Goal: Information Seeking & Learning: Check status

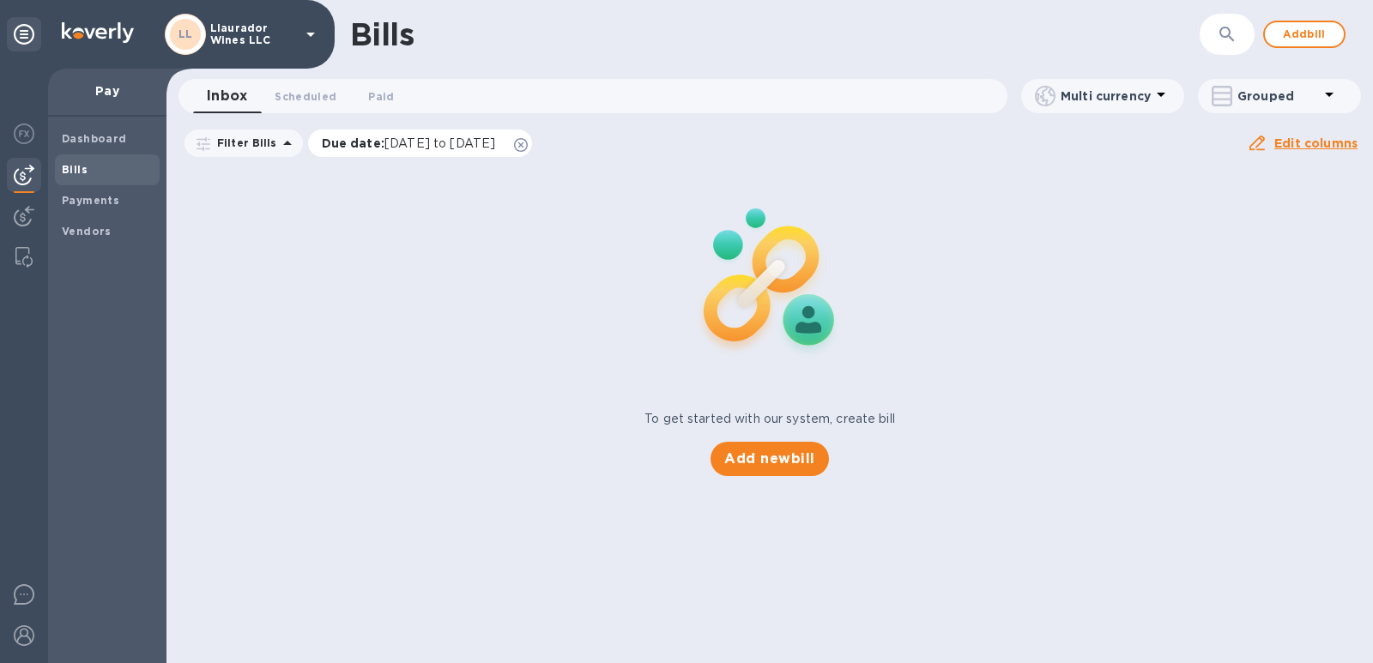
click at [413, 144] on span "[DATE] to [DATE]" at bounding box center [440, 143] width 111 height 14
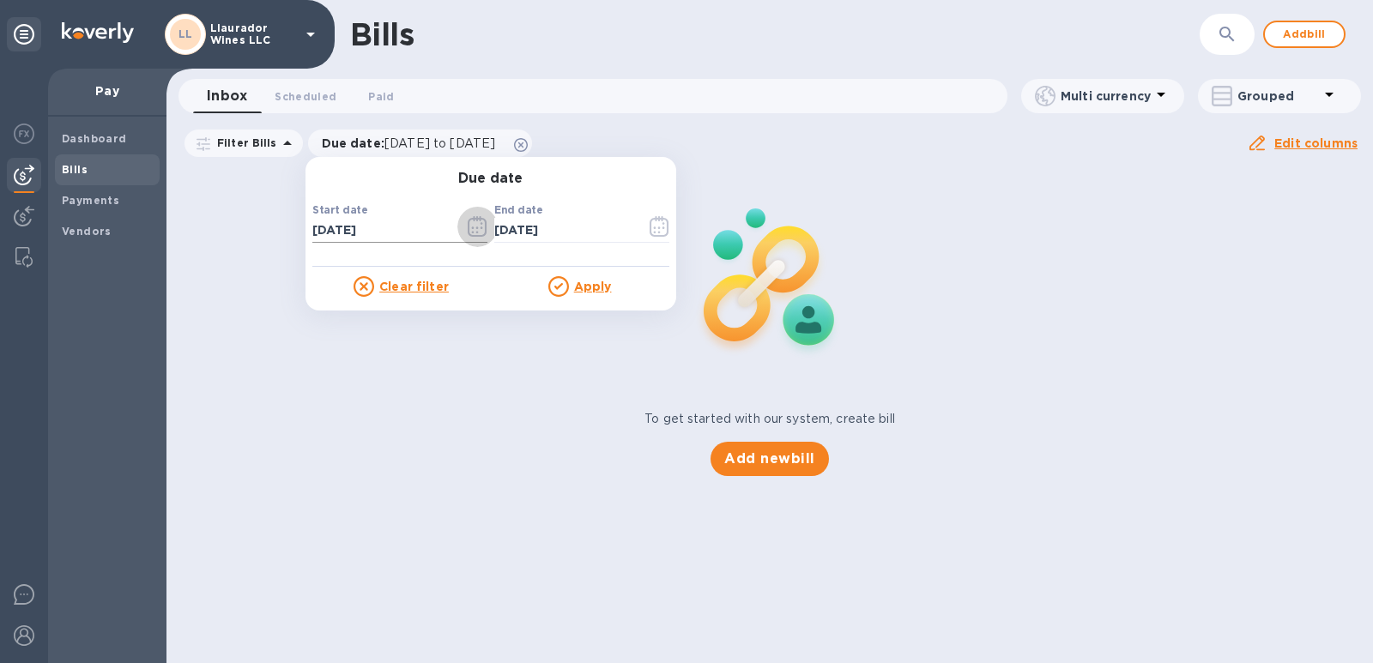
click at [468, 232] on icon "button" at bounding box center [478, 226] width 20 height 21
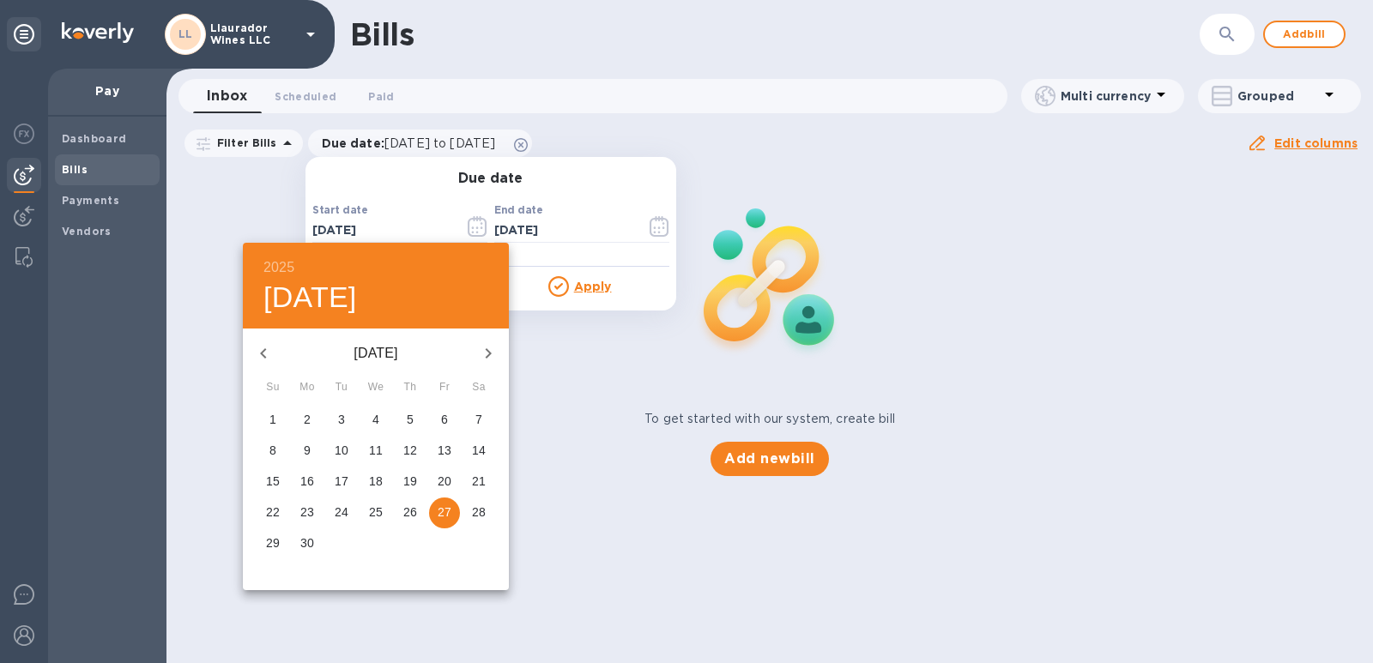
click at [276, 260] on h6 "2025" at bounding box center [279, 268] width 31 height 24
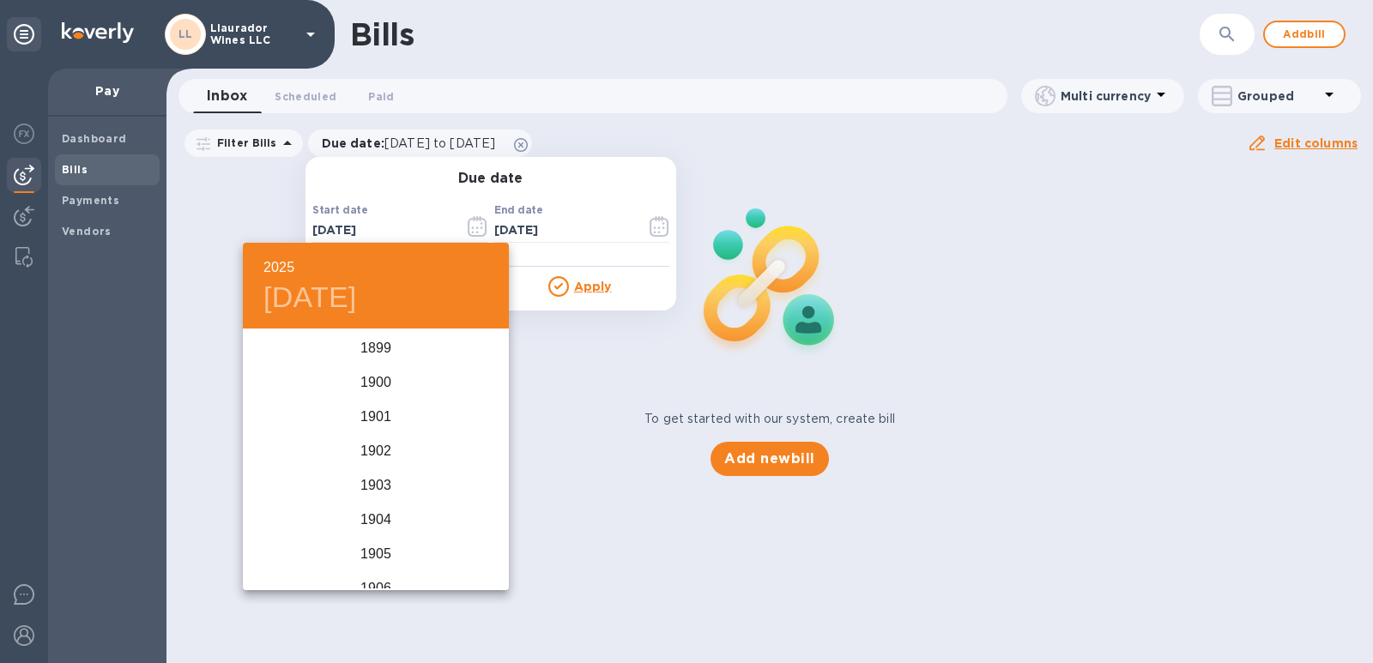
scroll to position [4223, 0]
click at [357, 427] on div "2024" at bounding box center [376, 417] width 266 height 34
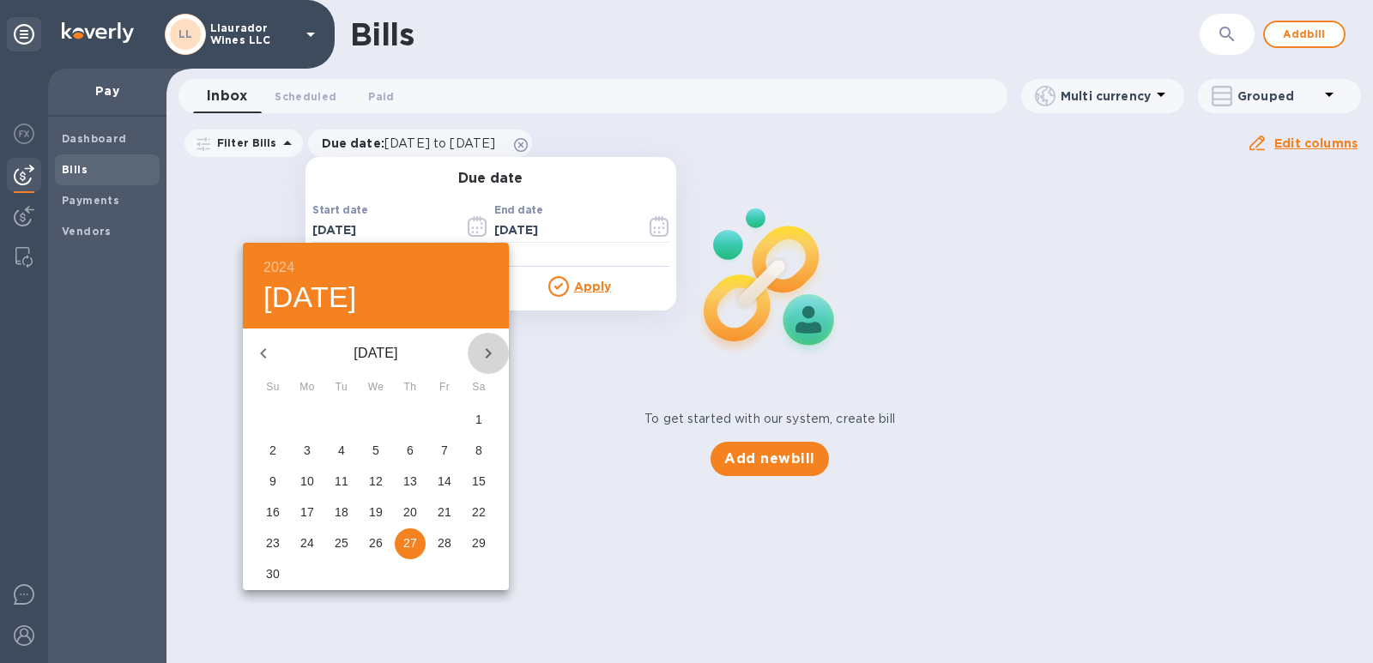
click at [487, 352] on icon "button" at bounding box center [488, 353] width 21 height 21
click at [484, 355] on icon "button" at bounding box center [488, 353] width 21 height 21
click at [270, 269] on h6 "2024" at bounding box center [279, 268] width 31 height 24
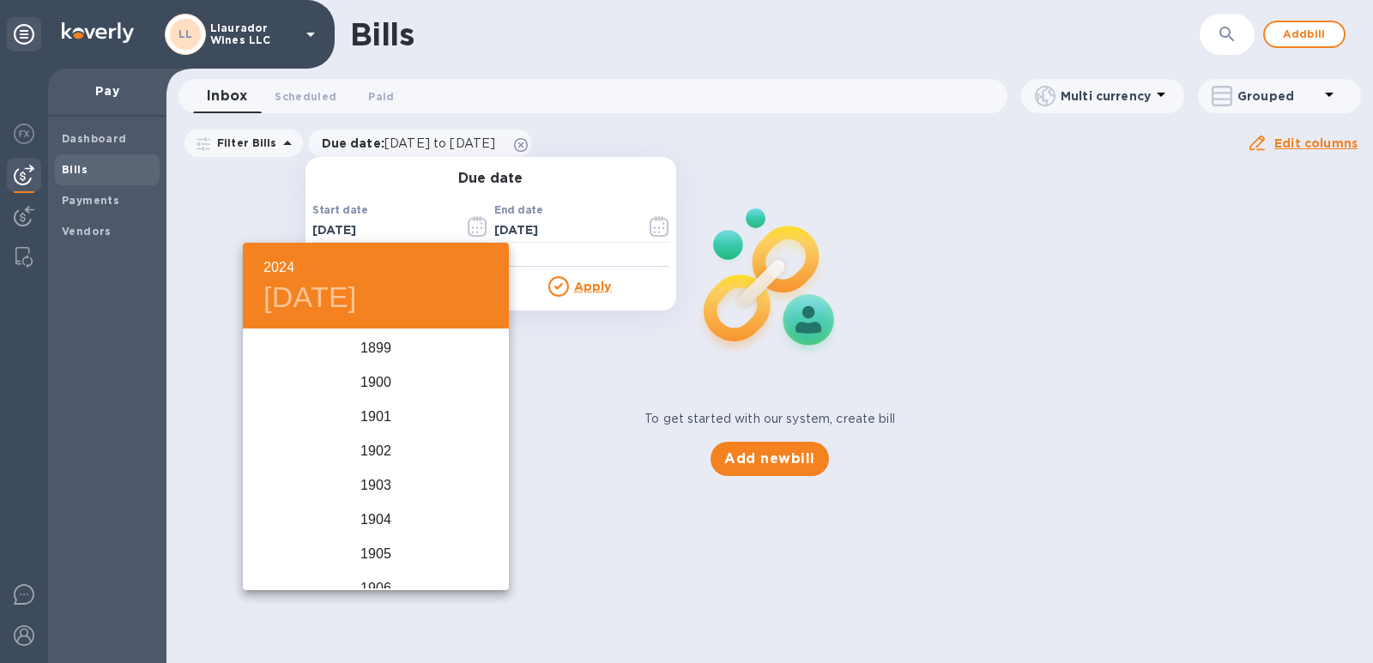
scroll to position [4189, 0]
click at [388, 505] on div "2025" at bounding box center [376, 503] width 266 height 34
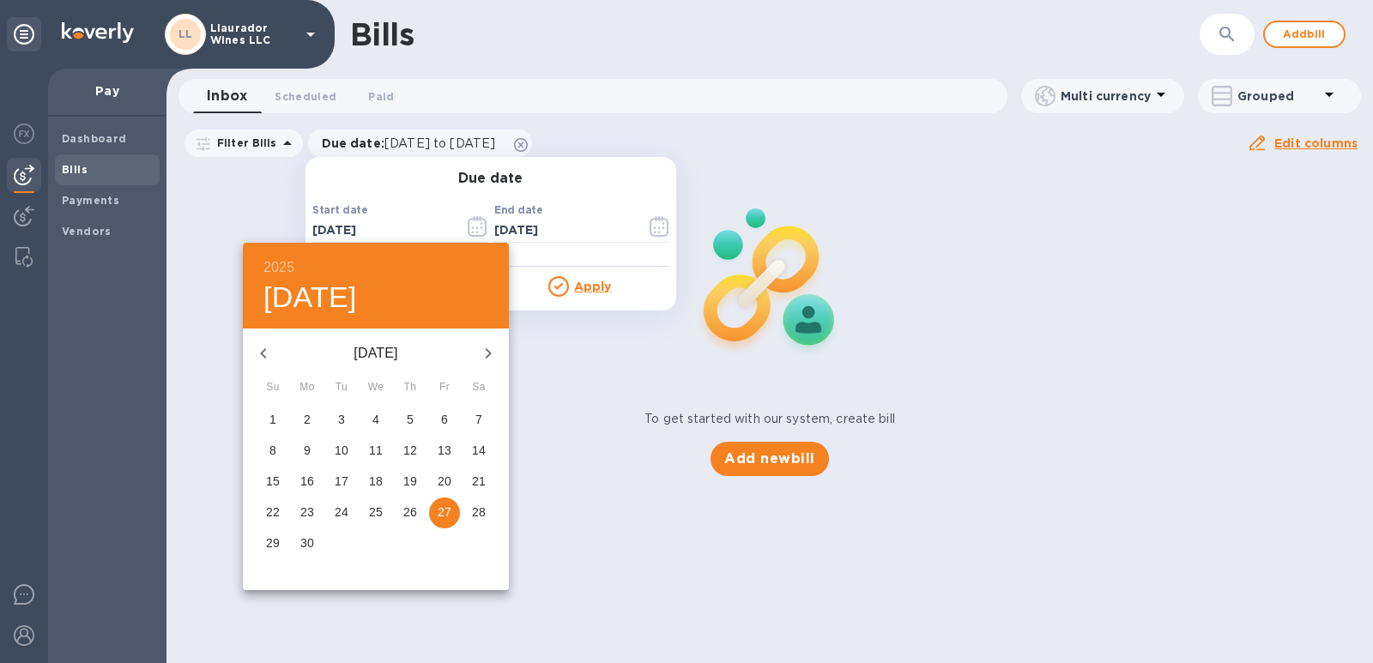
click at [269, 353] on icon "button" at bounding box center [263, 353] width 21 height 21
click at [262, 353] on icon "button" at bounding box center [263, 353] width 6 height 10
click at [261, 350] on icon "button" at bounding box center [263, 353] width 21 height 21
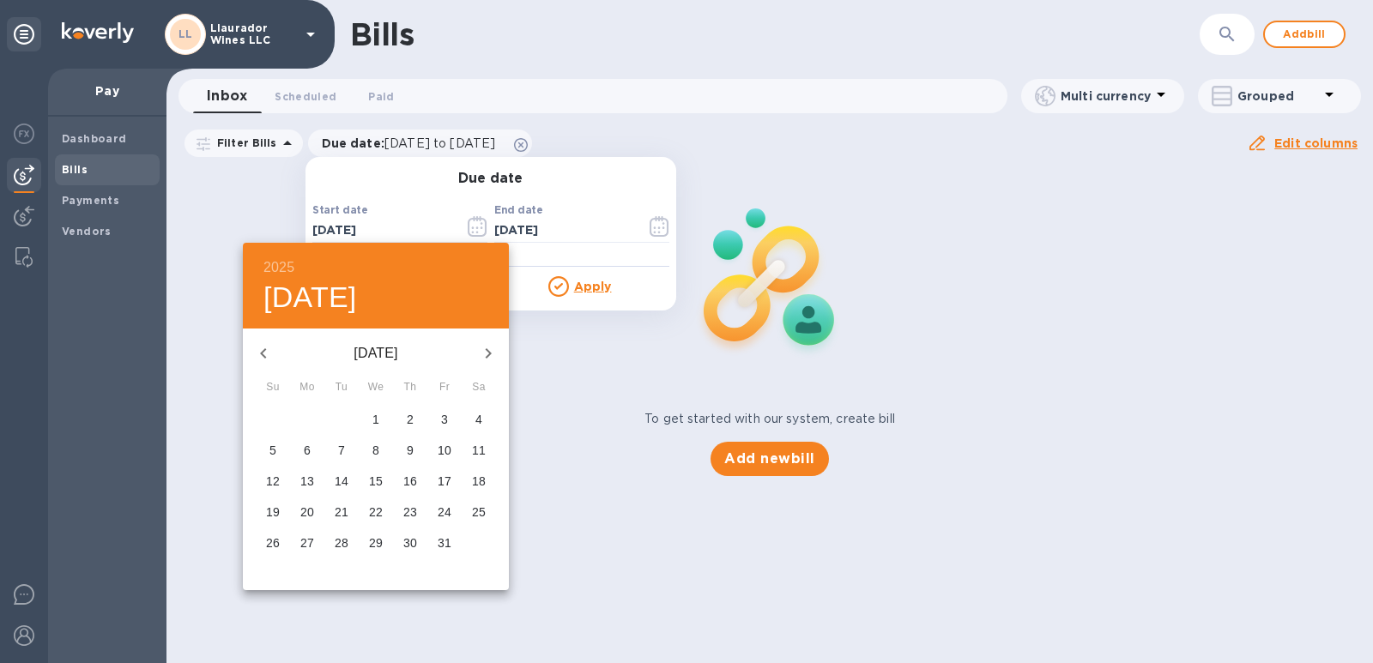
click at [379, 419] on p "1" at bounding box center [376, 419] width 7 height 17
type input "[DATE]"
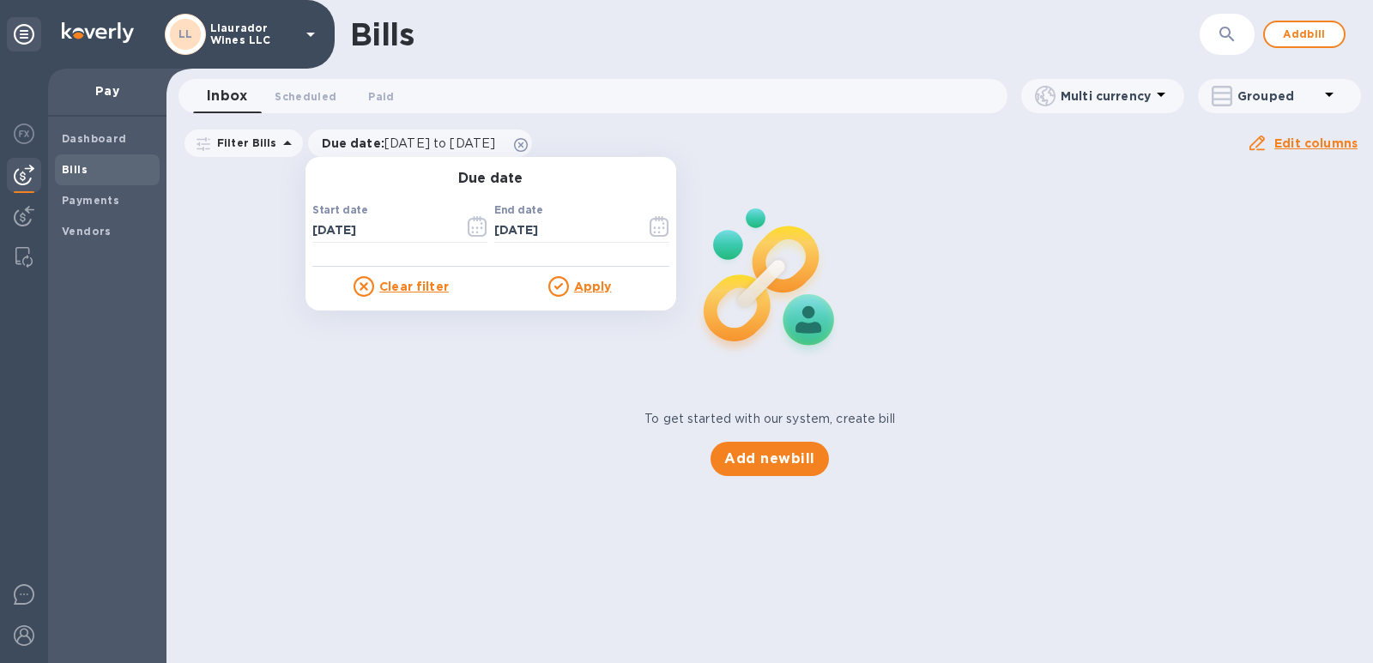
click at [582, 293] on u "Apply" at bounding box center [593, 287] width 38 height 14
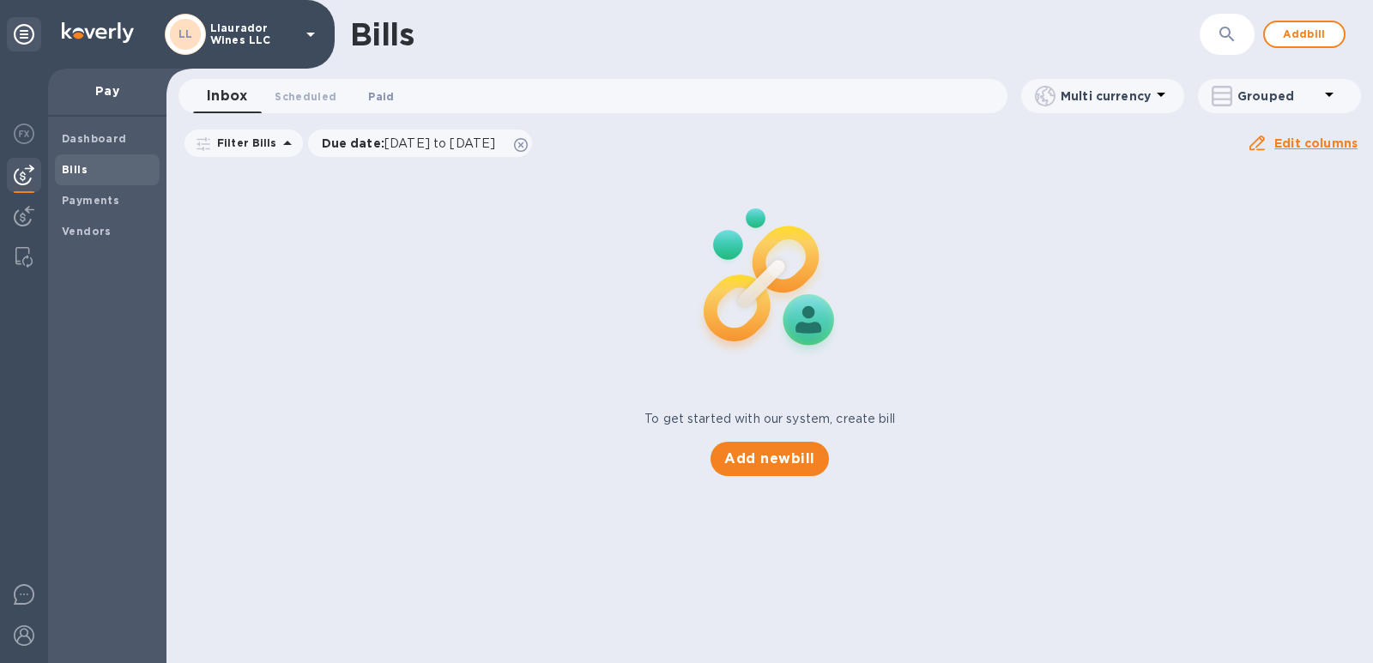
click at [368, 100] on span "Paid 0" at bounding box center [381, 97] width 26 height 18
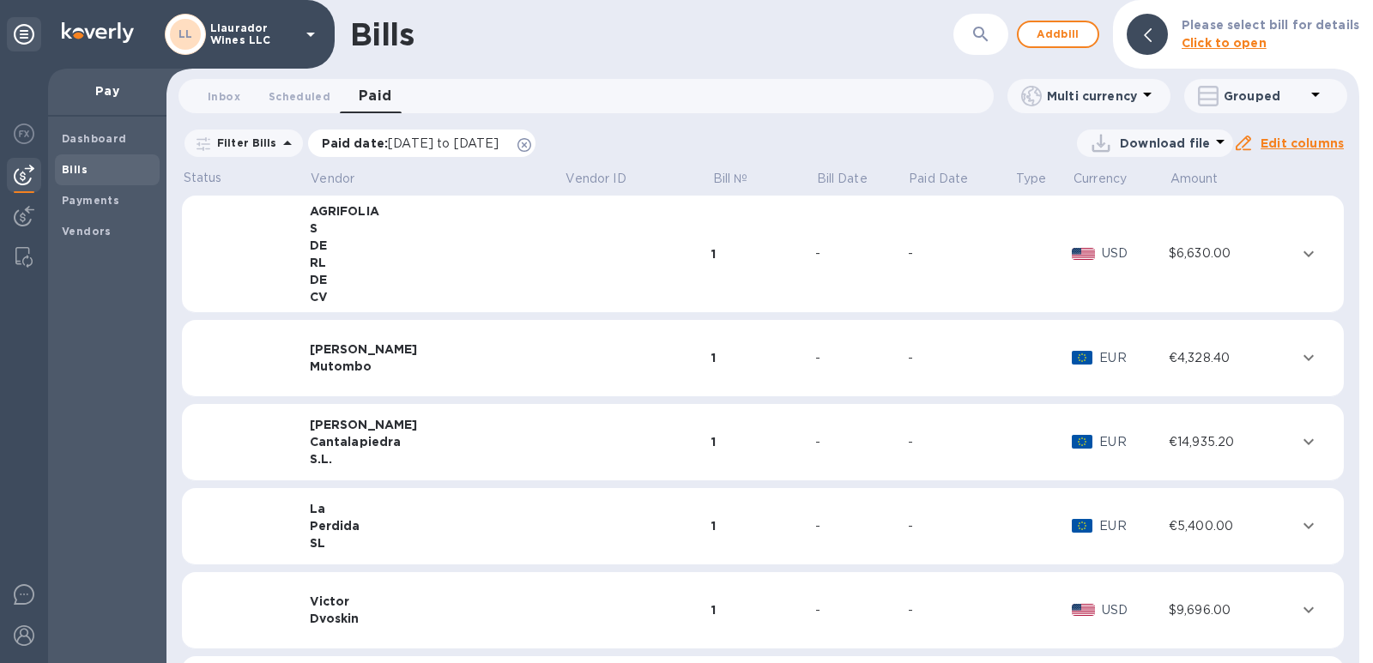
click at [497, 150] on p "Paid date : [DATE] to [DATE]" at bounding box center [415, 143] width 186 height 17
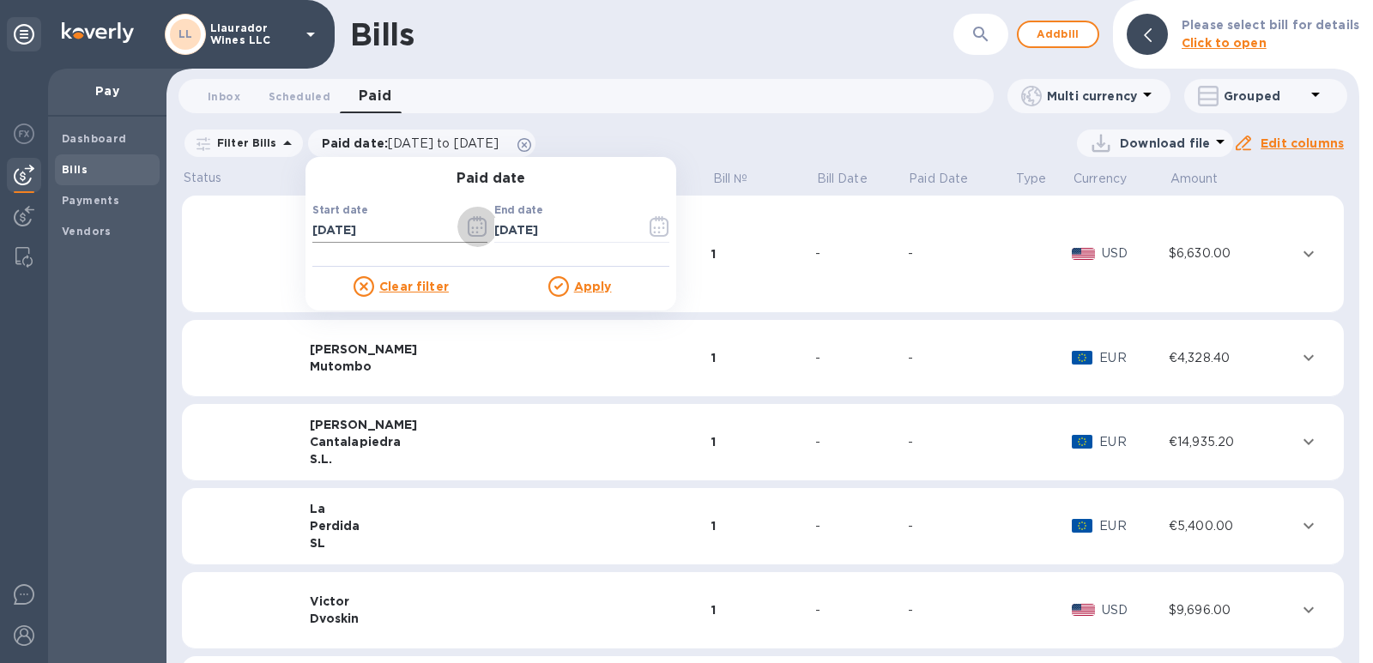
click at [476, 233] on icon "button" at bounding box center [477, 233] width 3 height 3
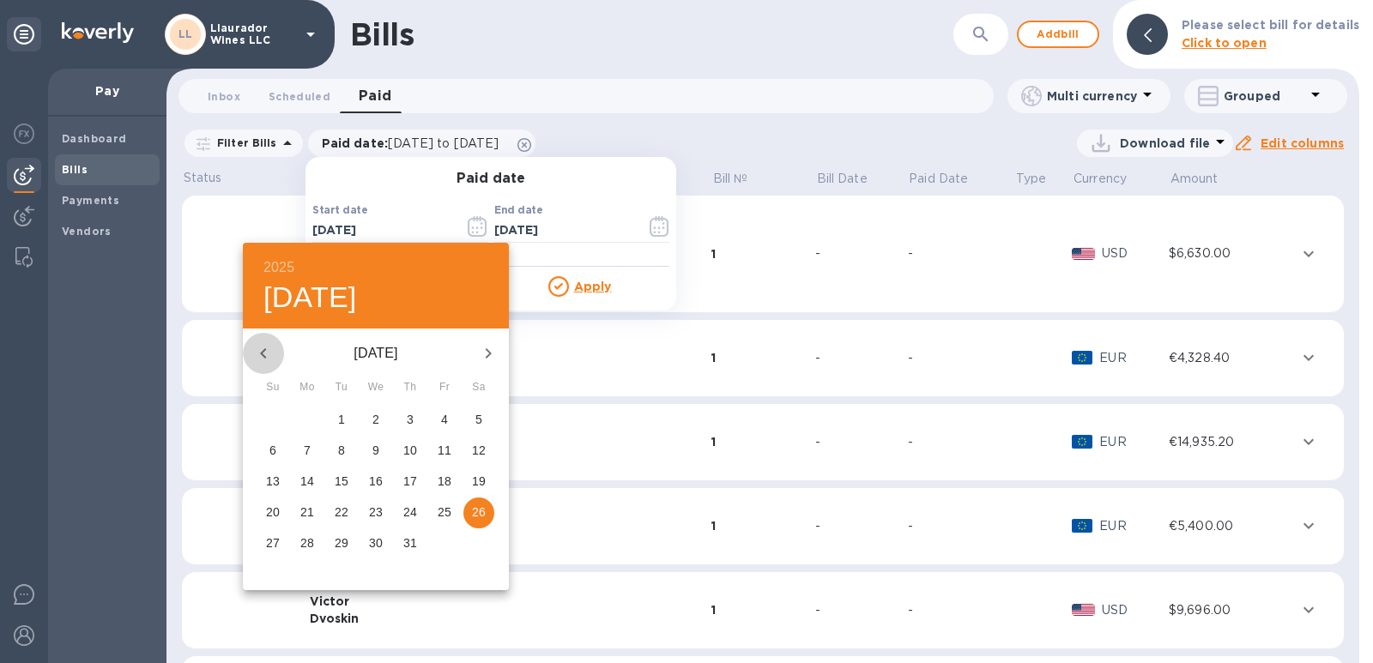
click at [265, 355] on icon "button" at bounding box center [263, 353] width 21 height 21
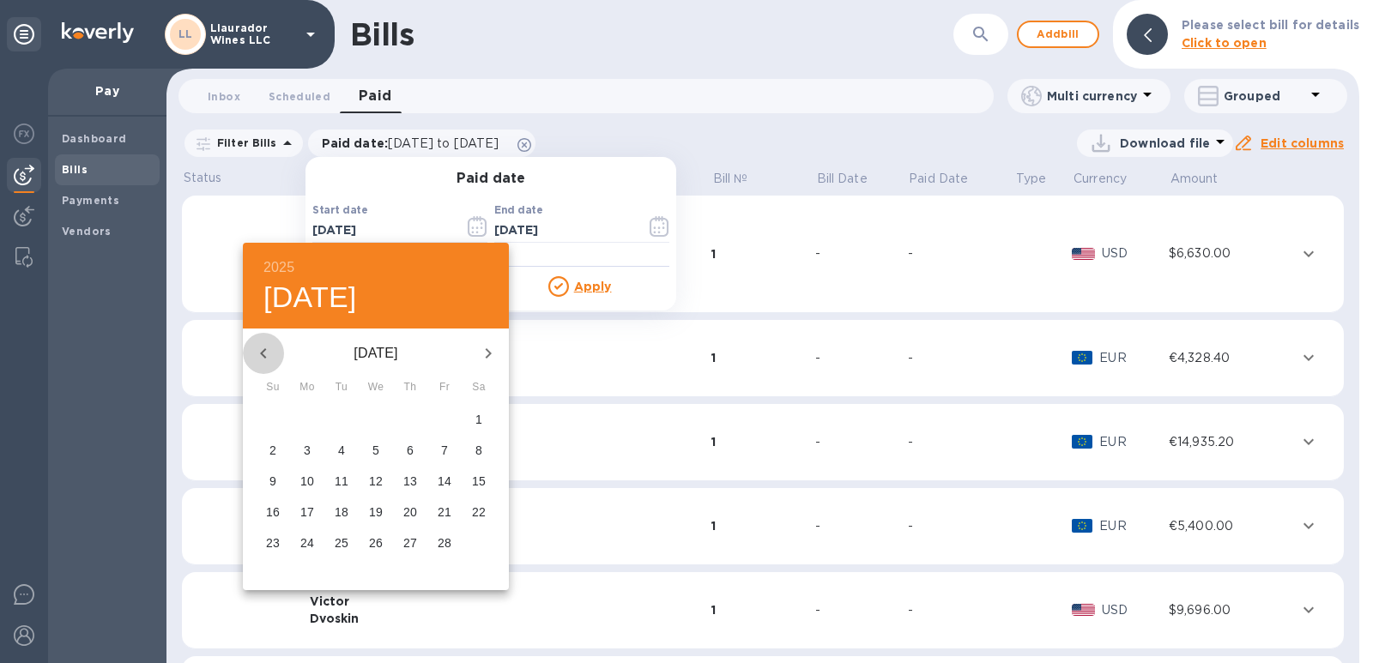
click at [265, 355] on icon "button" at bounding box center [263, 353] width 21 height 21
click at [372, 420] on span "1" at bounding box center [375, 419] width 31 height 17
type input "[DATE]"
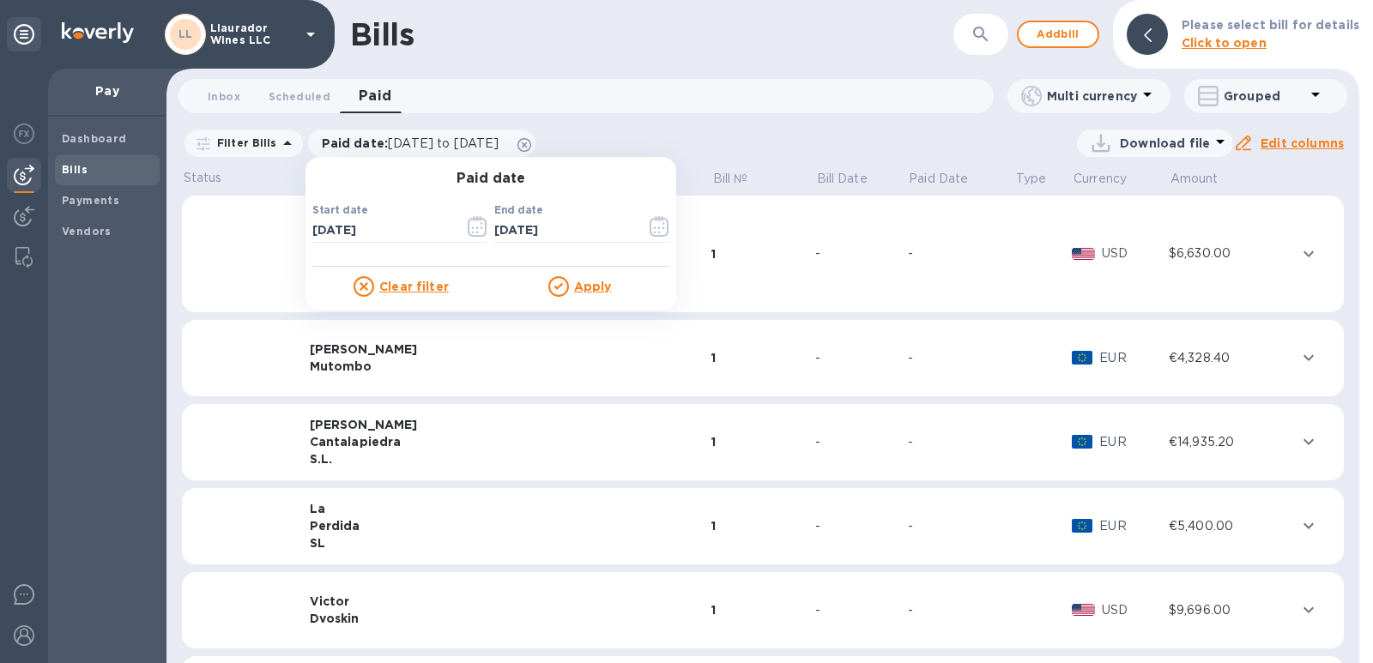
click at [583, 294] on p "Apply" at bounding box center [593, 286] width 38 height 17
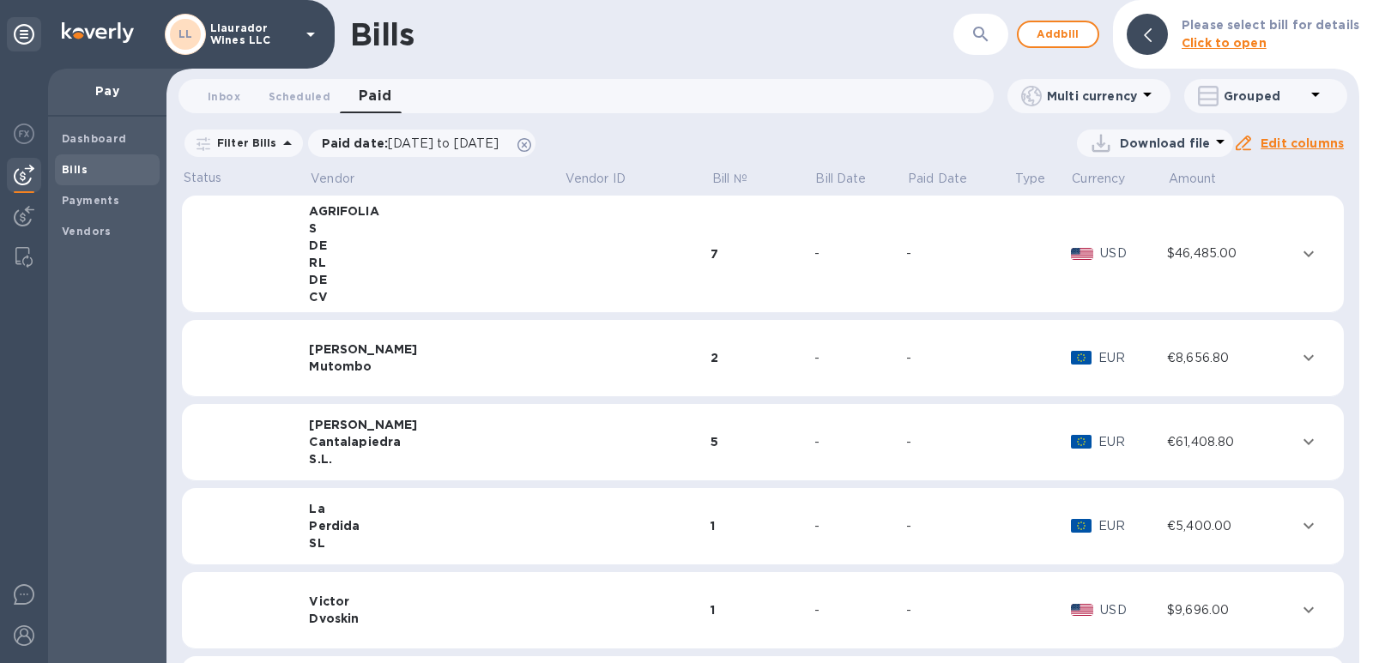
click at [354, 448] on div "Cantalapiedra" at bounding box center [436, 441] width 255 height 17
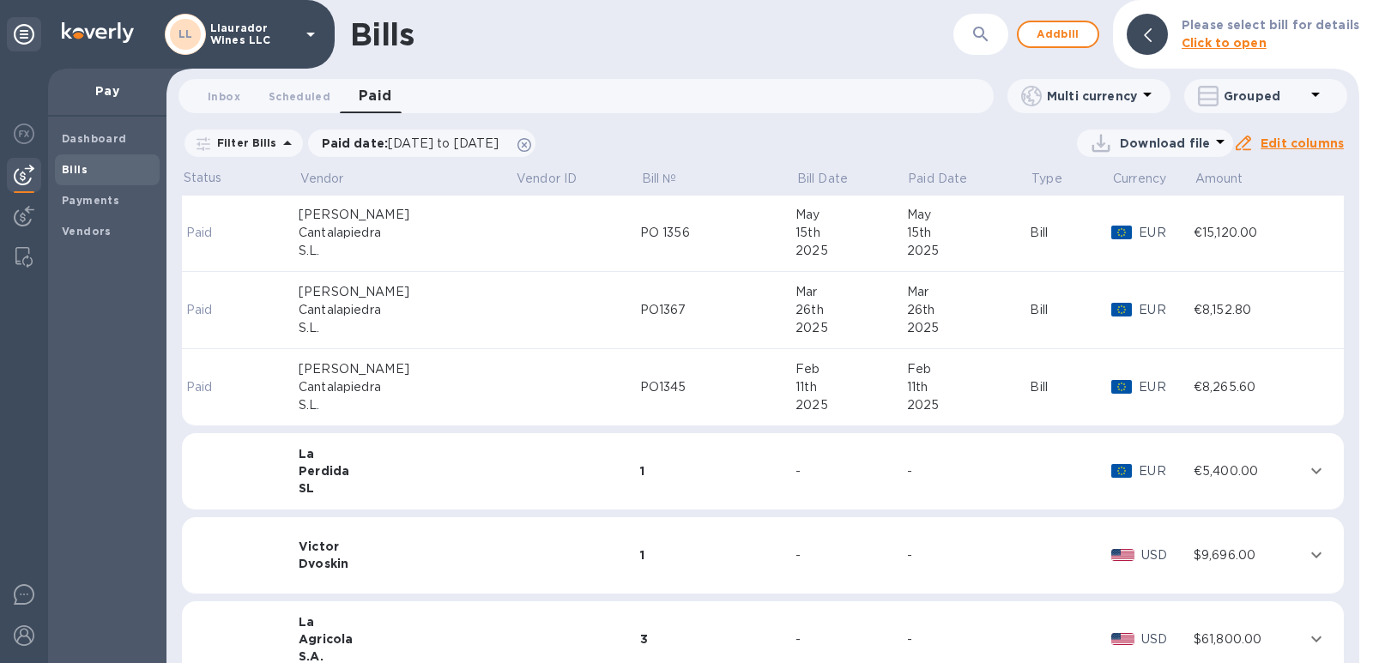
scroll to position [429, 0]
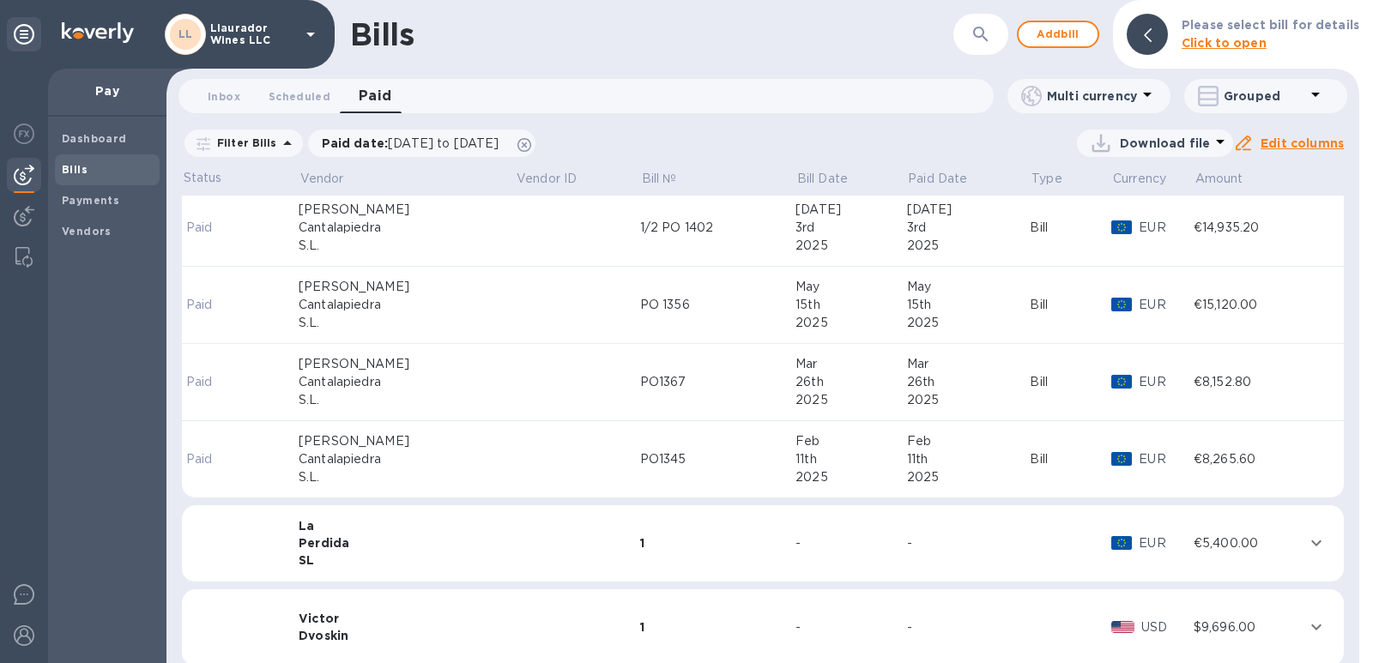
click at [515, 461] on td at bounding box center [577, 459] width 124 height 77
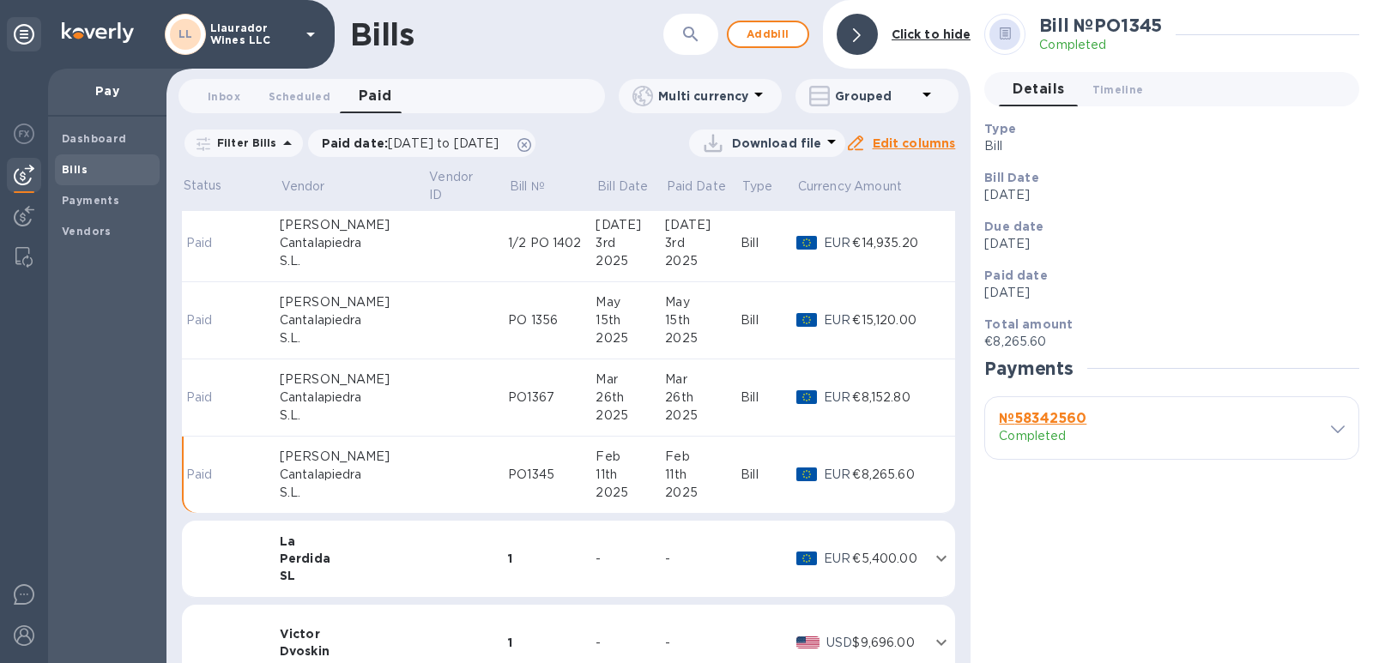
click at [1336, 432] on icon at bounding box center [1338, 430] width 14 height 8
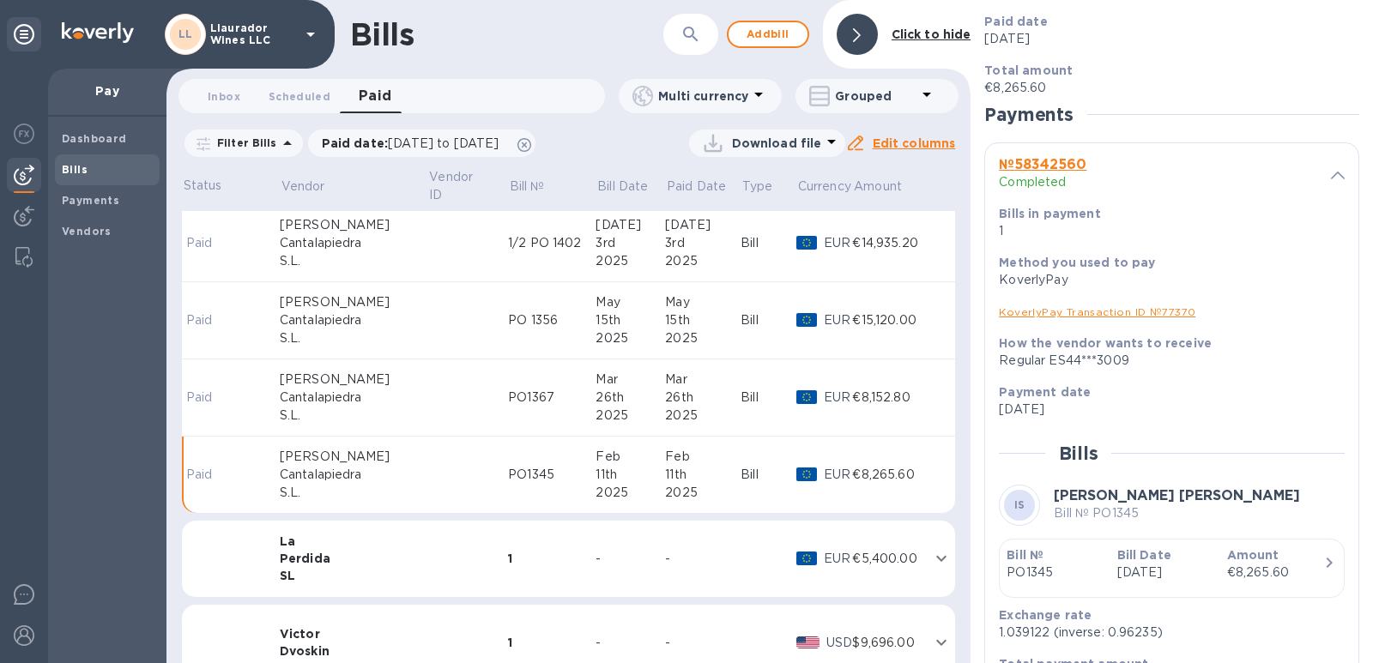
scroll to position [257, 0]
click at [508, 391] on div "PO1367" at bounding box center [552, 398] width 88 height 18
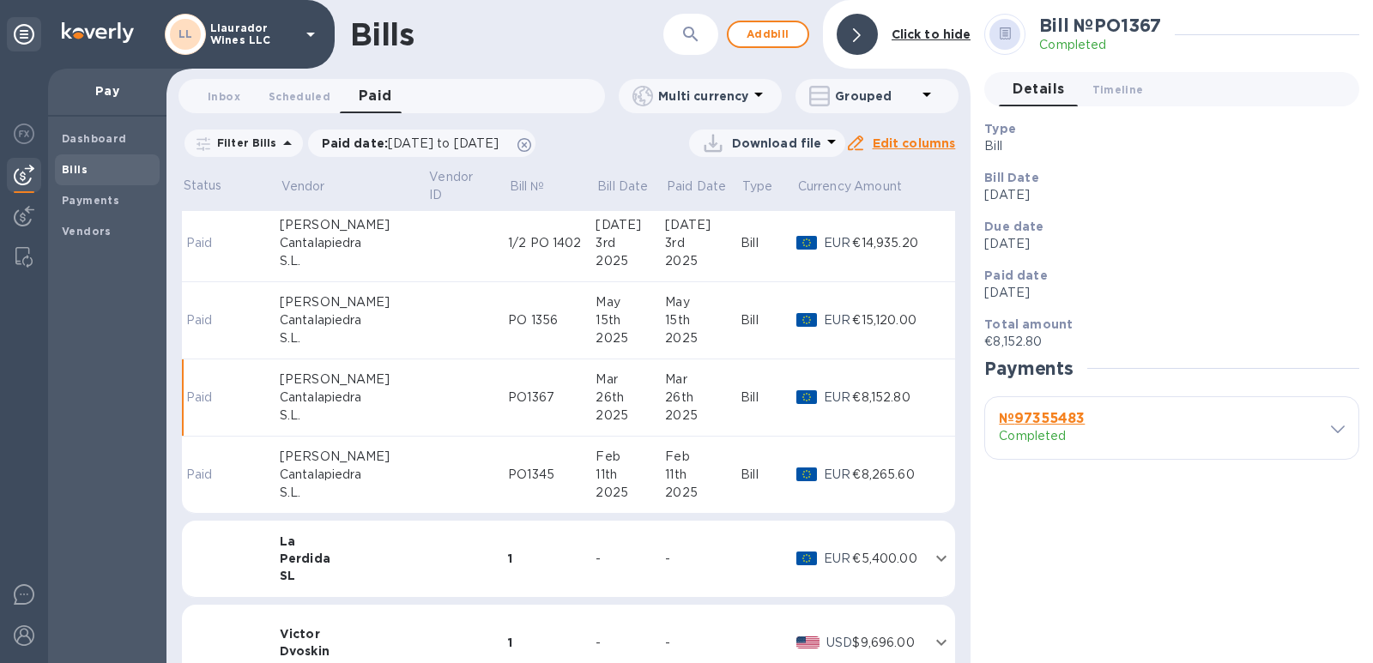
click at [1339, 431] on icon at bounding box center [1338, 430] width 14 height 8
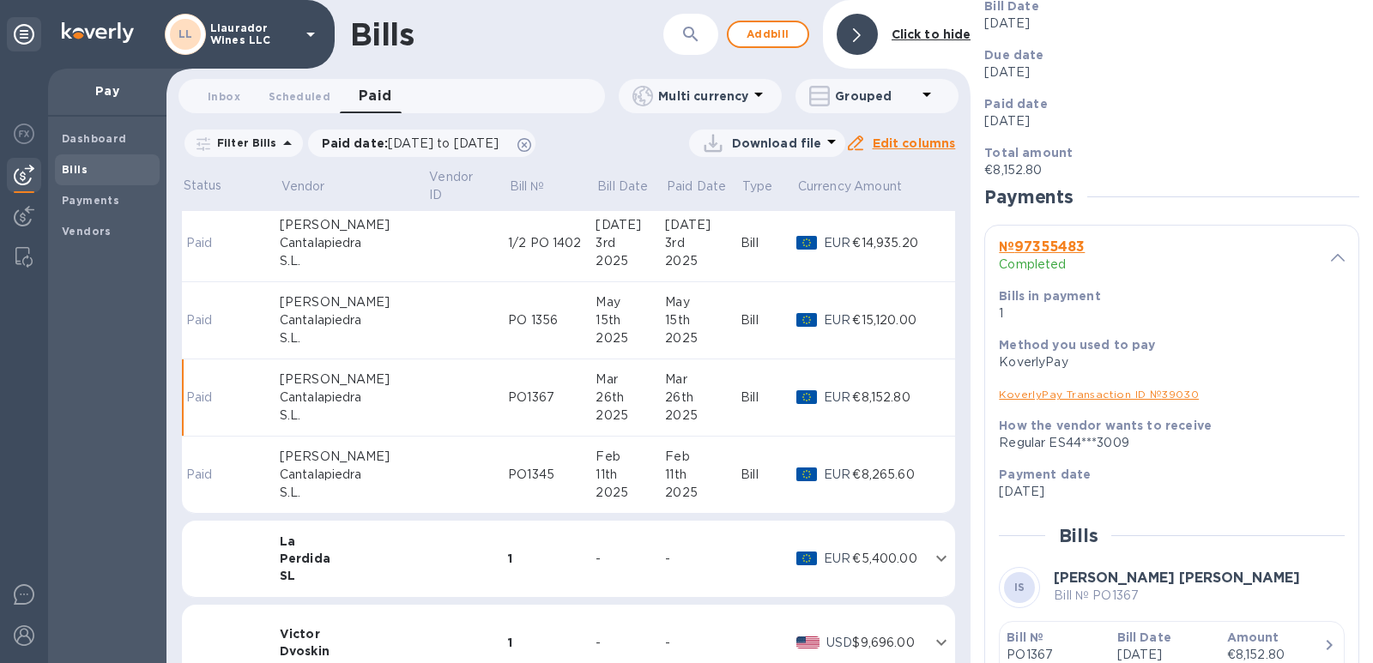
scroll to position [257, 0]
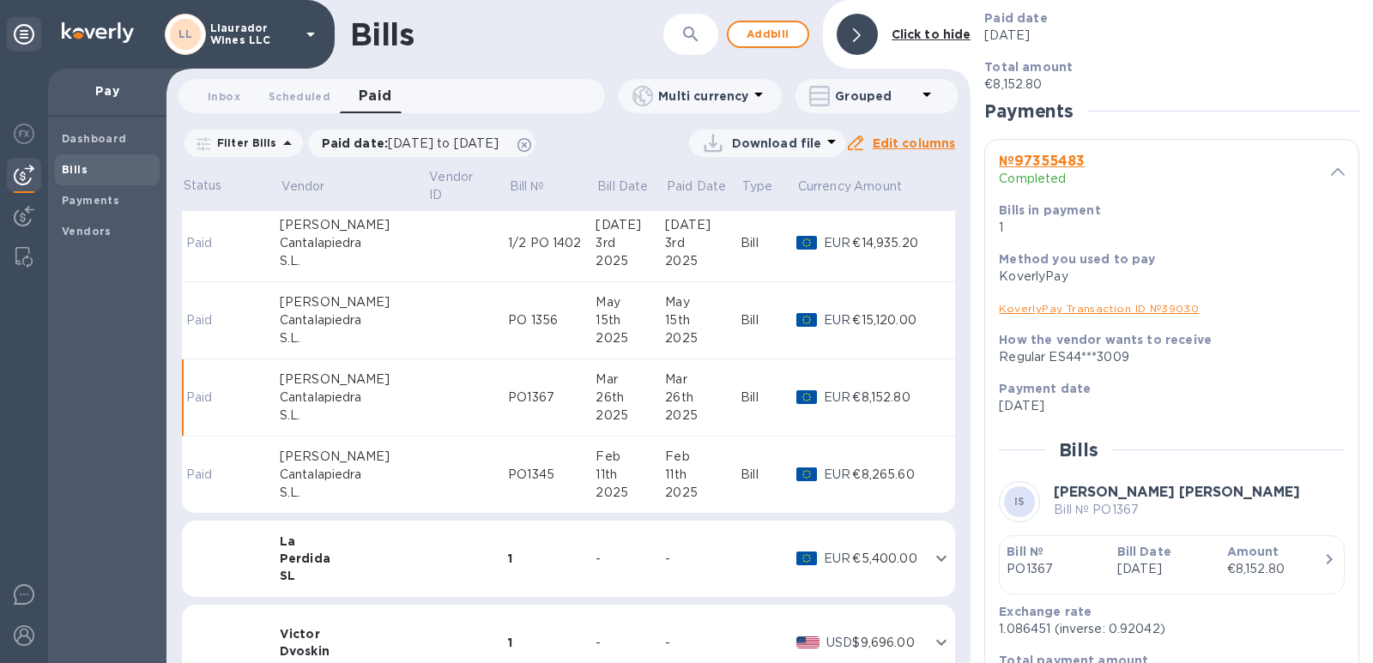
click at [508, 315] on td "PO 1356" at bounding box center [552, 320] width 88 height 77
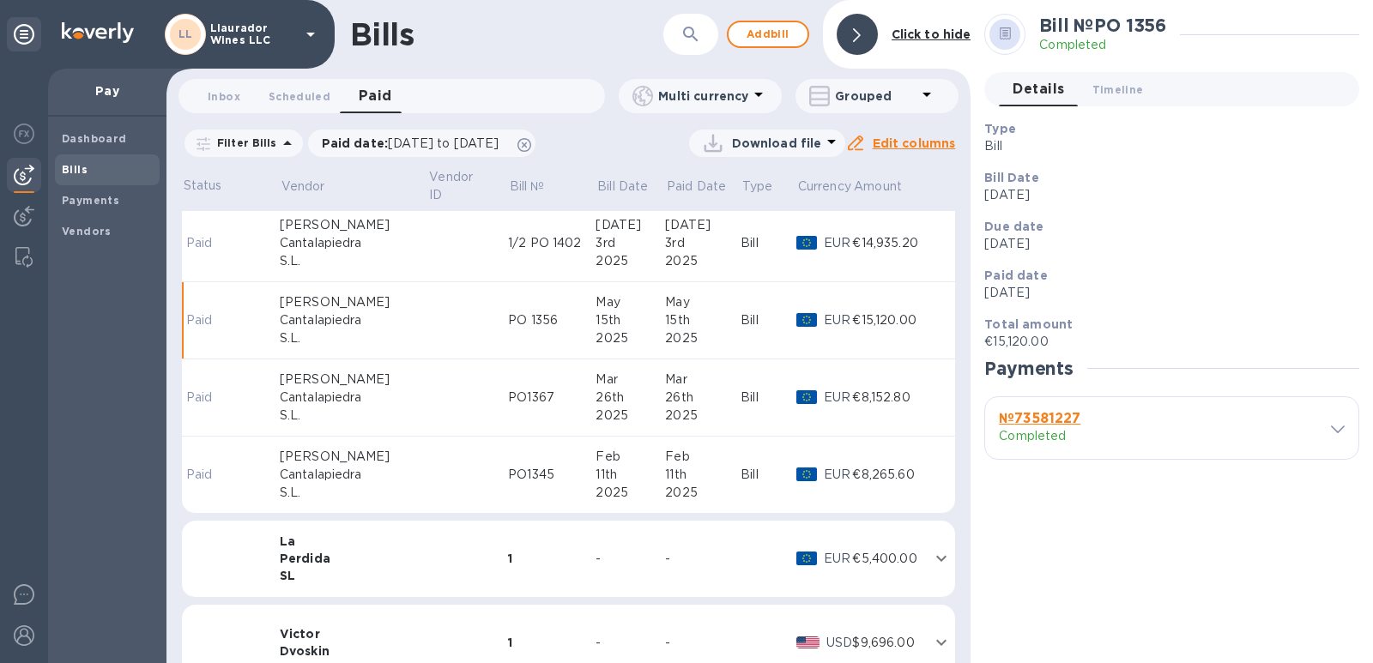
click at [1336, 433] on span at bounding box center [1338, 429] width 14 height 16
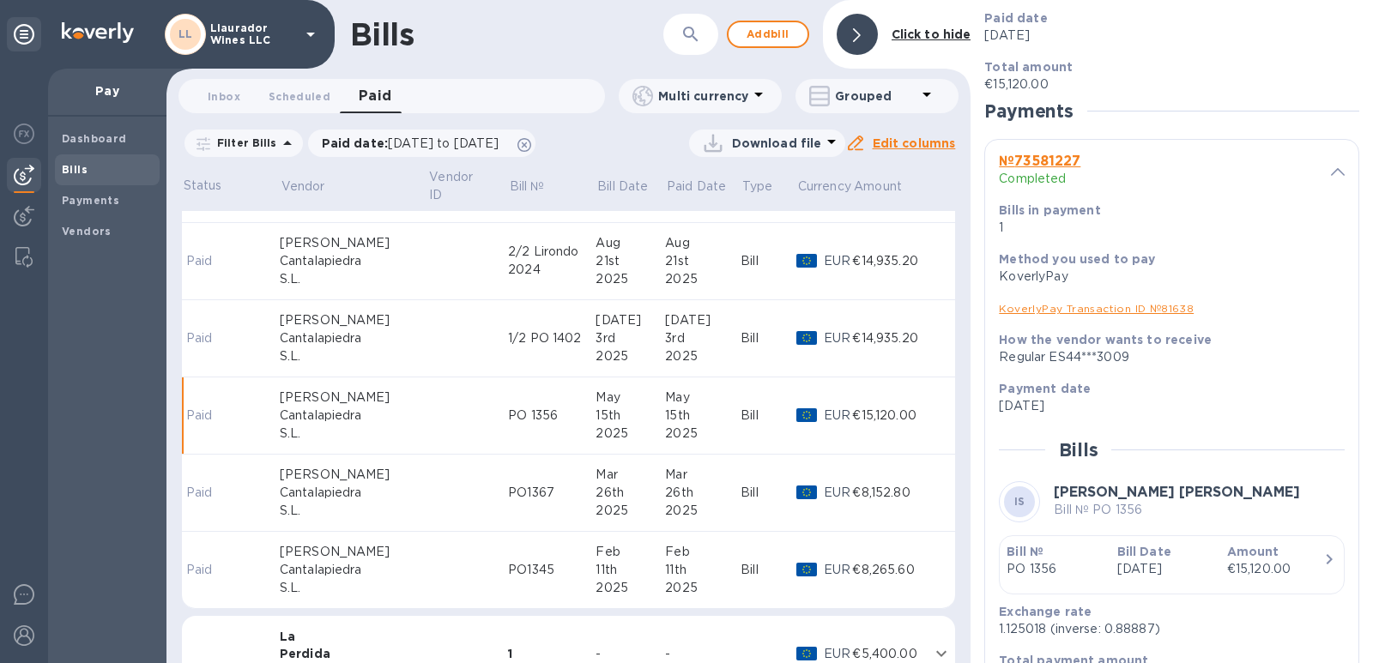
scroll to position [257, 0]
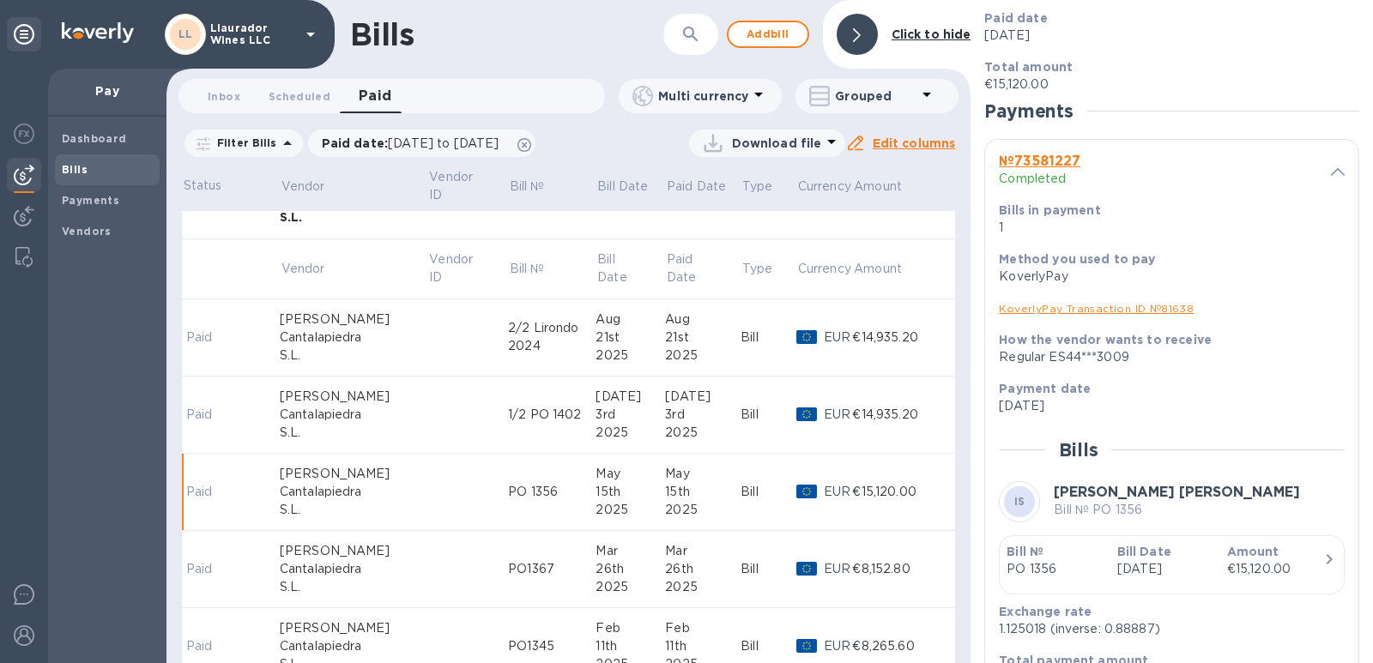
click at [508, 421] on td "1/2 PO 1402" at bounding box center [552, 415] width 88 height 77
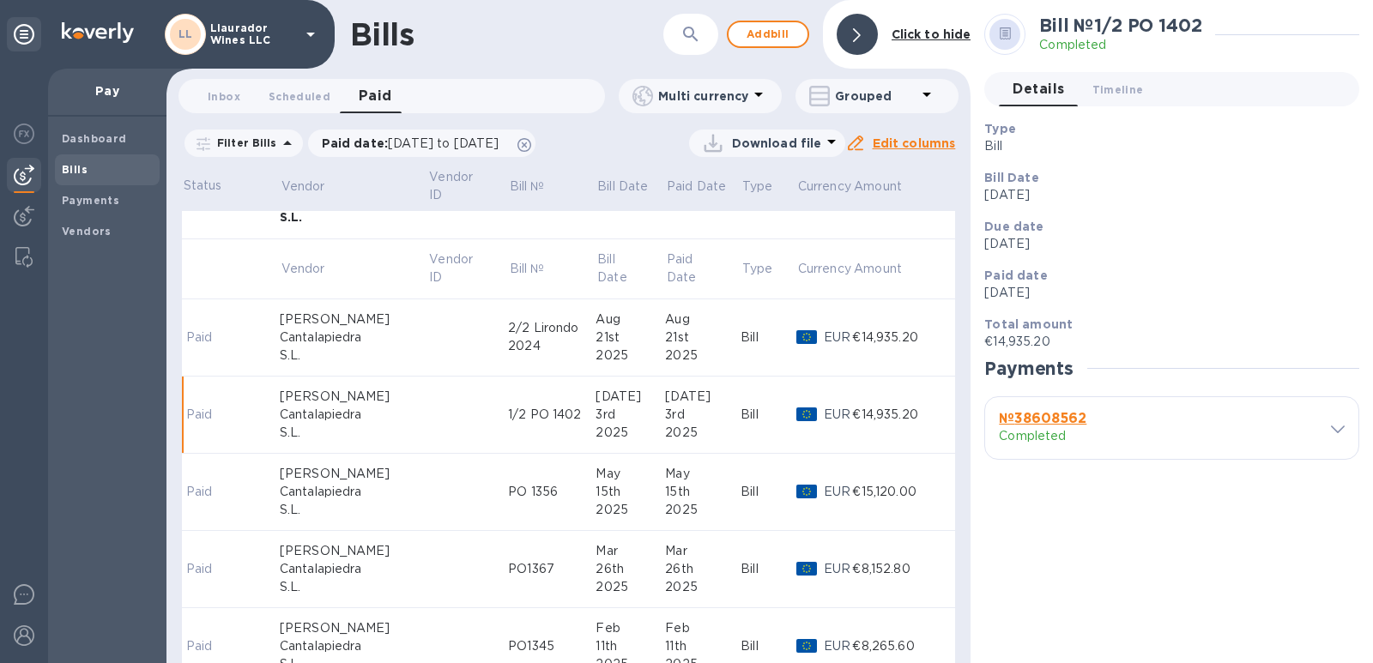
click at [1342, 431] on icon at bounding box center [1338, 430] width 14 height 8
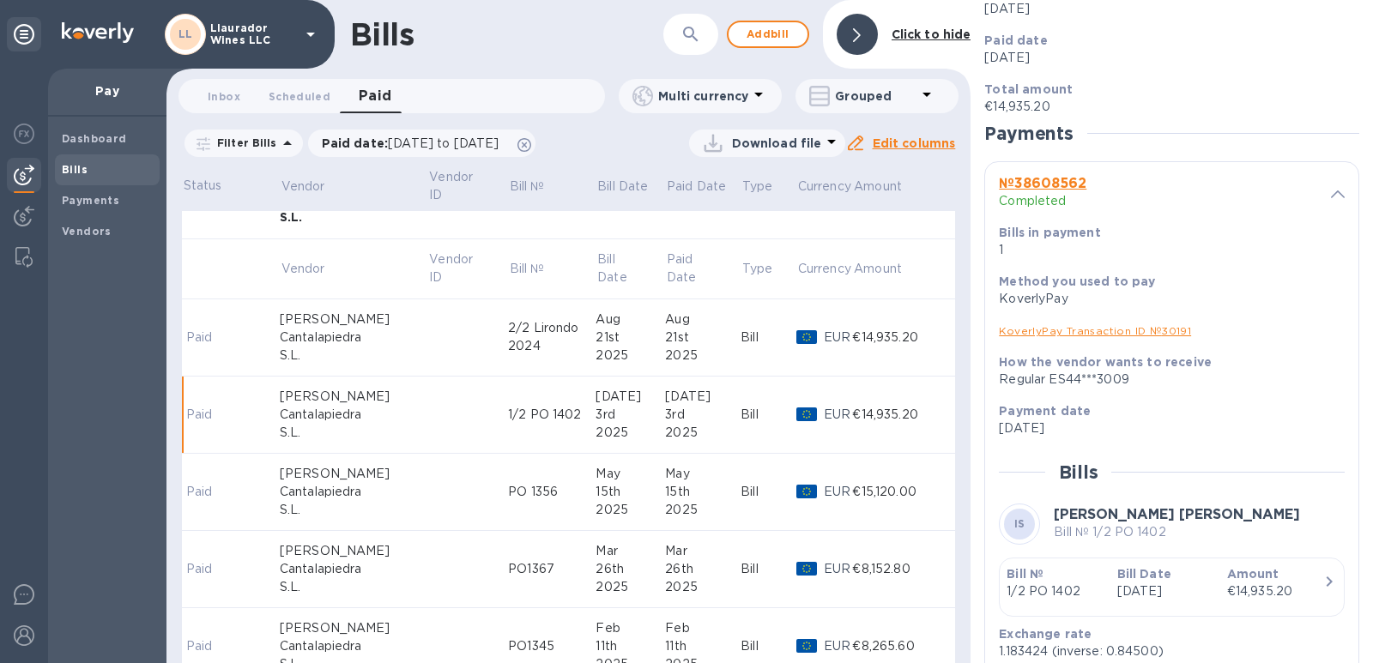
scroll to position [379, 0]
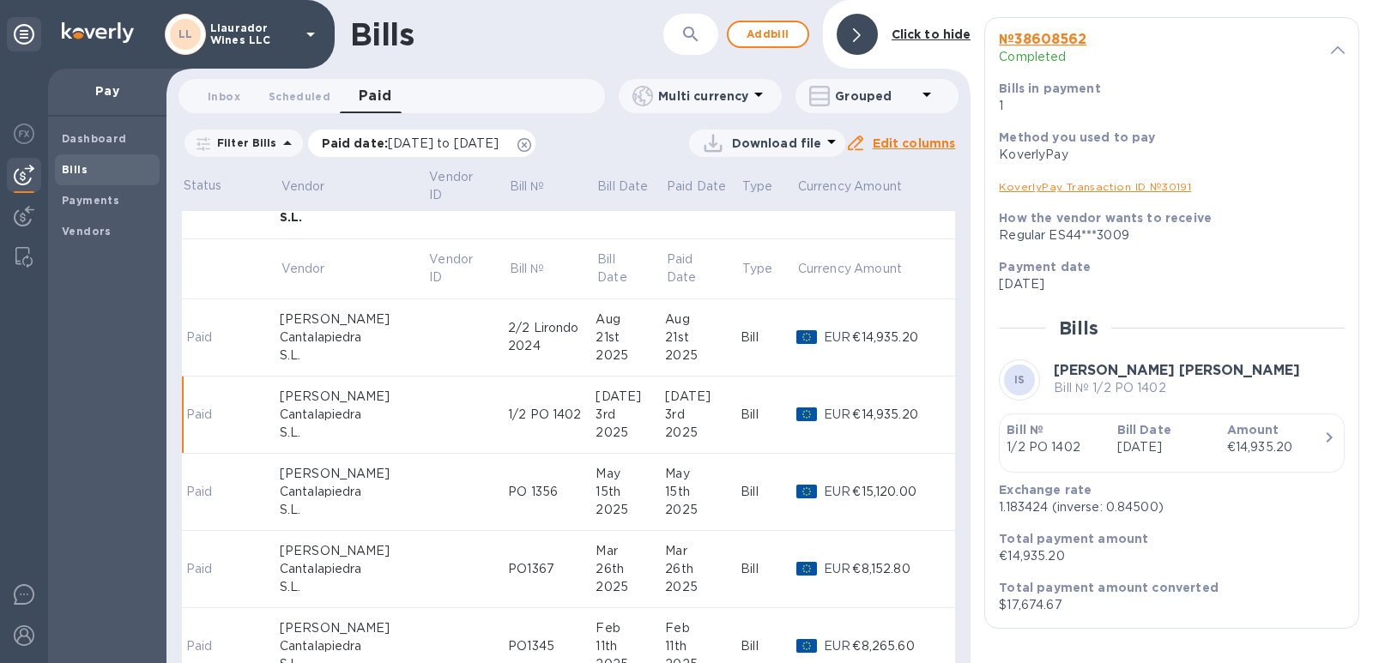
click at [433, 135] on p "Paid date : [DATE] to [DATE]" at bounding box center [415, 143] width 186 height 17
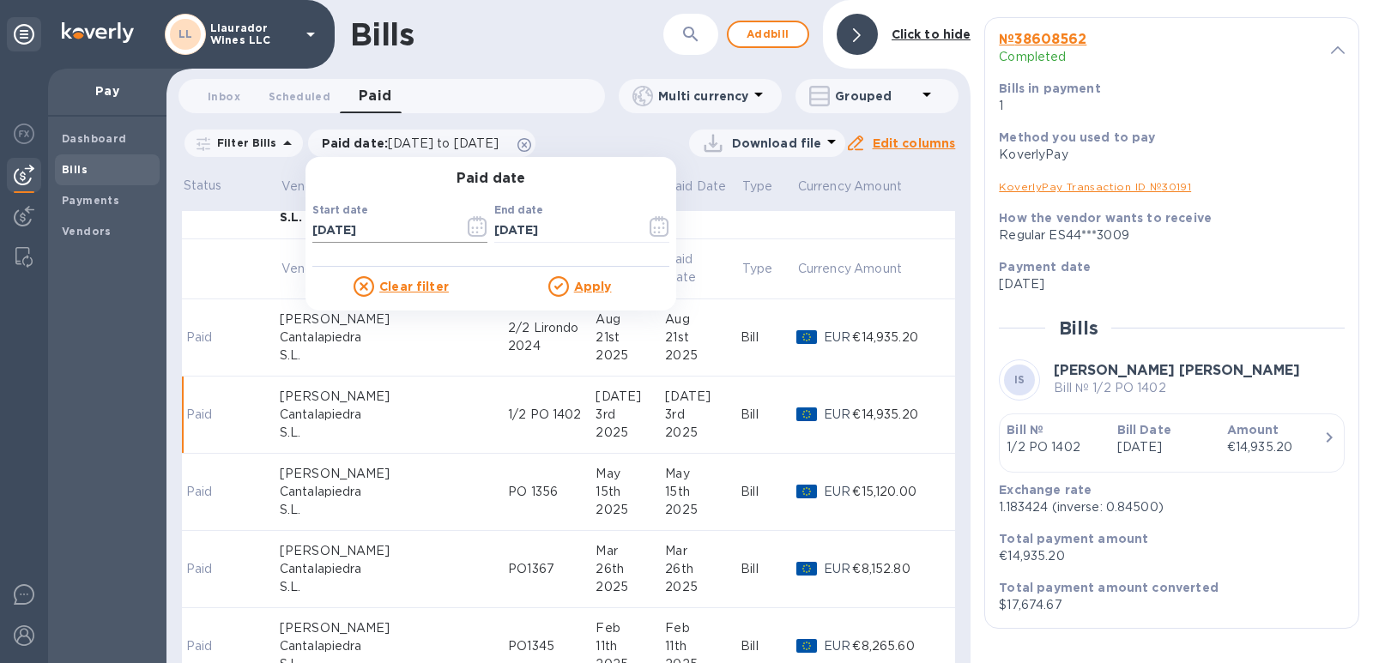
click at [458, 229] on button "button" at bounding box center [477, 226] width 40 height 41
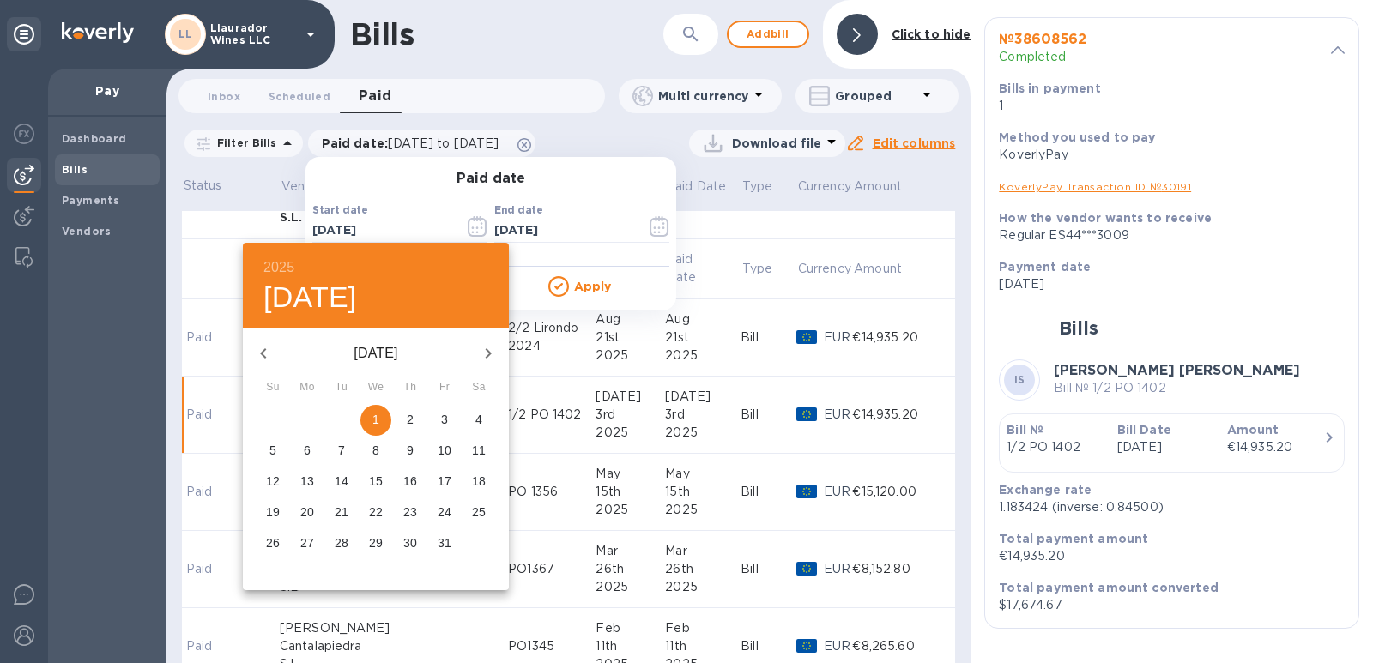
click at [269, 350] on icon "button" at bounding box center [263, 353] width 21 height 21
click at [280, 265] on h6 "2025" at bounding box center [279, 268] width 31 height 24
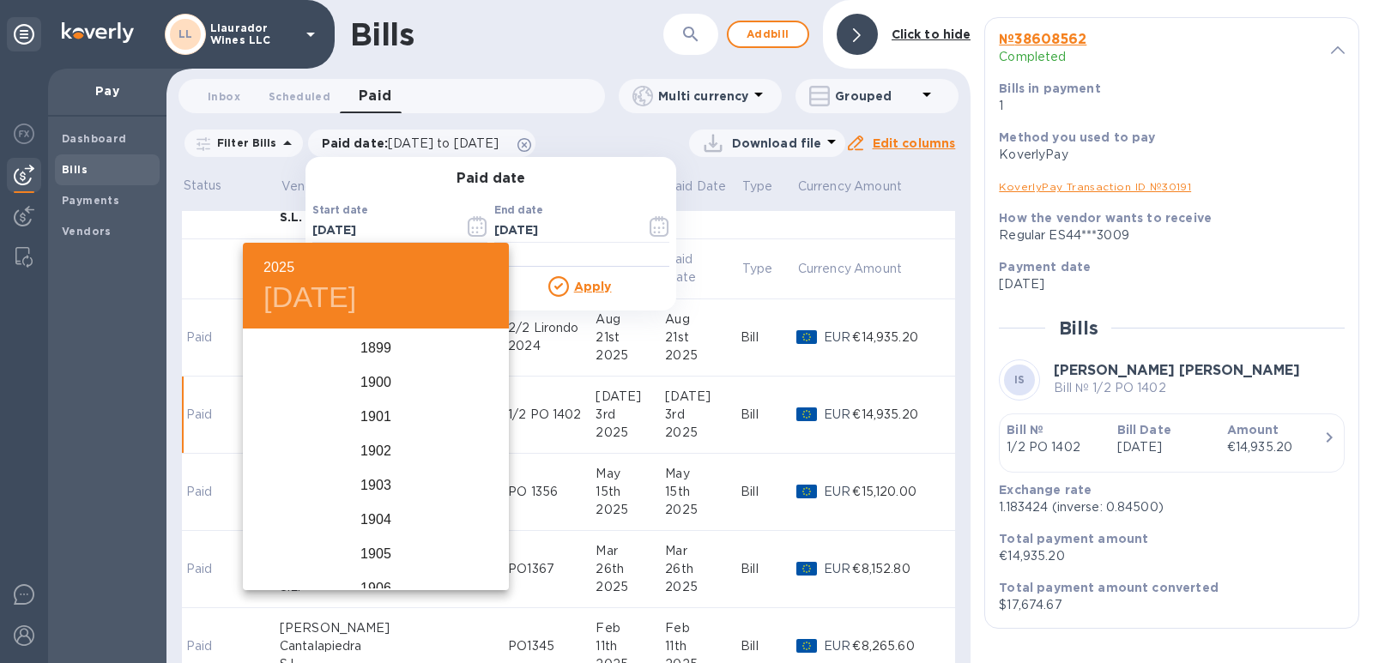
scroll to position [4223, 0]
click at [366, 421] on div "2024" at bounding box center [376, 417] width 266 height 34
type input "[DATE]"
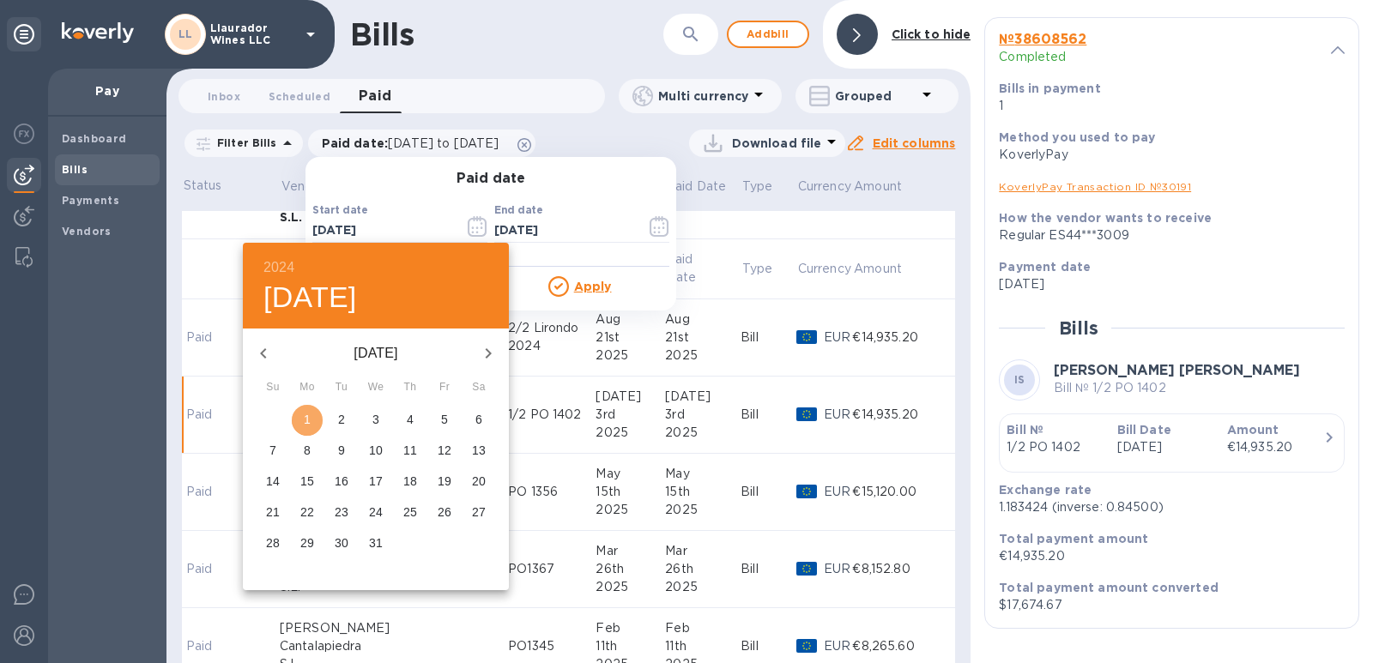
click at [305, 422] on p "1" at bounding box center [307, 419] width 7 height 17
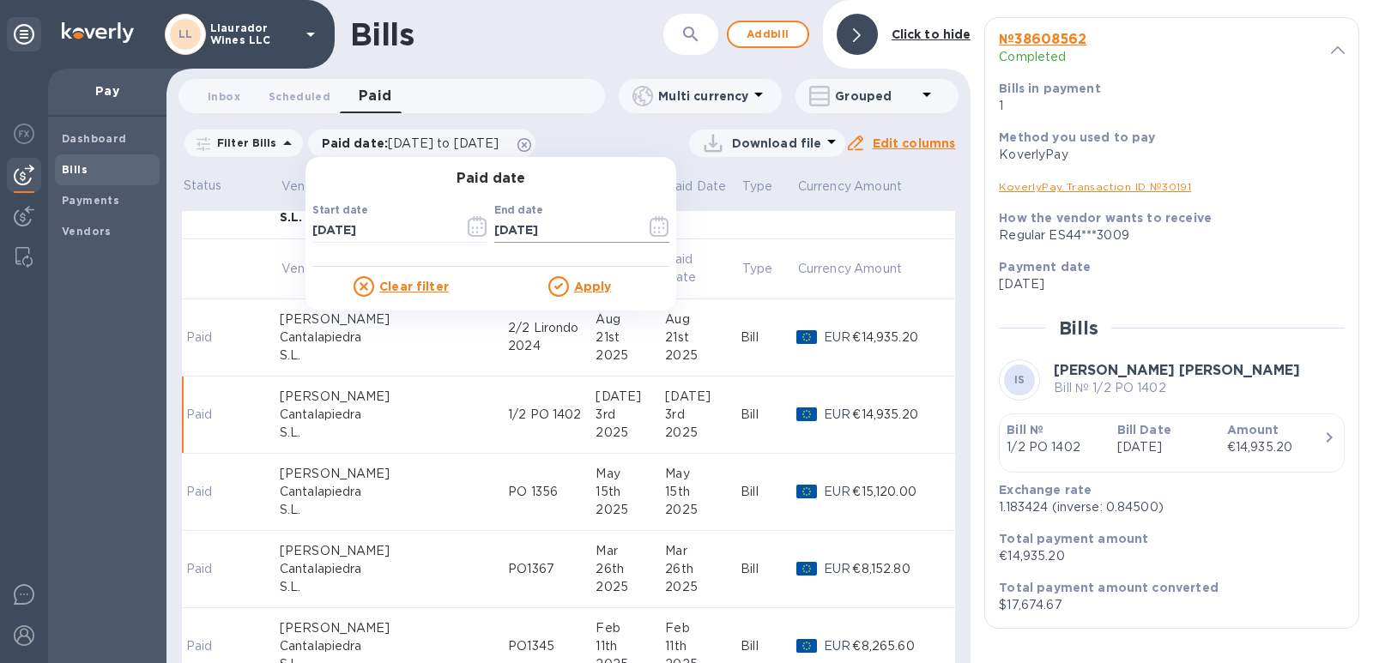
click at [585, 239] on input "[DATE]" at bounding box center [563, 231] width 138 height 26
click at [650, 233] on icon "button" at bounding box center [660, 226] width 20 height 21
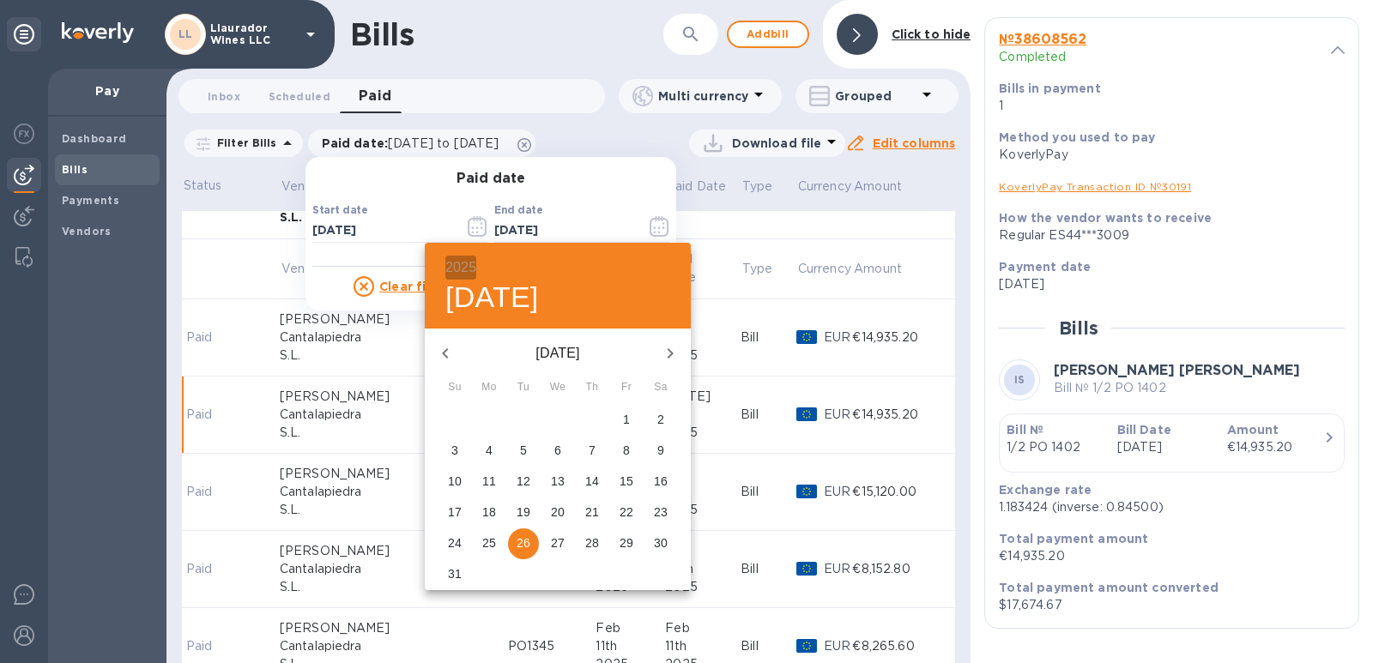
click at [457, 267] on h6 "2025" at bounding box center [460, 268] width 31 height 24
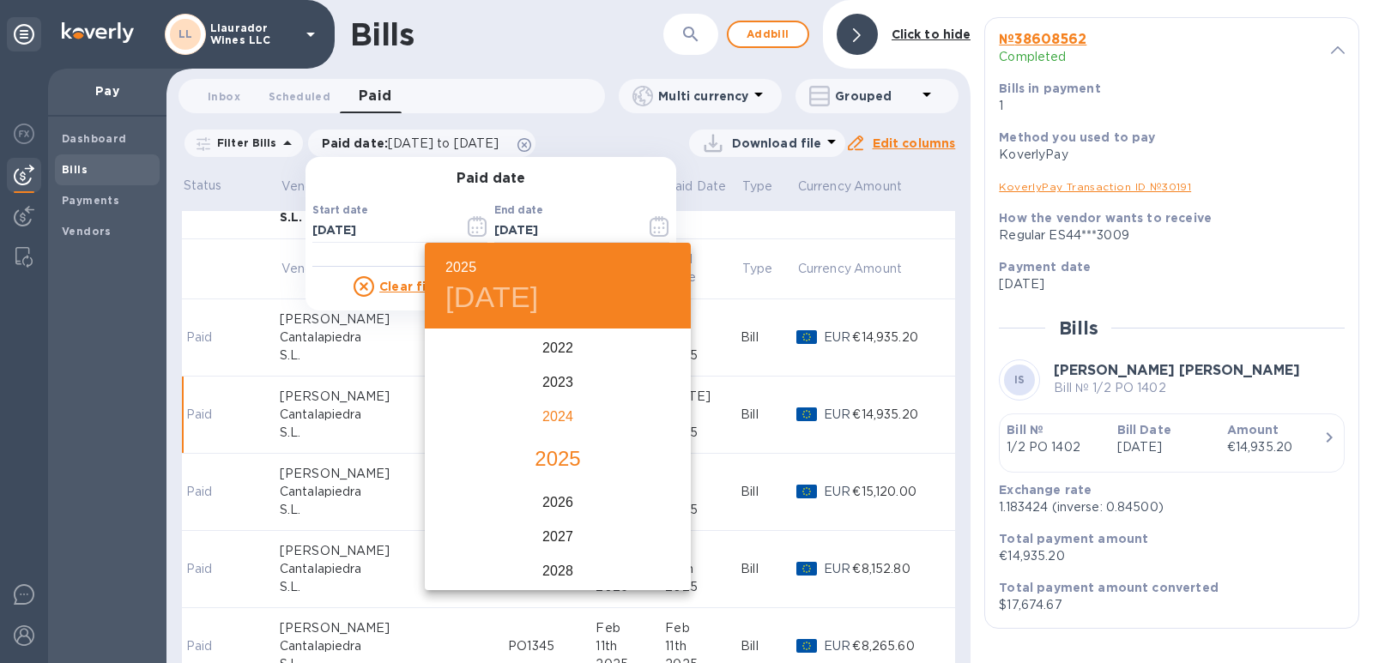
click at [550, 414] on div "2024" at bounding box center [558, 417] width 266 height 34
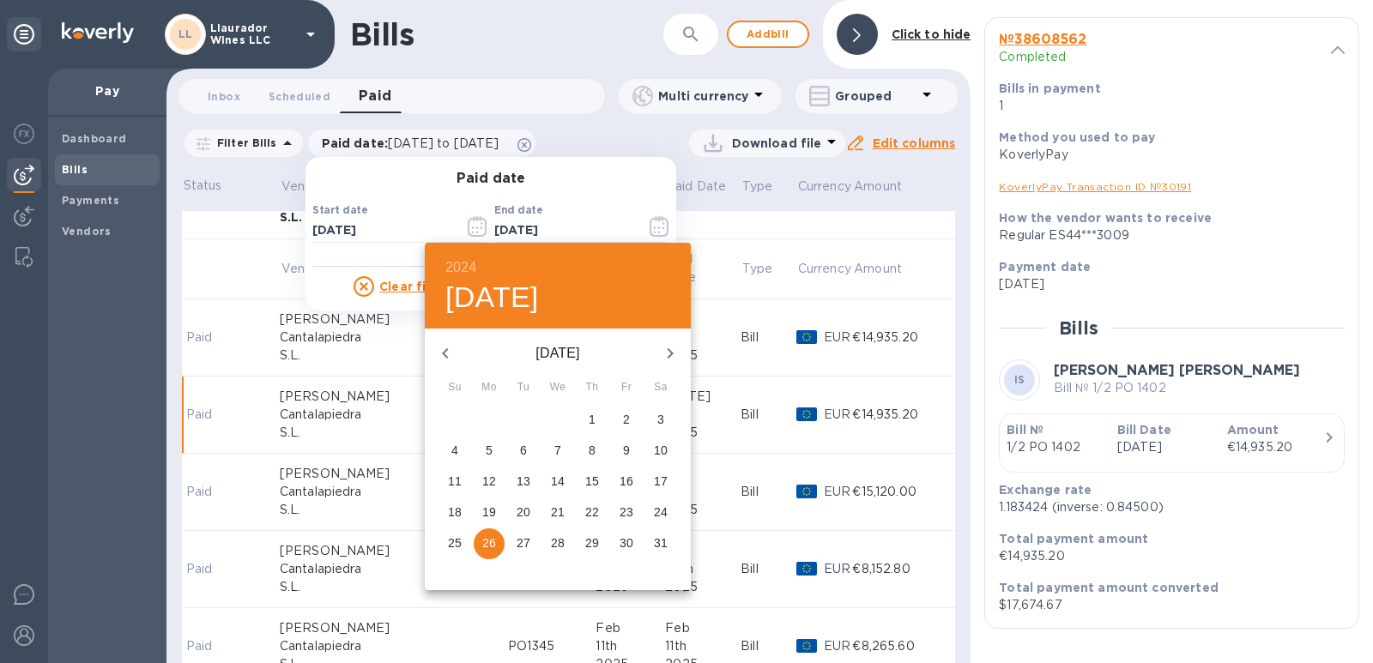
click at [669, 350] on icon "button" at bounding box center [671, 353] width 6 height 10
drag, startPoint x: 667, startPoint y: 351, endPoint x: 655, endPoint y: 383, distance: 34.0
click at [666, 351] on icon "button" at bounding box center [670, 353] width 21 height 21
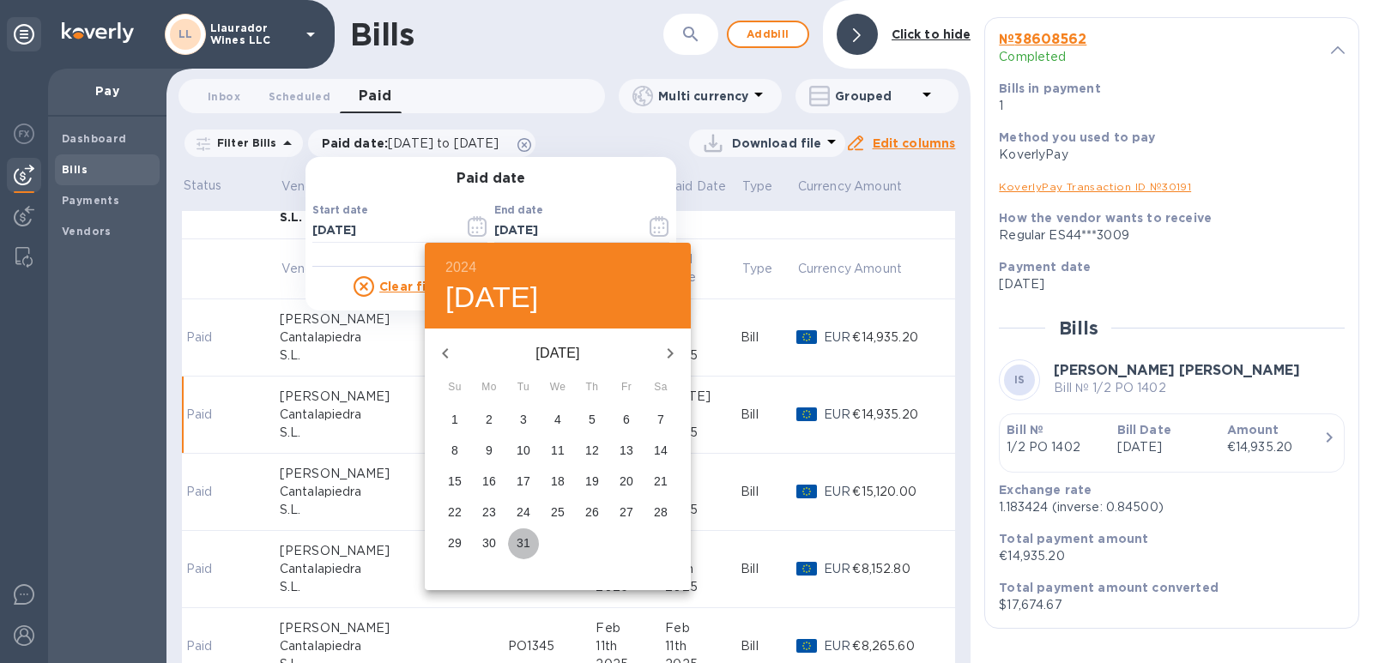
click at [517, 542] on p "31" at bounding box center [524, 543] width 14 height 17
type input "[DATE]"
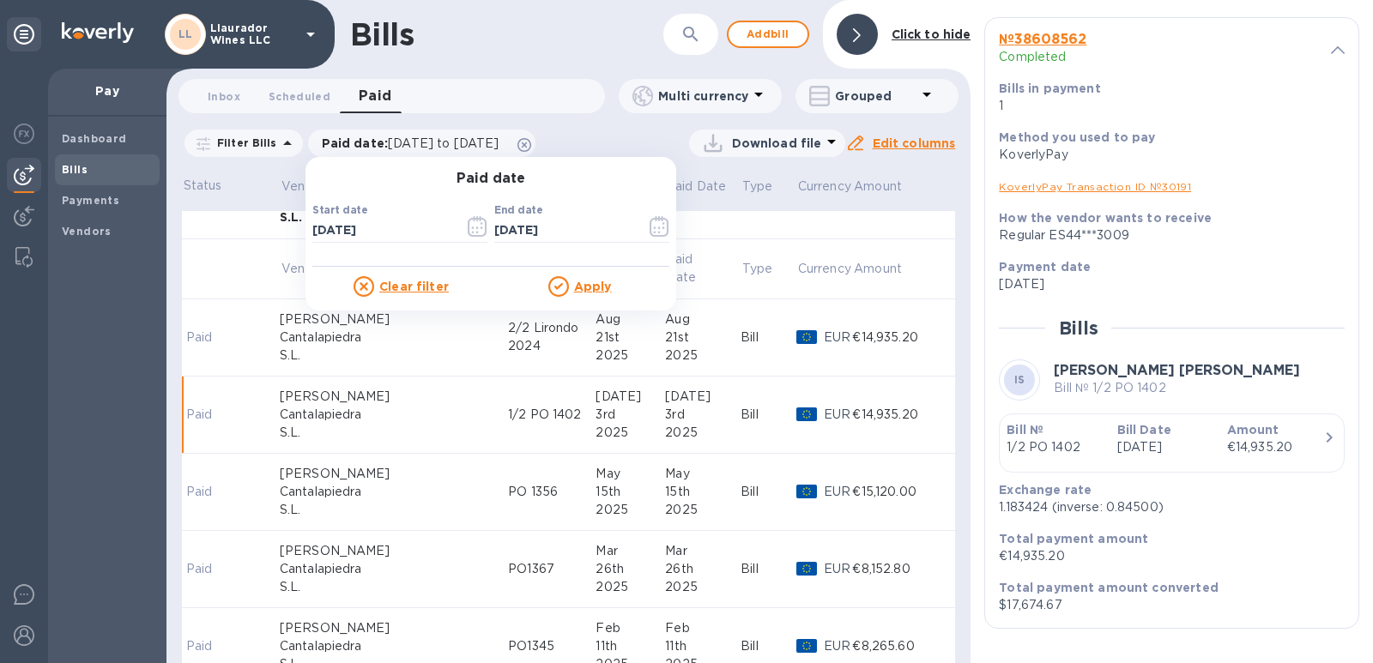
click at [581, 284] on u "Apply" at bounding box center [593, 287] width 38 height 14
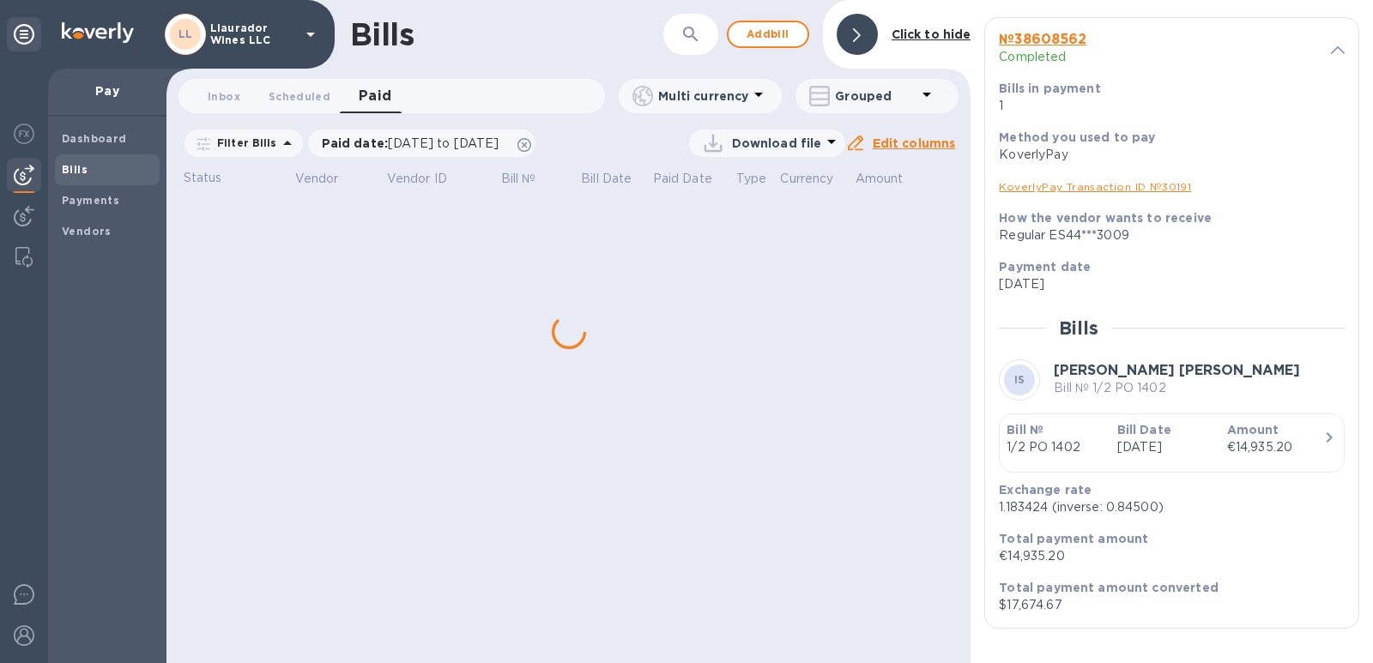
scroll to position [0, 0]
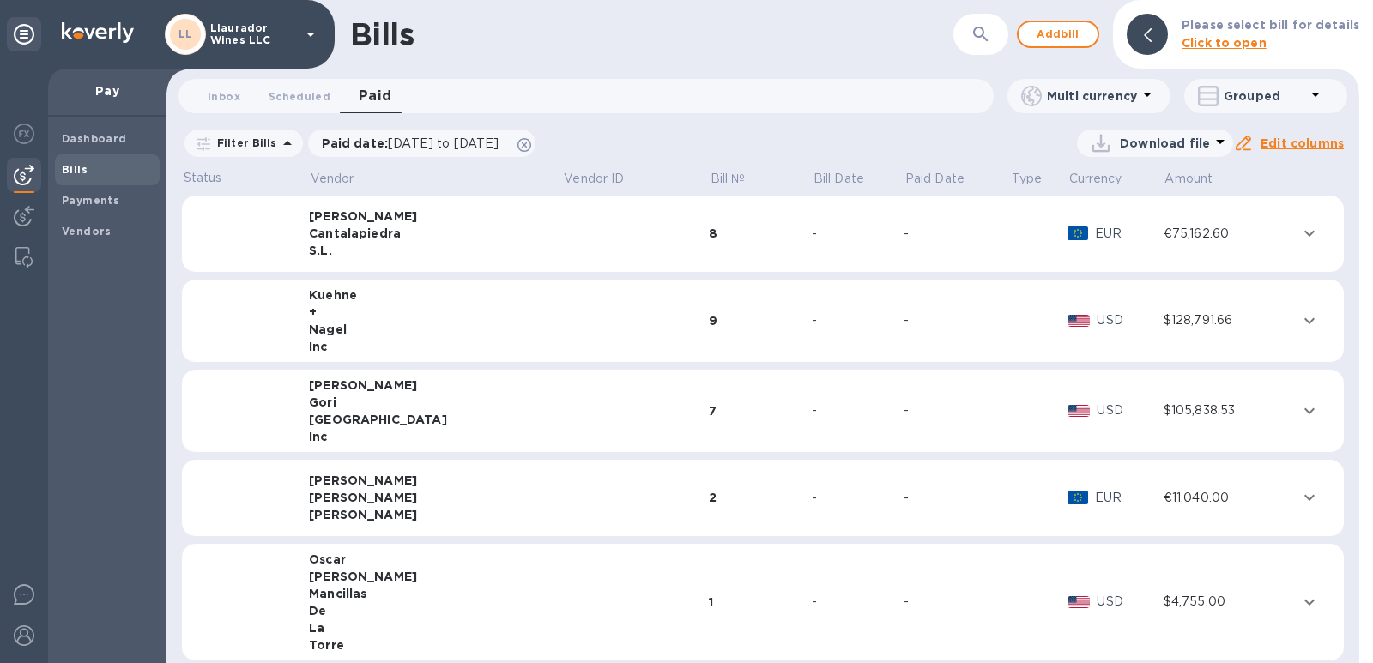
click at [579, 236] on td at bounding box center [636, 234] width 146 height 77
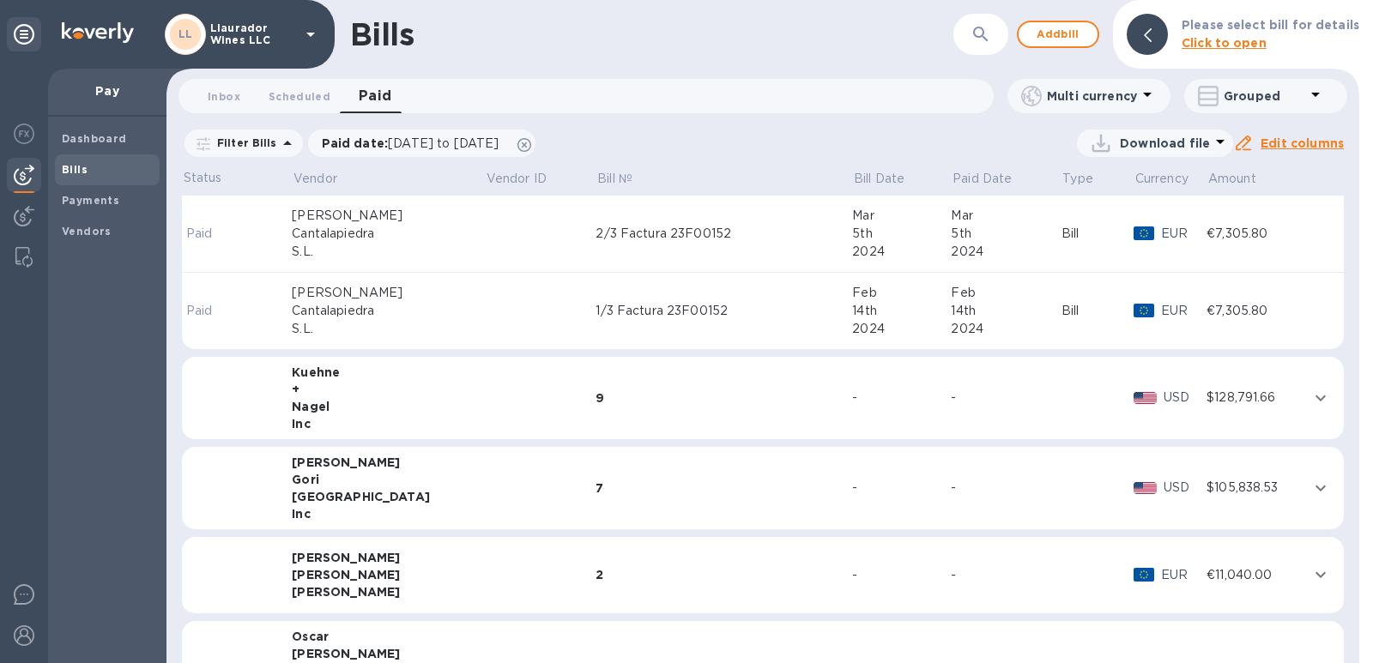
scroll to position [515, 0]
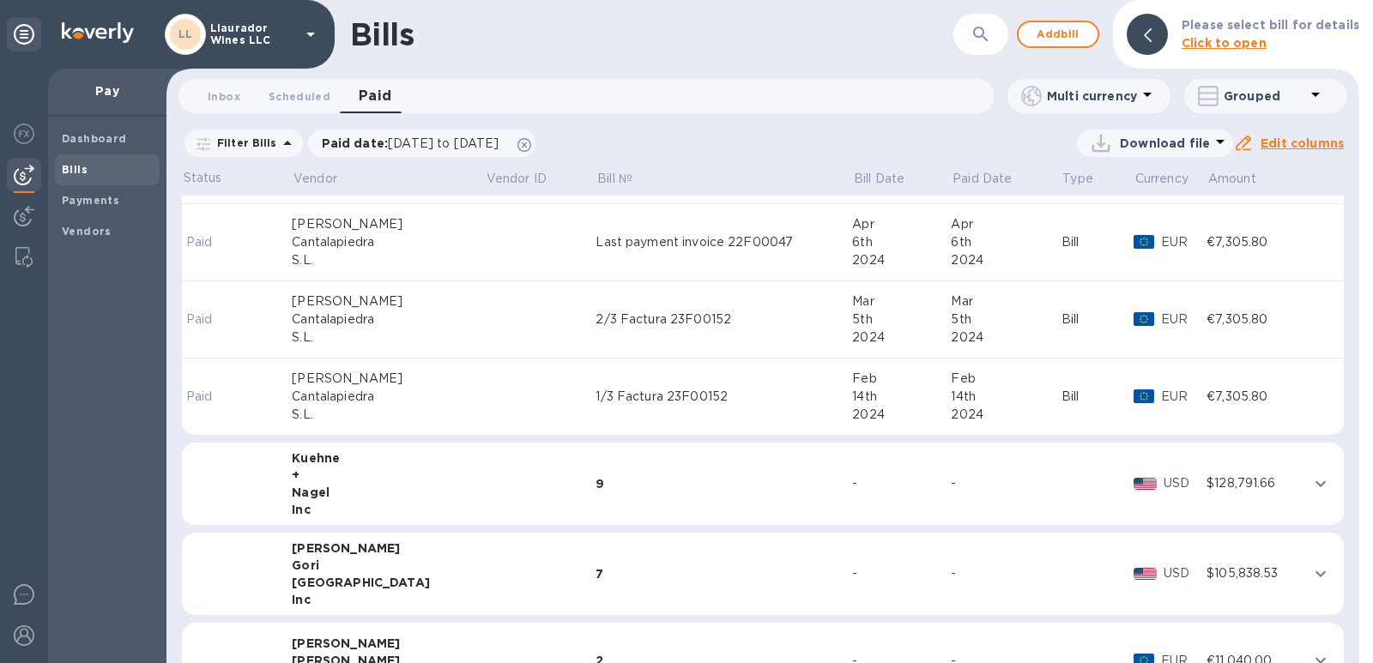
click at [596, 392] on div "1/3 Factura 23F00152" at bounding box center [724, 397] width 257 height 18
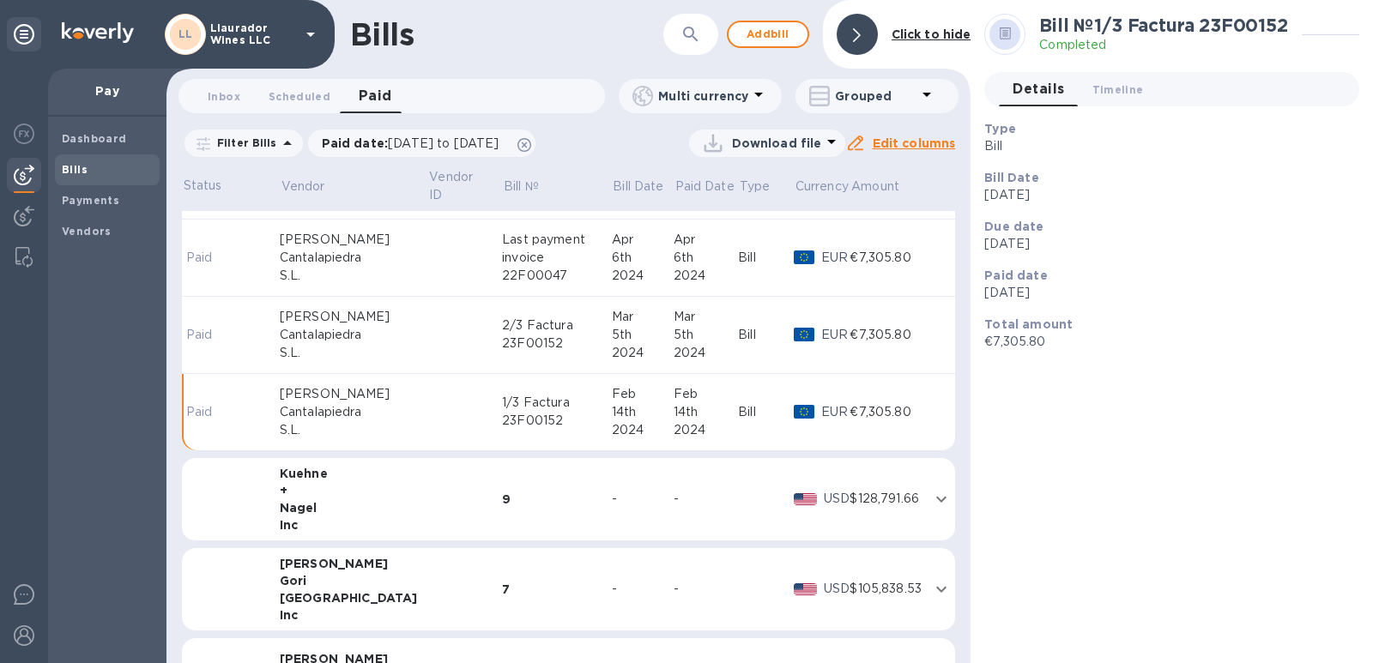
scroll to position [530, 0]
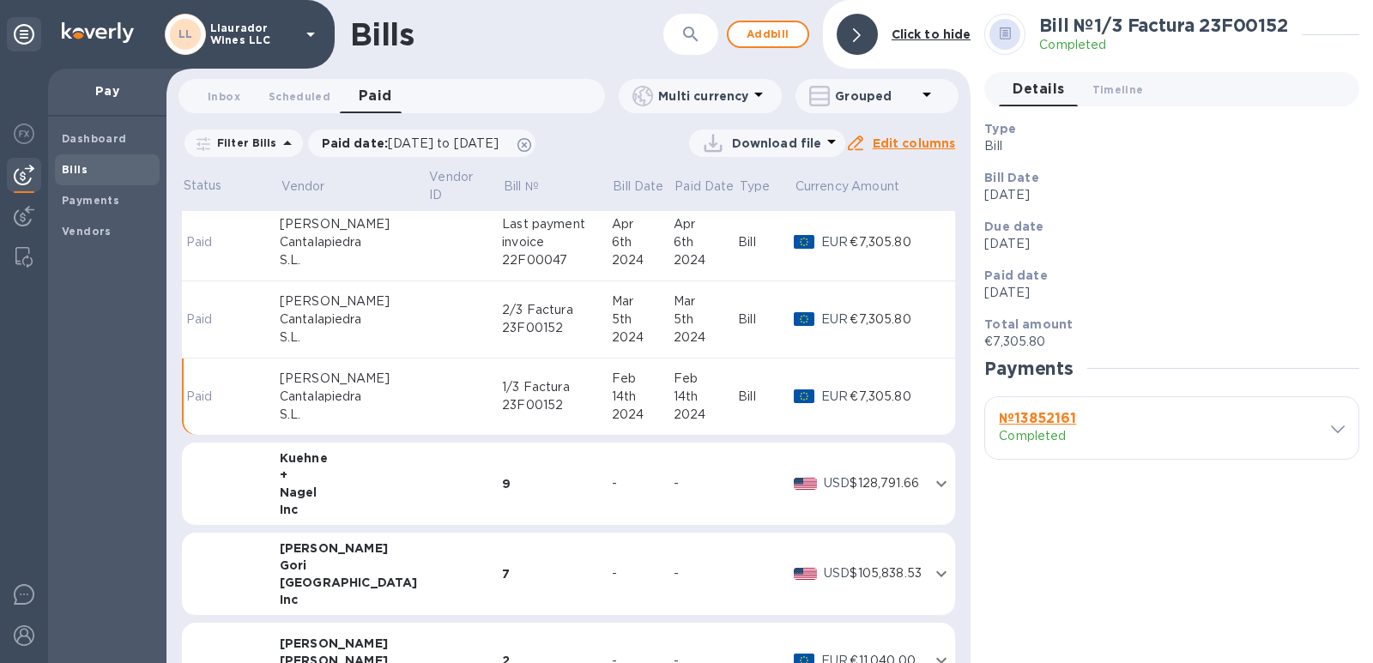
click at [1335, 433] on span at bounding box center [1338, 429] width 14 height 16
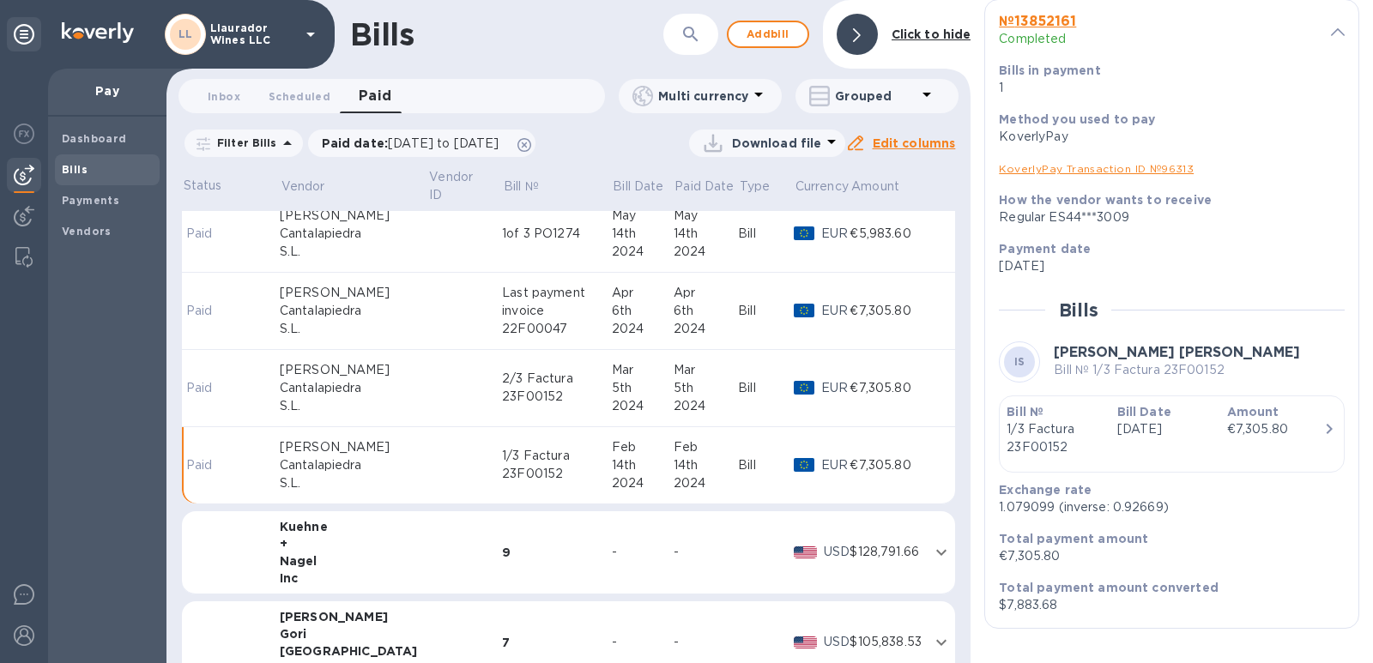
scroll to position [445, 0]
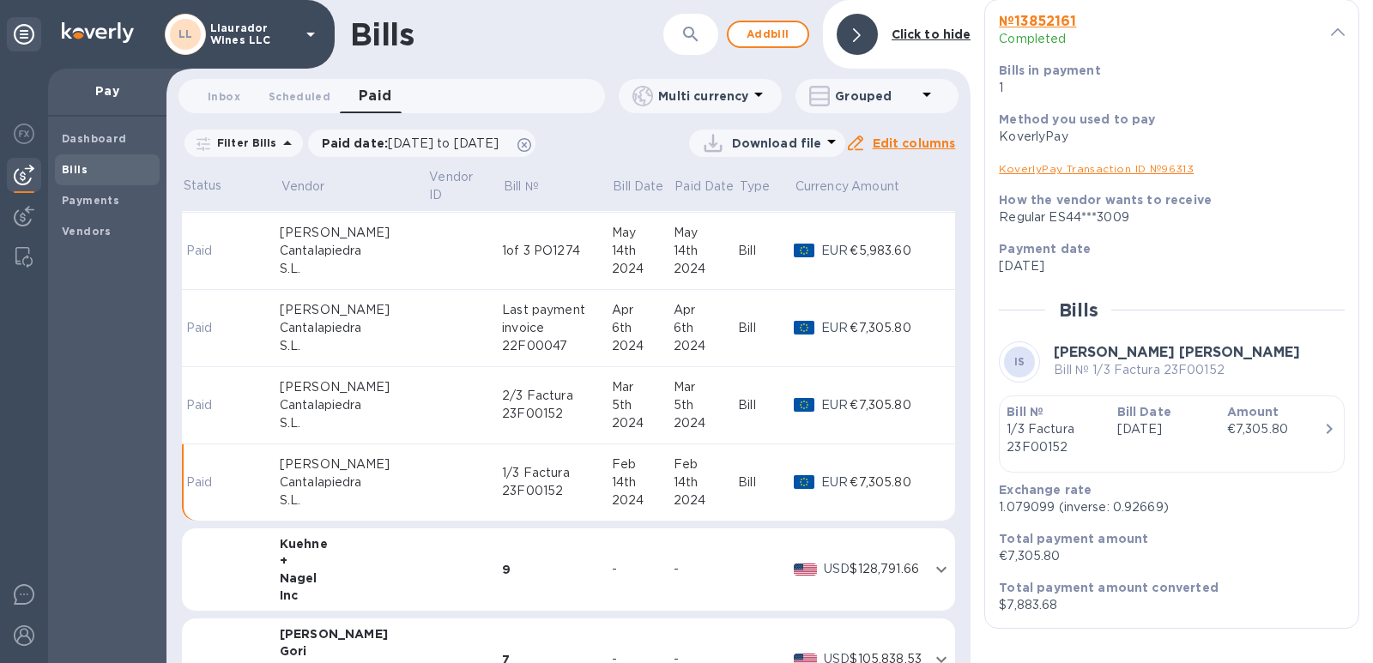
click at [506, 335] on div "Last payment invoice 22F00047" at bounding box center [556, 328] width 109 height 54
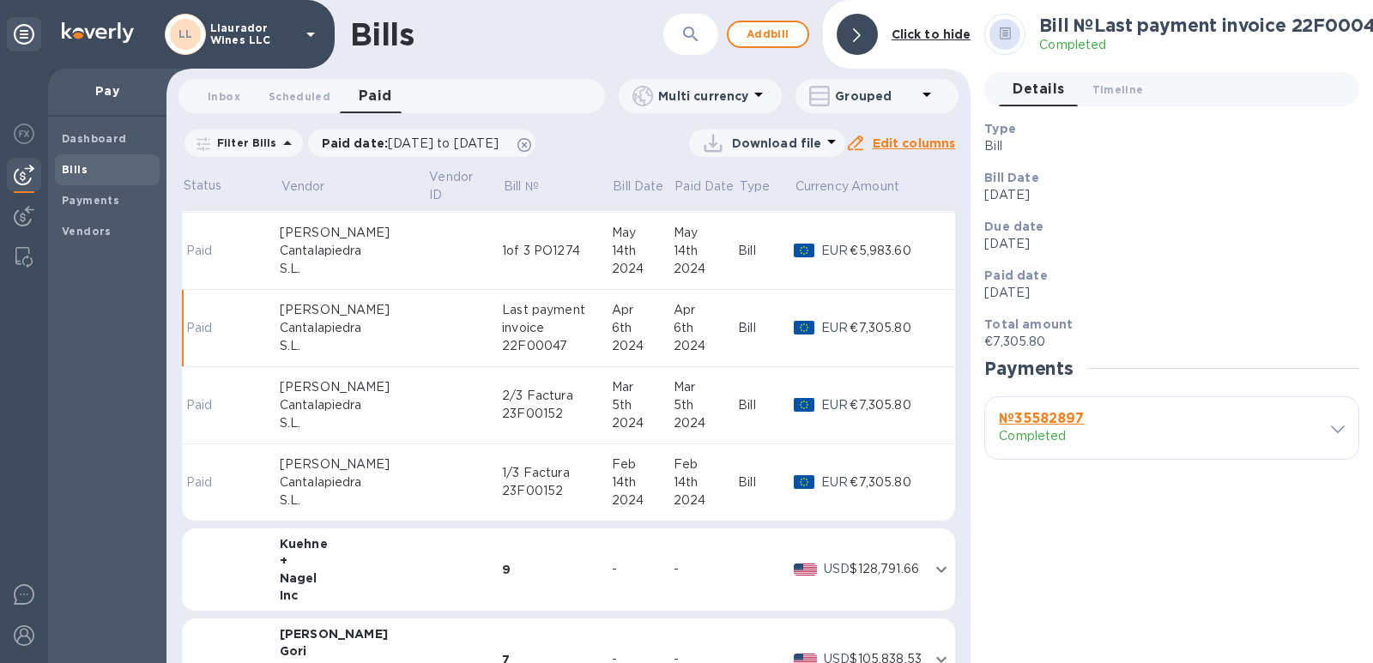
click at [1335, 429] on icon at bounding box center [1338, 430] width 14 height 8
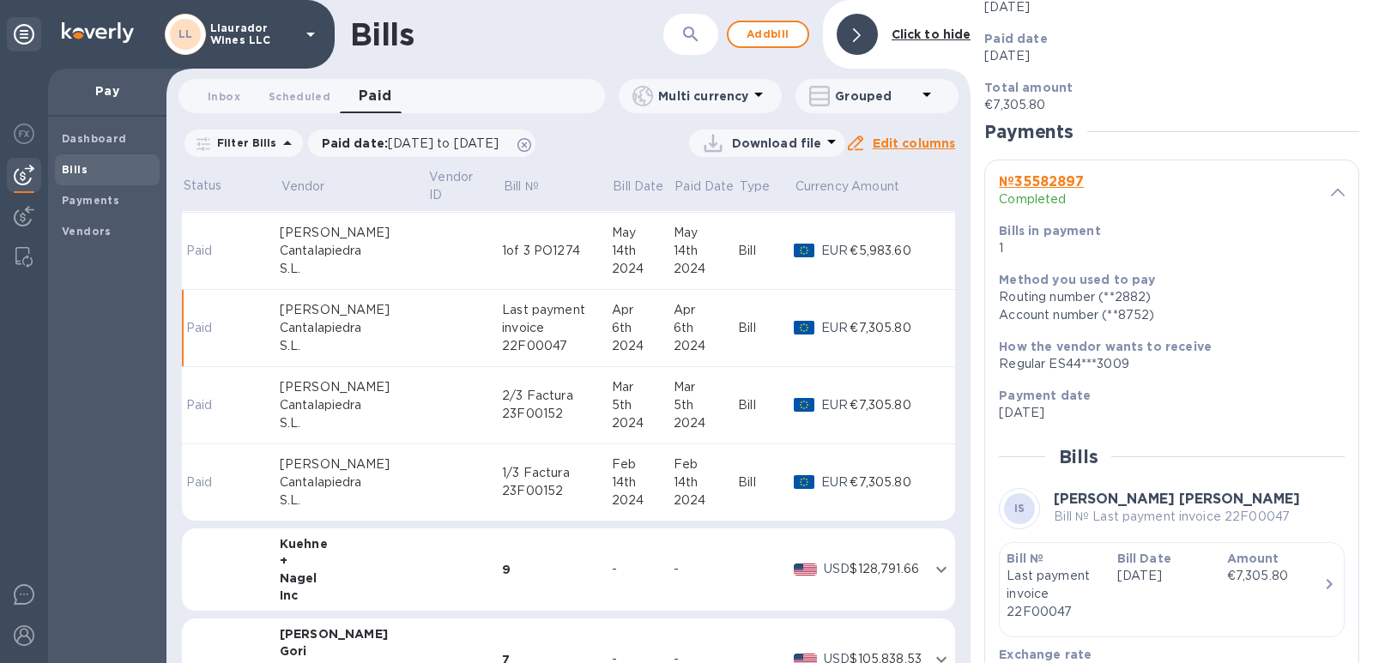
scroll to position [343, 0]
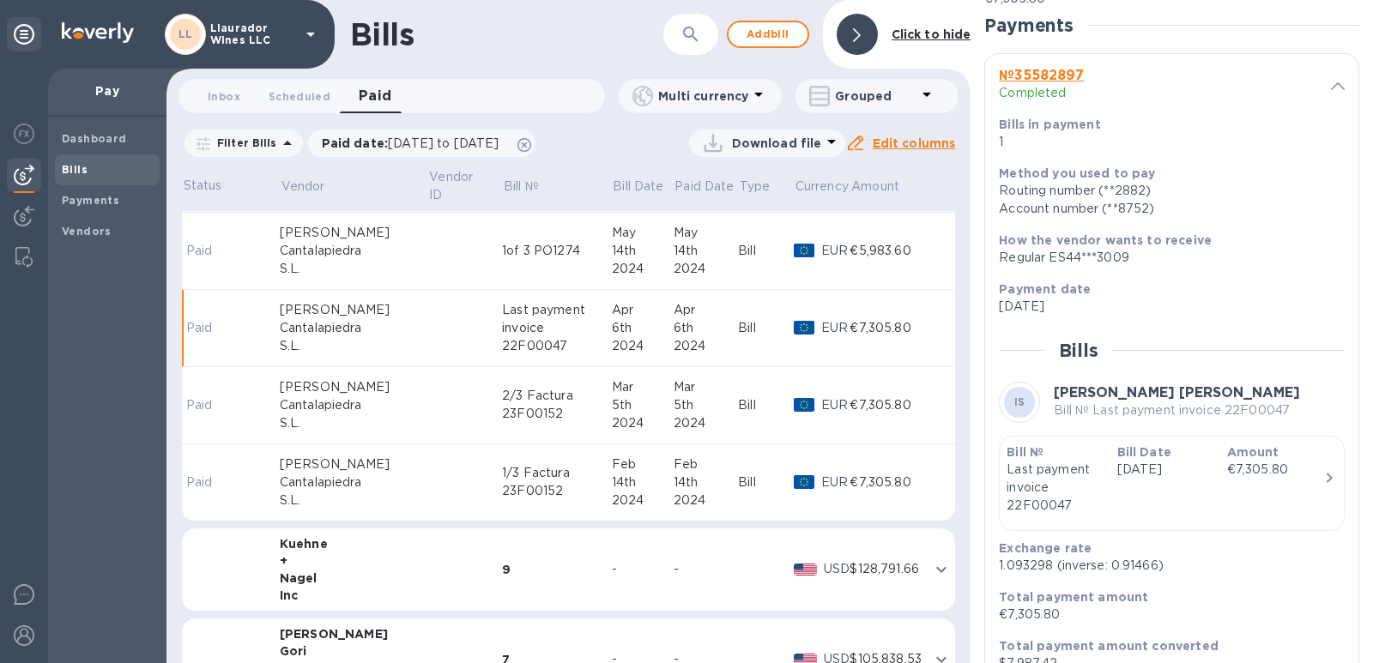
click at [502, 332] on div "Last payment invoice 22F00047" at bounding box center [556, 328] width 109 height 54
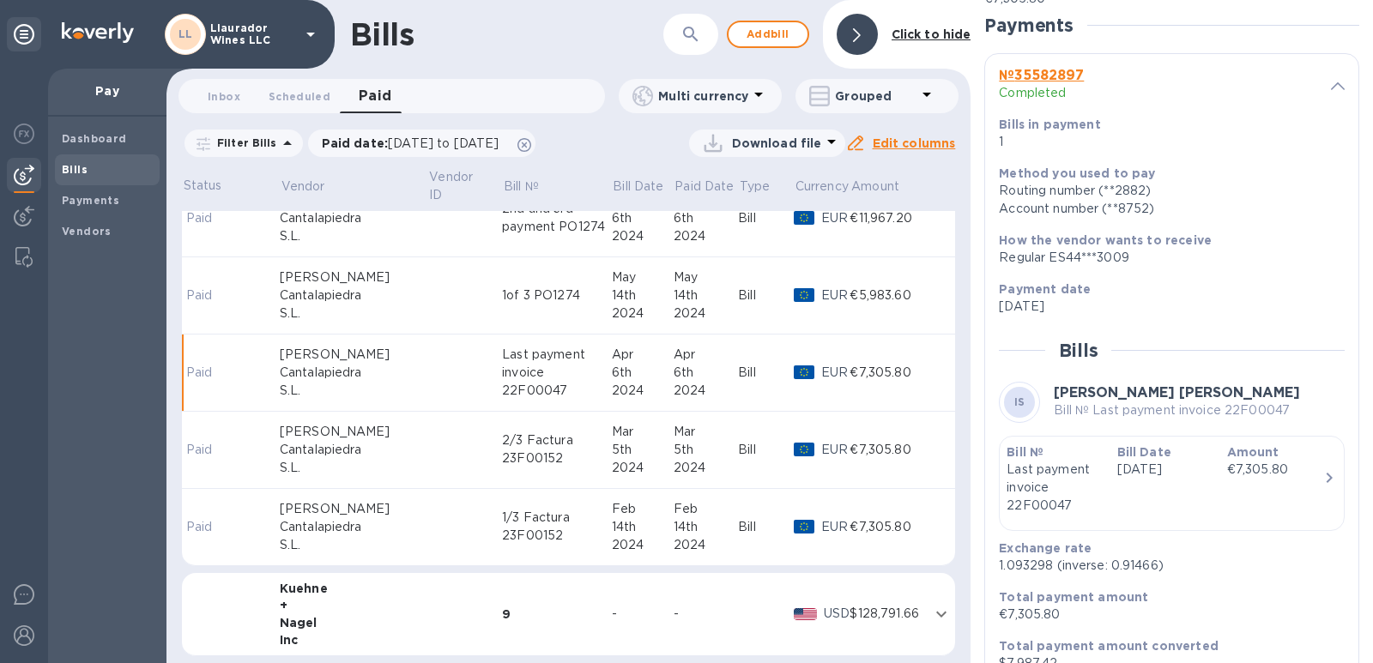
scroll to position [359, 0]
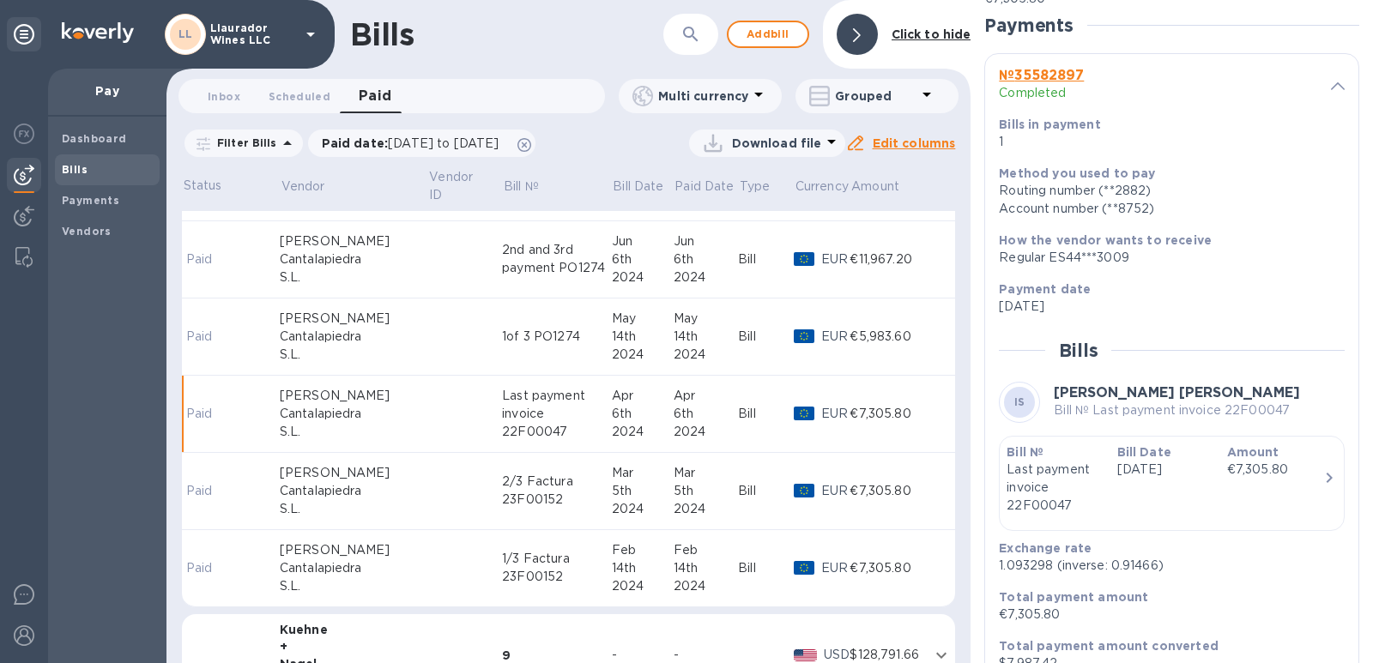
click at [502, 342] on div "1of 3 PO1274" at bounding box center [556, 337] width 109 height 18
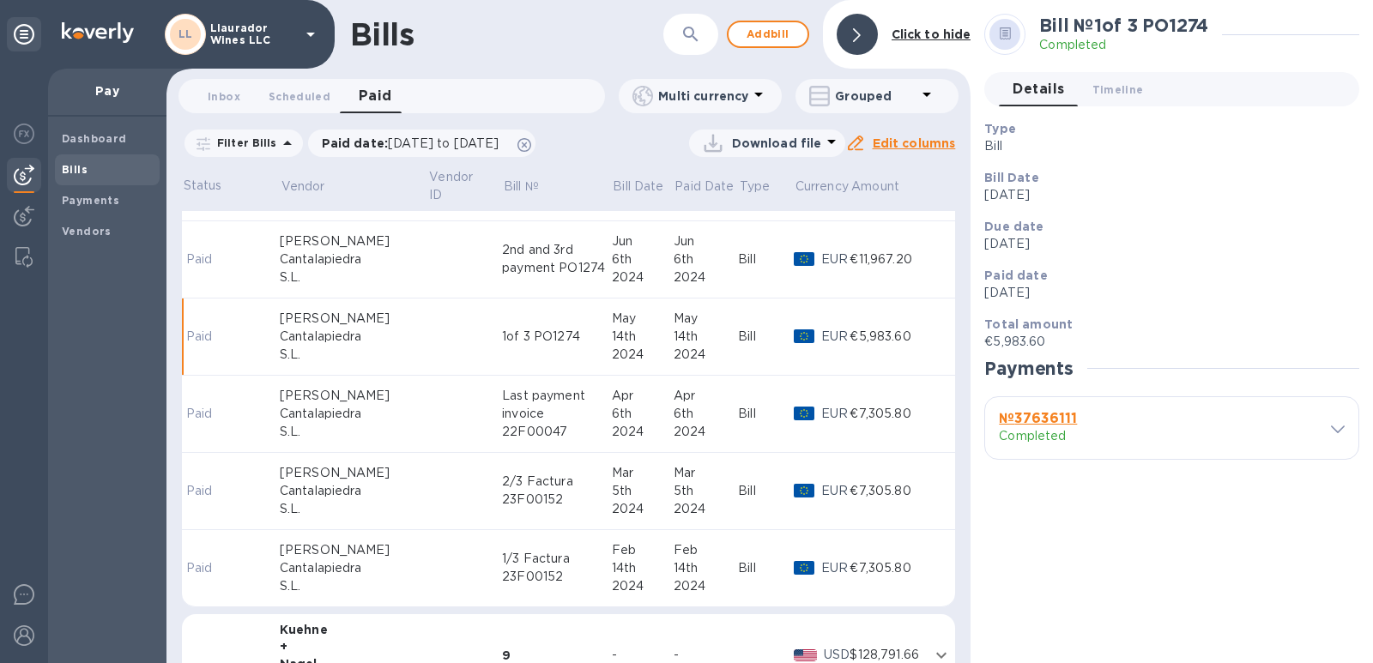
click at [1327, 437] on div "№ 37636111 Completed" at bounding box center [1171, 428] width 373 height 62
click at [1336, 433] on icon at bounding box center [1338, 430] width 14 height 8
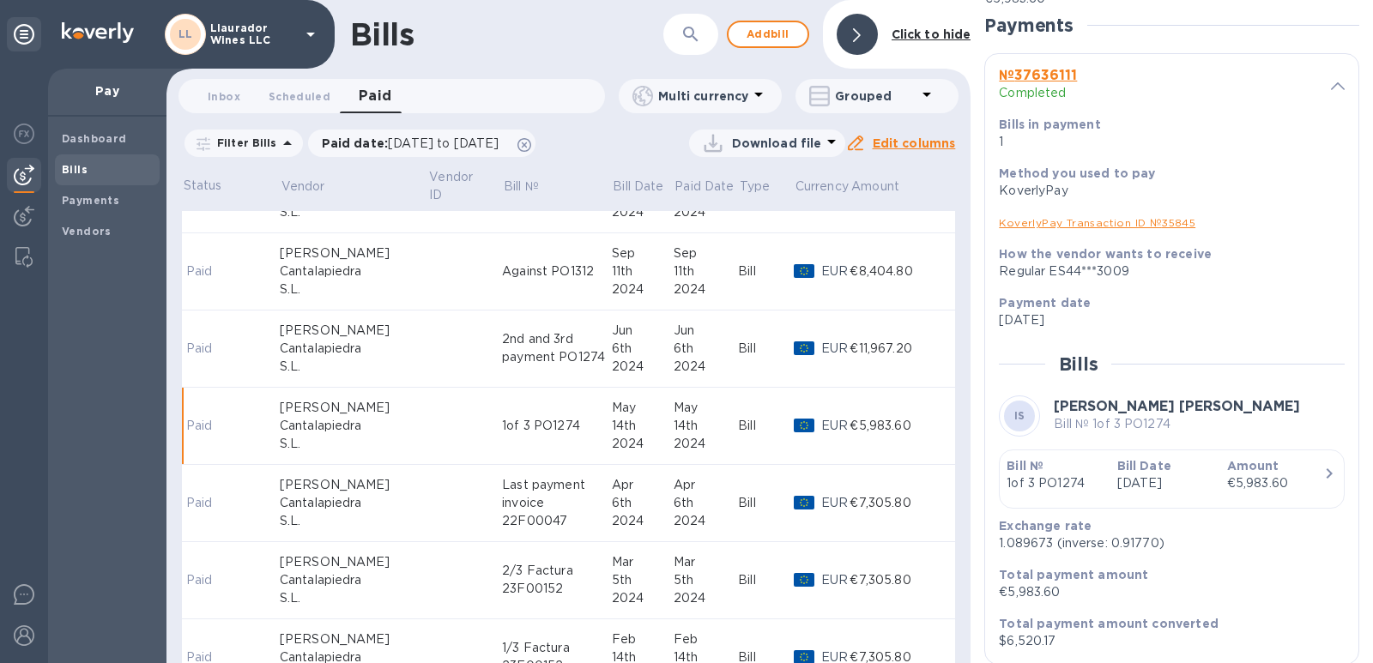
scroll to position [187, 0]
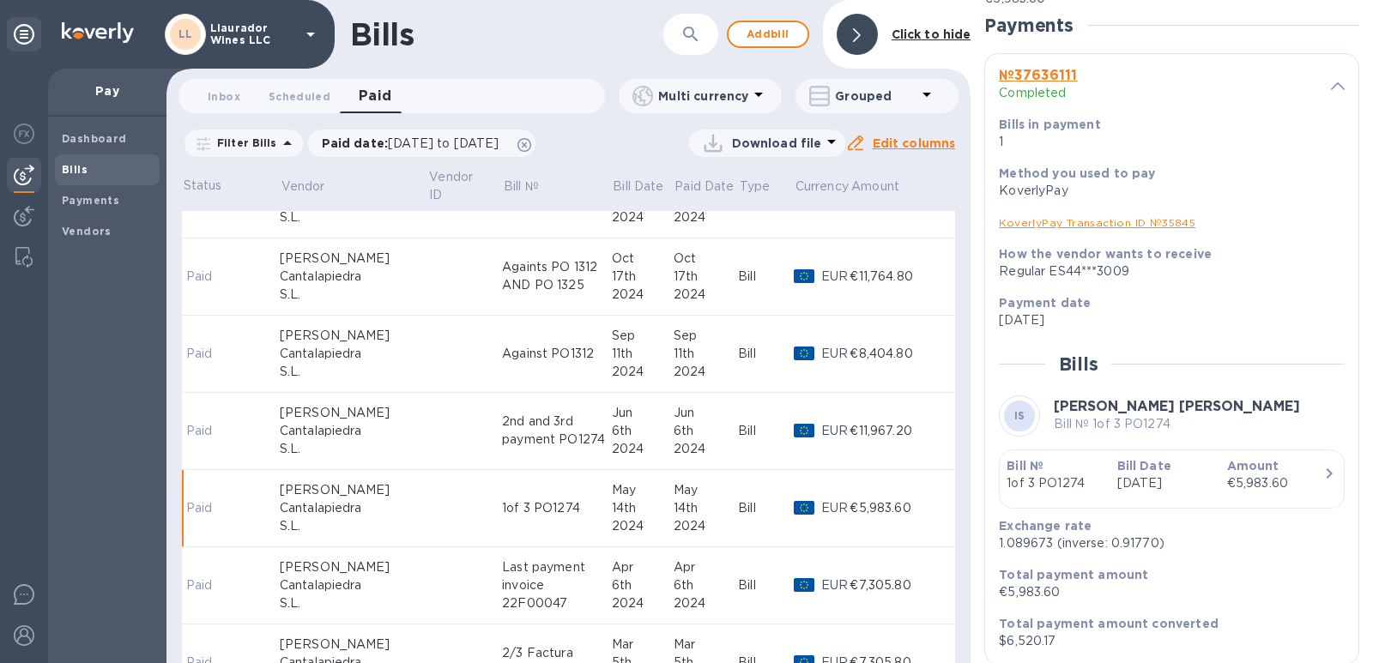
click at [502, 356] on div "Against PO1312" at bounding box center [556, 354] width 109 height 18
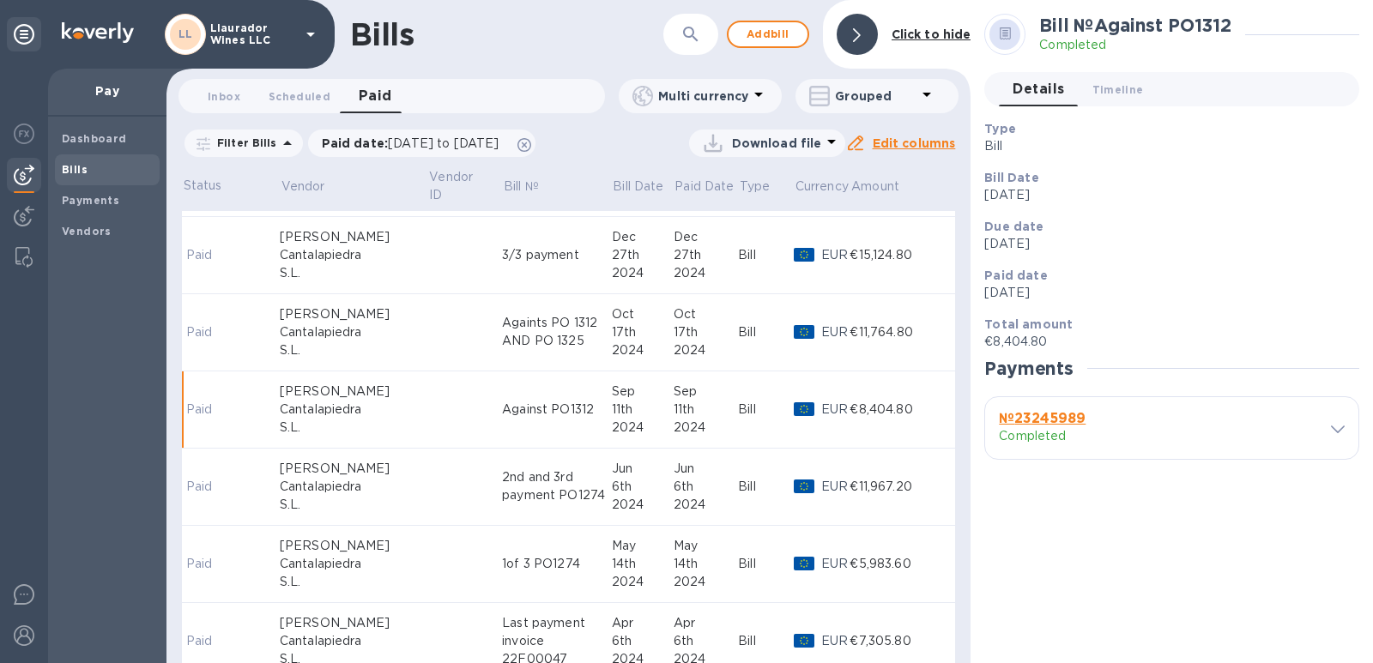
scroll to position [101, 0]
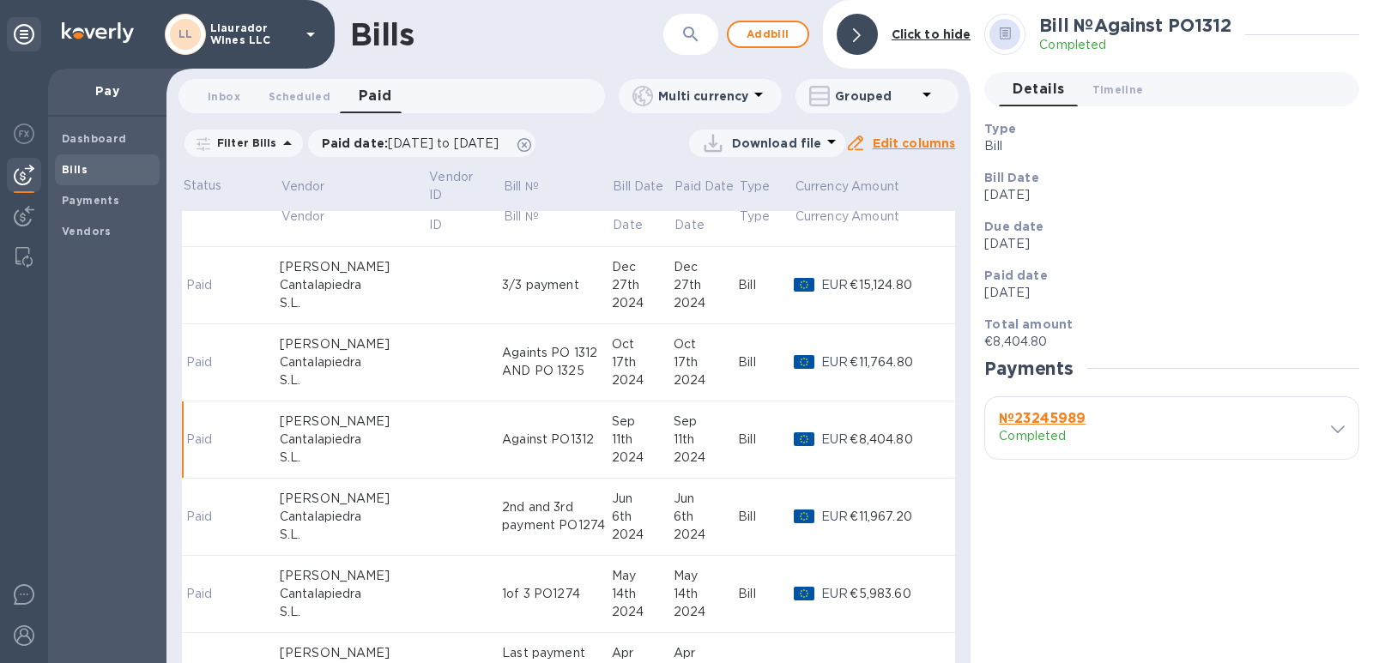
click at [502, 442] on div "Against PO1312" at bounding box center [556, 440] width 109 height 18
click at [1330, 435] on div at bounding box center [1330, 429] width 29 height 16
click at [1336, 429] on icon at bounding box center [1338, 430] width 14 height 8
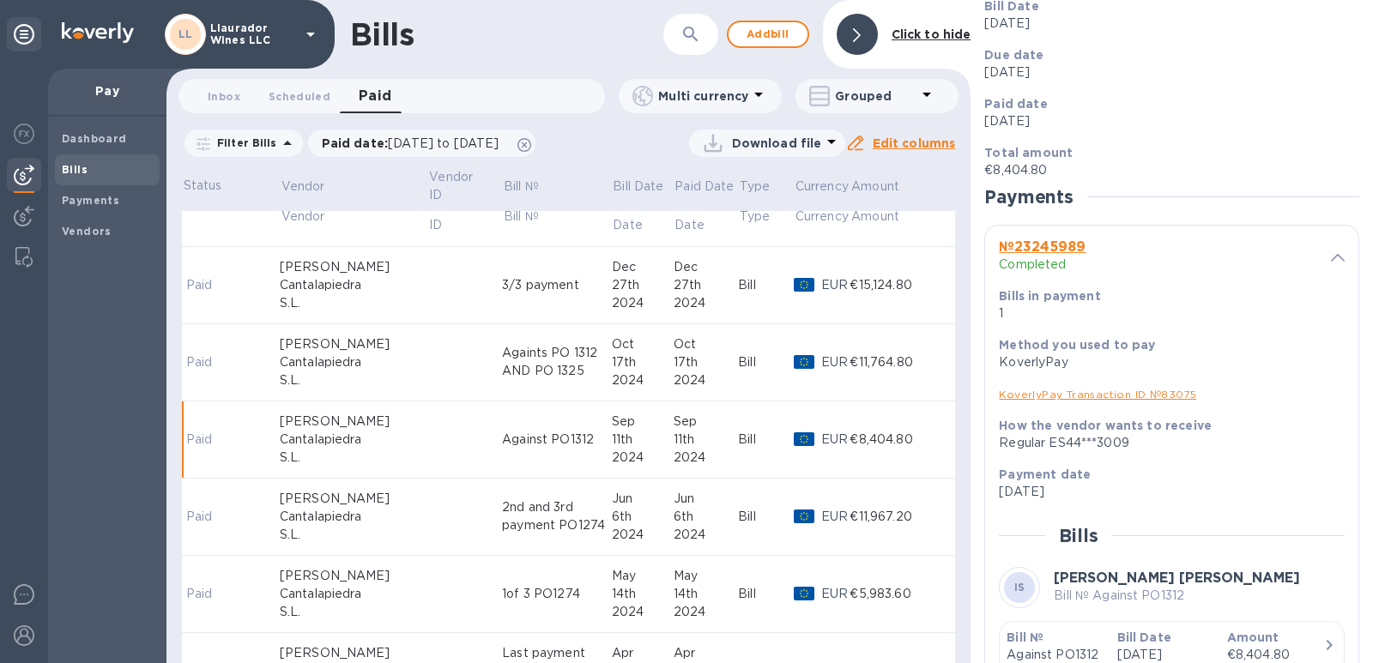
scroll to position [379, 0]
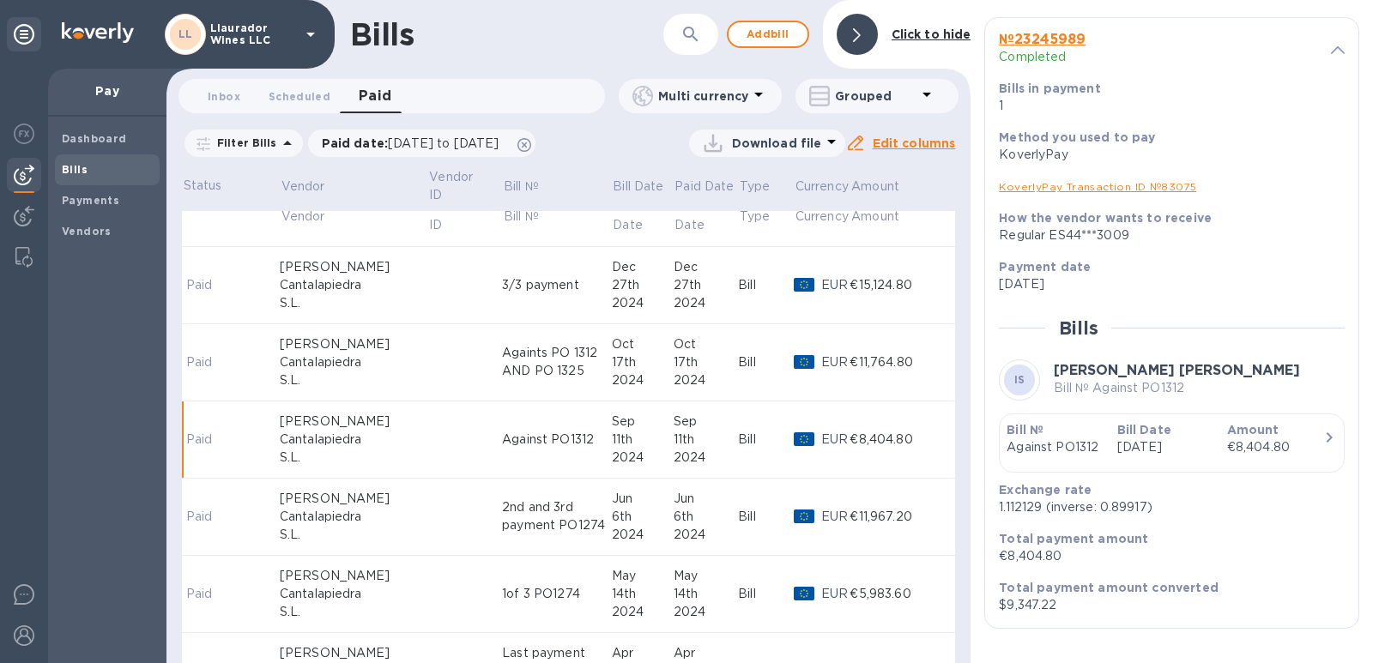
click at [502, 367] on div "Againts PO 1312 AND PO 1325" at bounding box center [556, 362] width 109 height 36
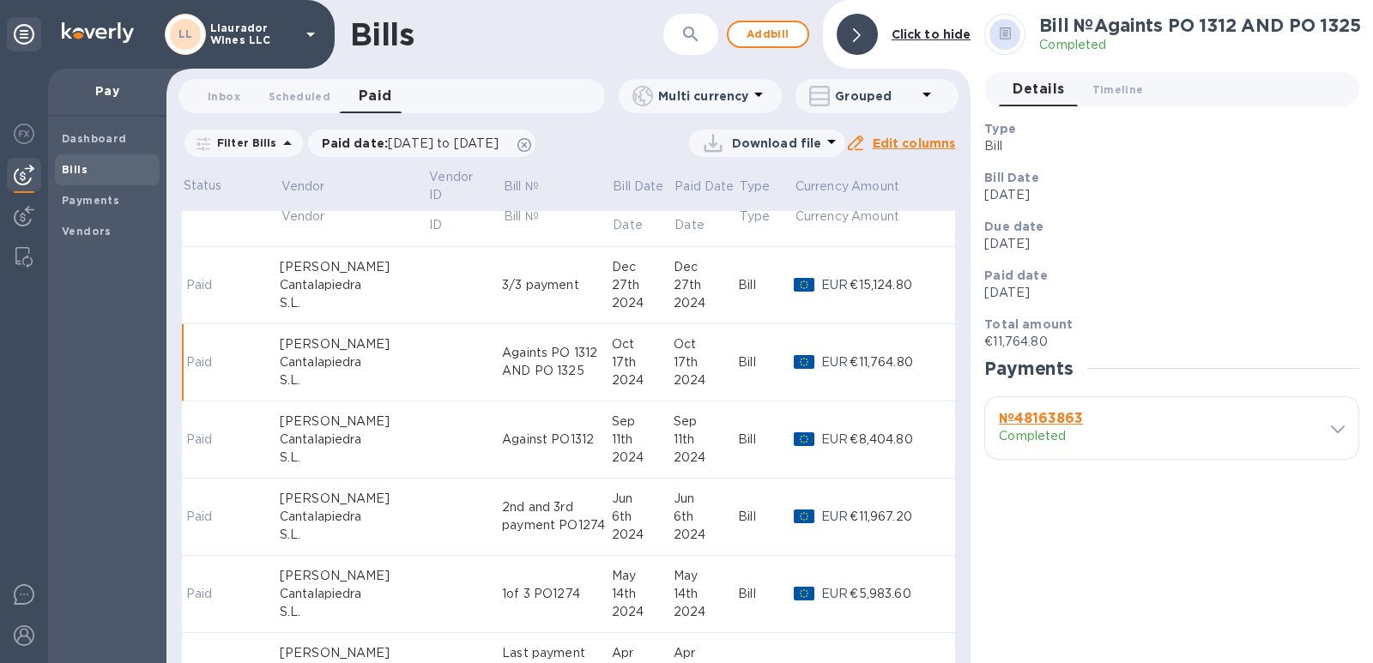
click at [1343, 431] on icon at bounding box center [1338, 430] width 14 height 8
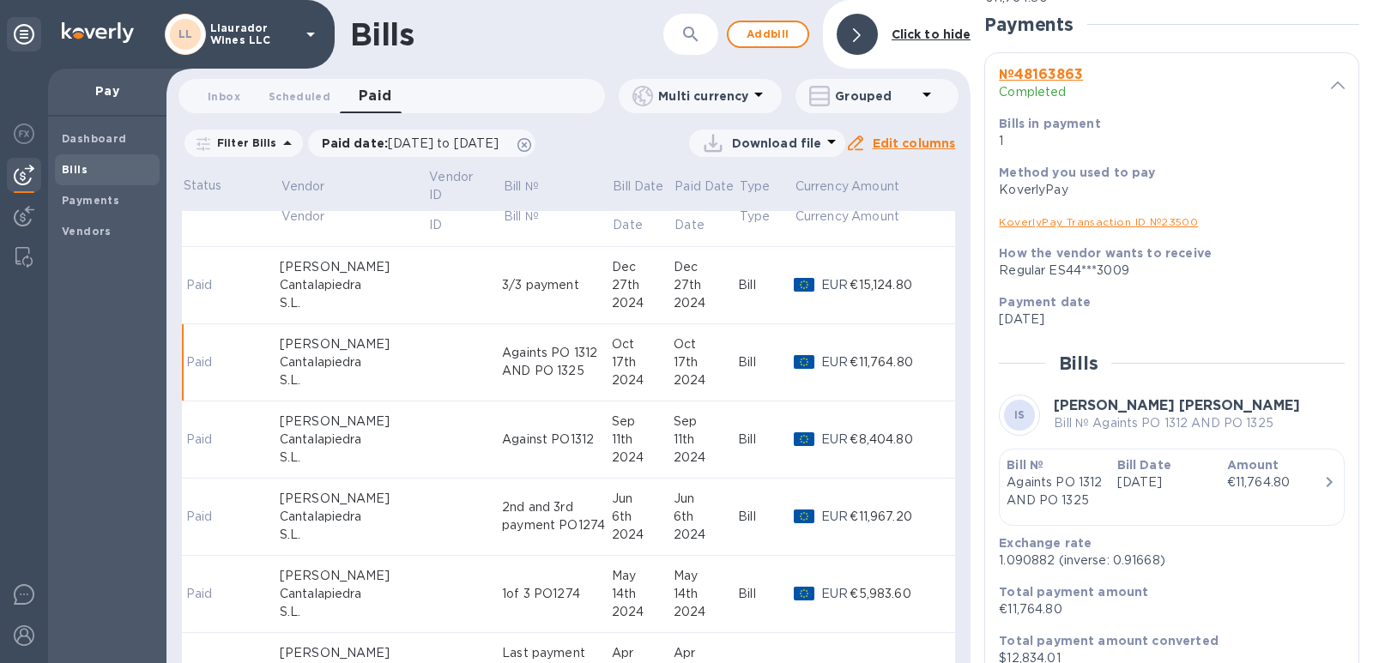
scroll to position [415, 0]
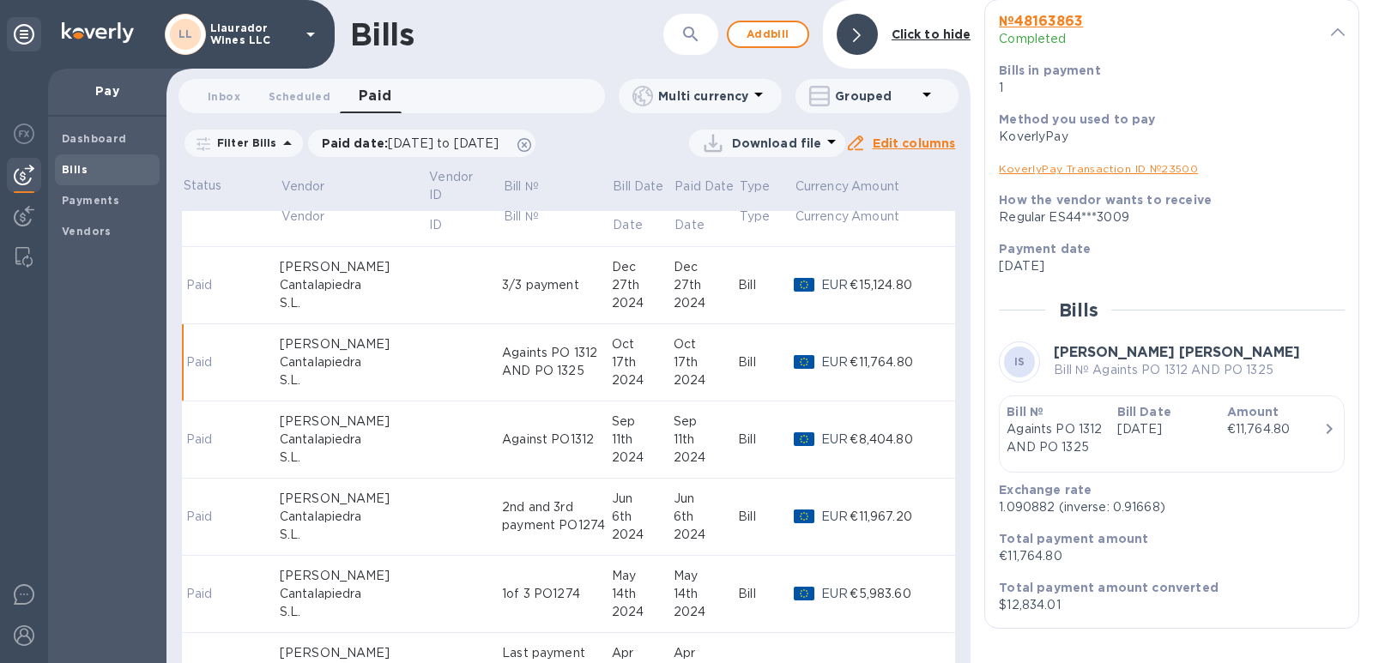
click at [502, 445] on div "Against PO1312" at bounding box center [556, 440] width 109 height 18
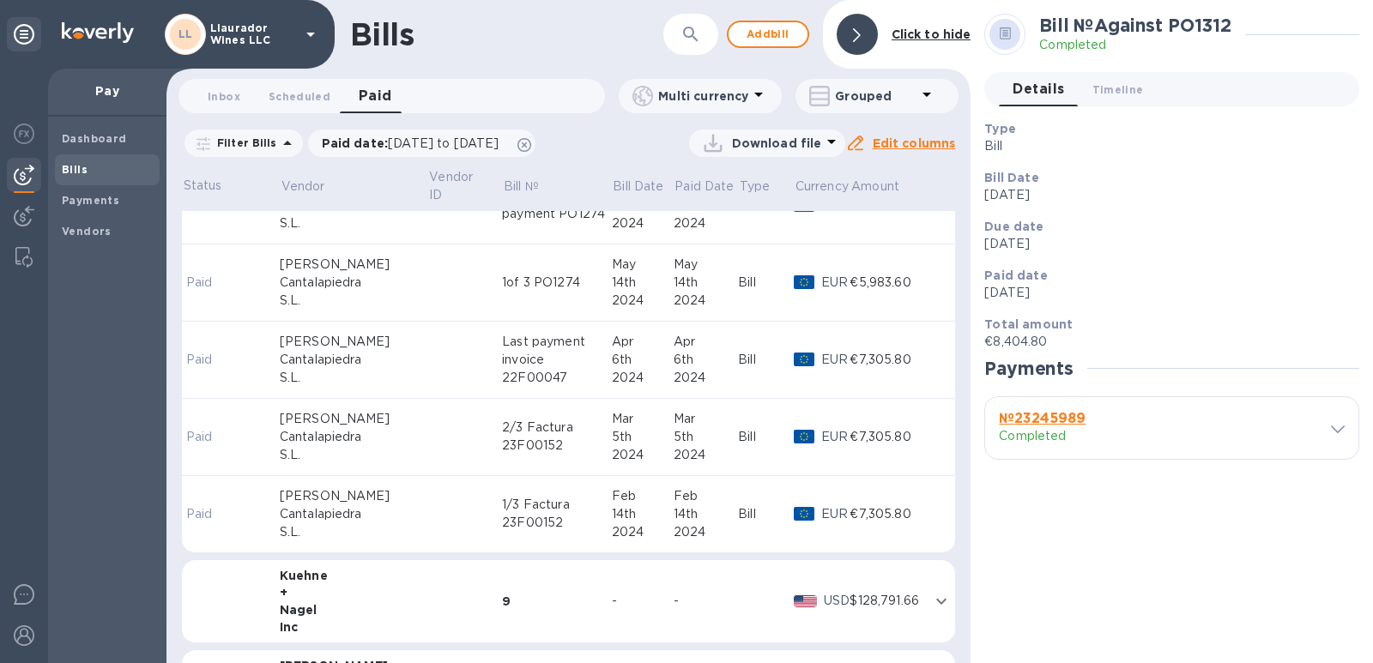
scroll to position [616, 0]
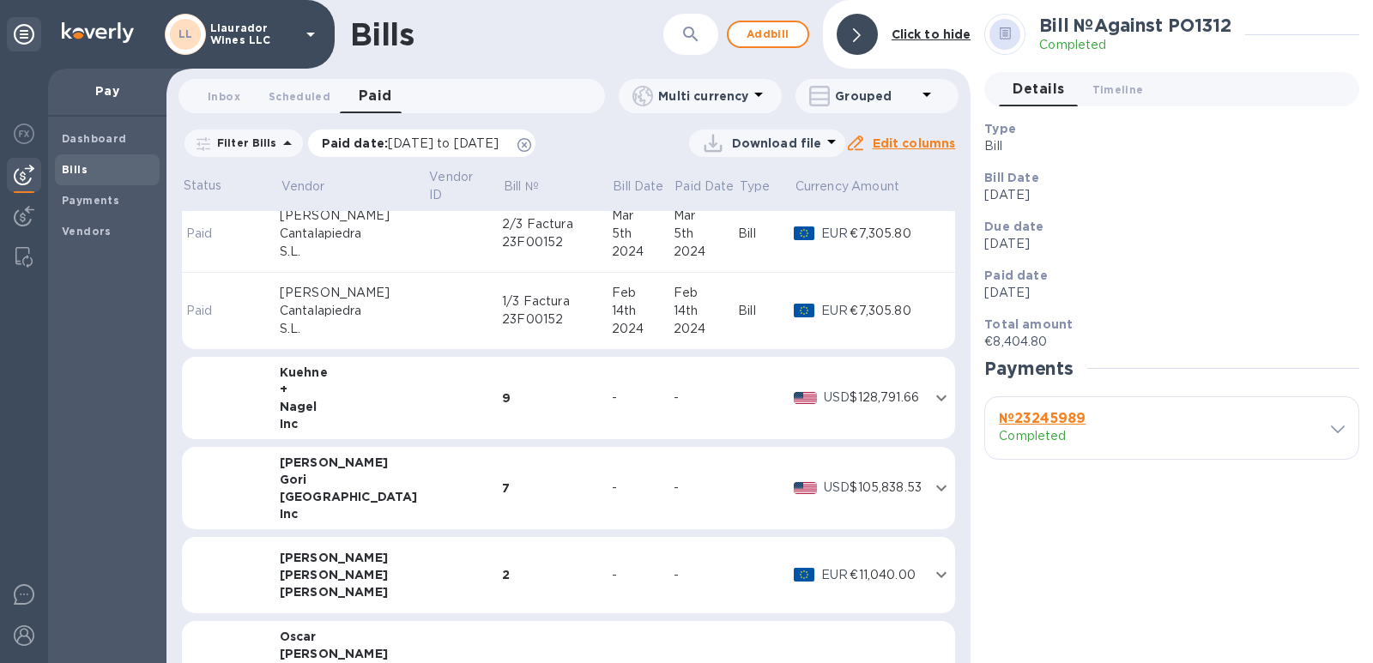
click at [463, 138] on span "[DATE] to [DATE]" at bounding box center [443, 143] width 111 height 14
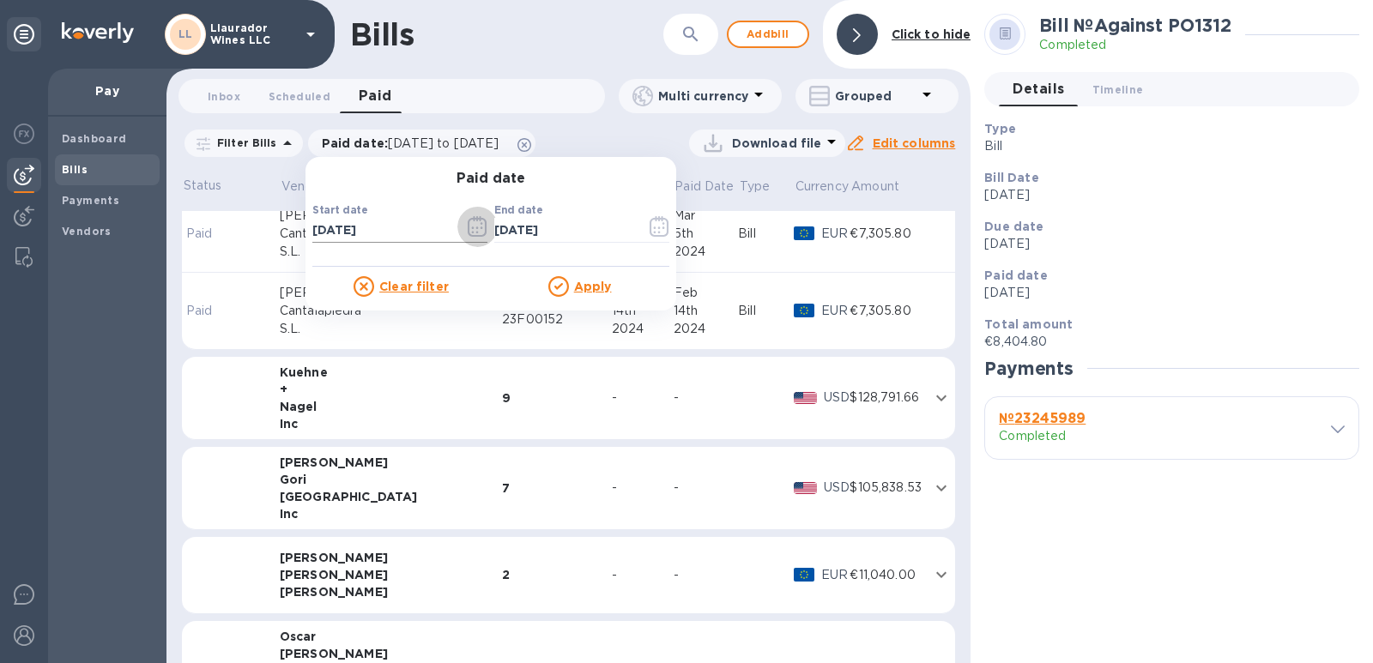
click at [472, 224] on icon "button" at bounding box center [478, 226] width 20 height 21
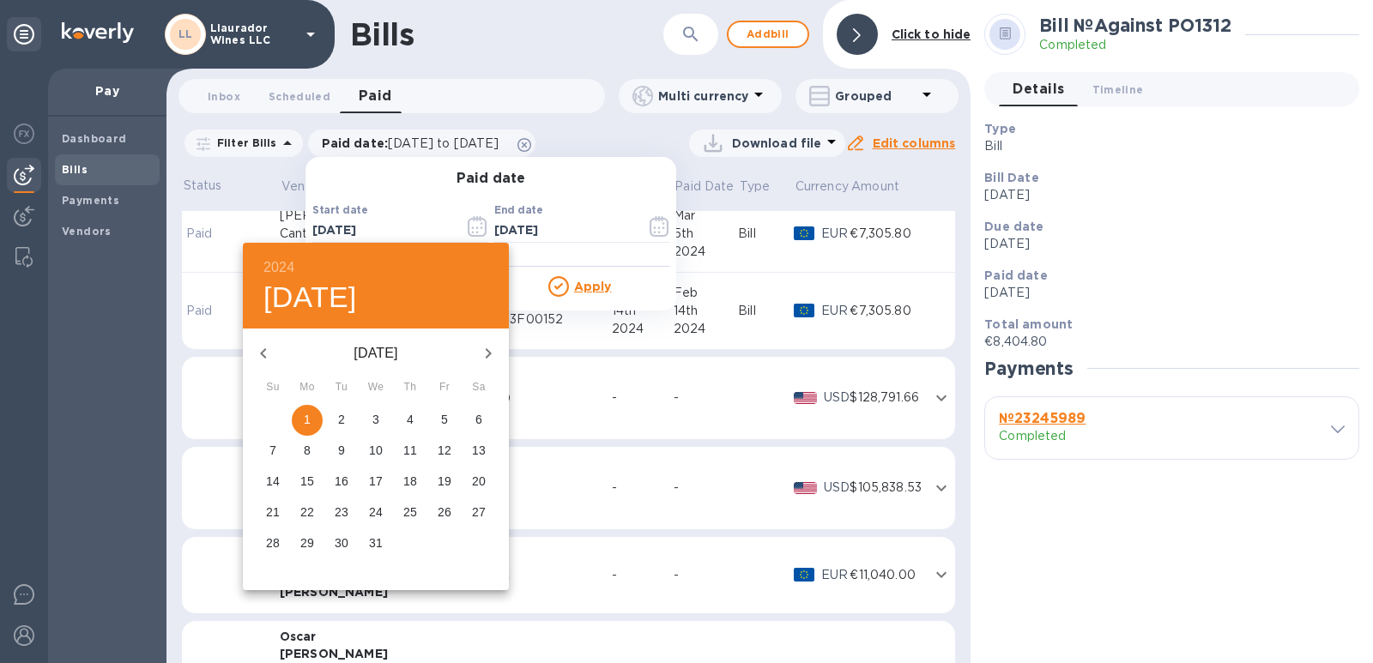
click at [269, 268] on h6 "2024" at bounding box center [279, 268] width 31 height 24
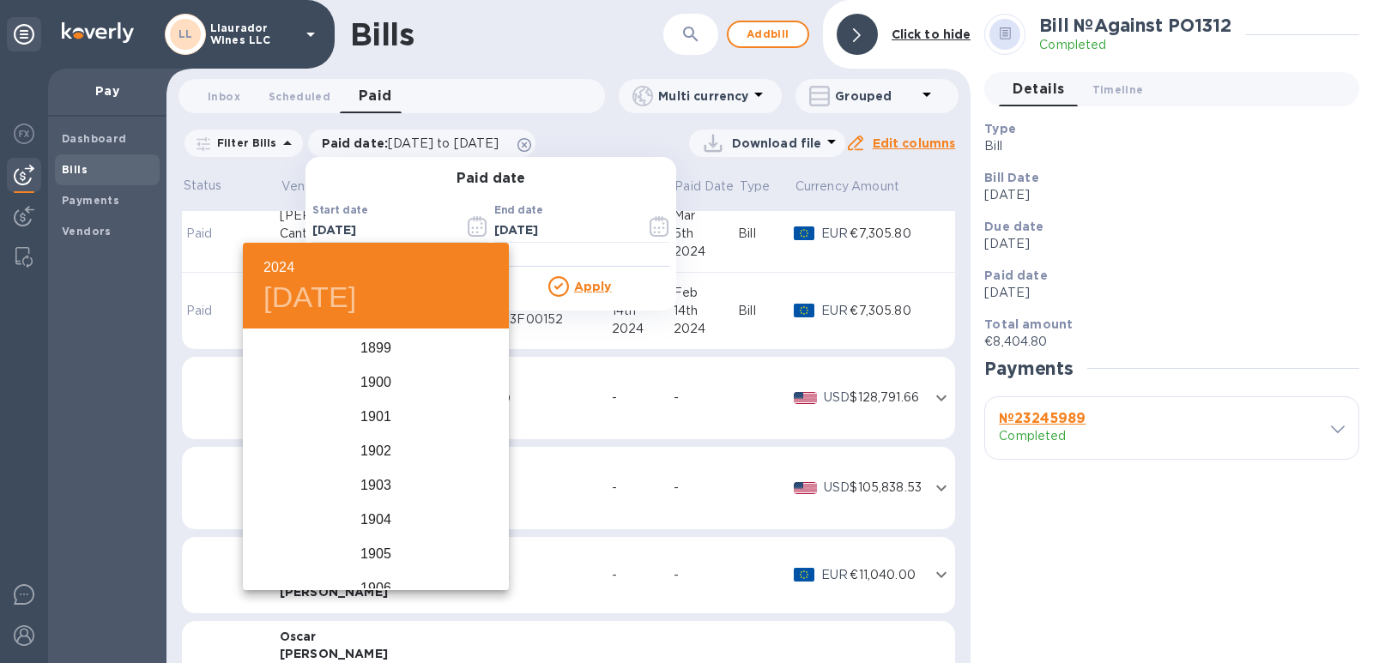
scroll to position [4189, 0]
click at [368, 415] on div "2023" at bounding box center [376, 417] width 266 height 34
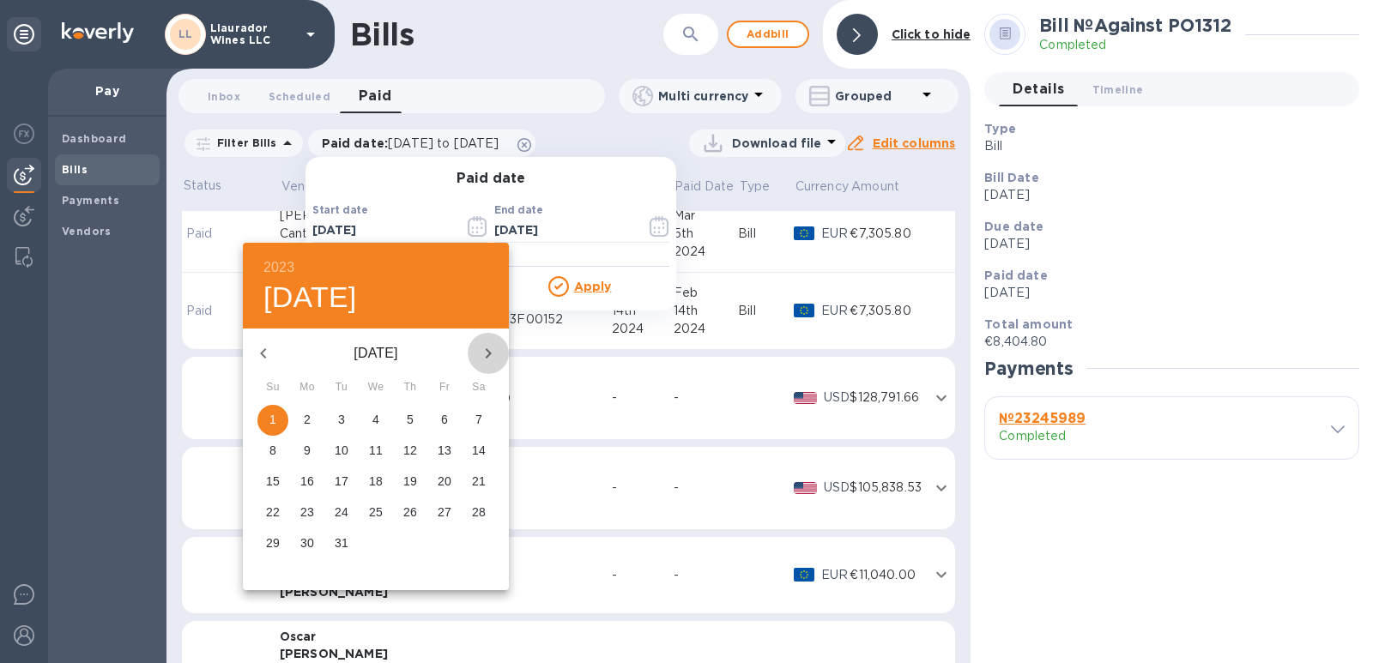
click at [488, 350] on icon "button" at bounding box center [489, 353] width 6 height 10
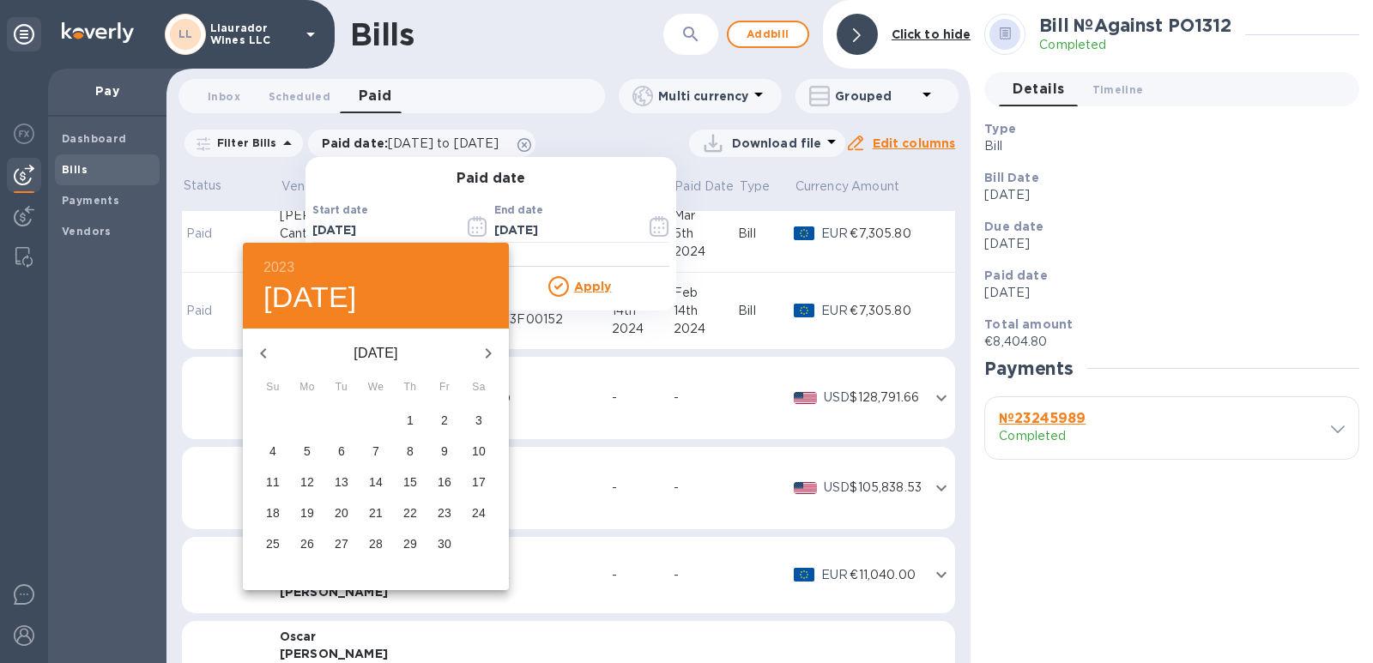
click at [488, 350] on icon "button" at bounding box center [489, 353] width 6 height 10
drag, startPoint x: 270, startPoint y: 544, endPoint x: 282, endPoint y: 532, distance: 16.4
click at [271, 543] on p "24" at bounding box center [273, 543] width 14 height 17
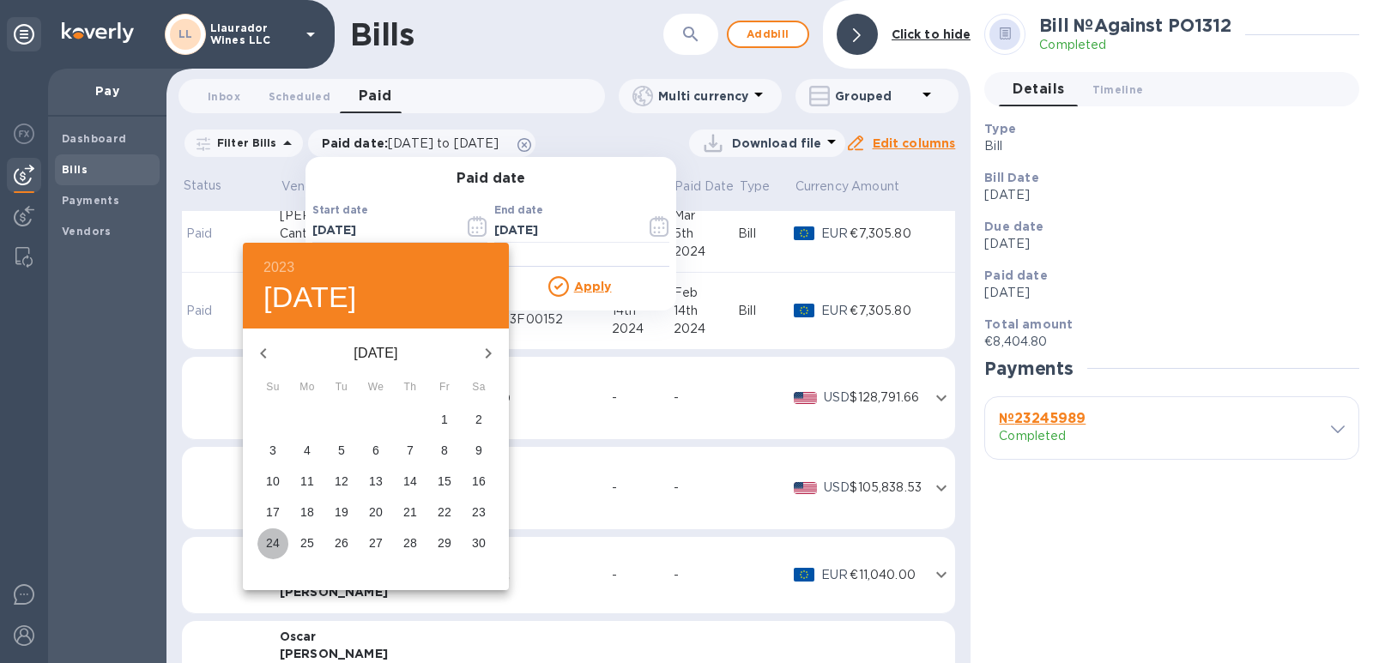
type input "[DATE]"
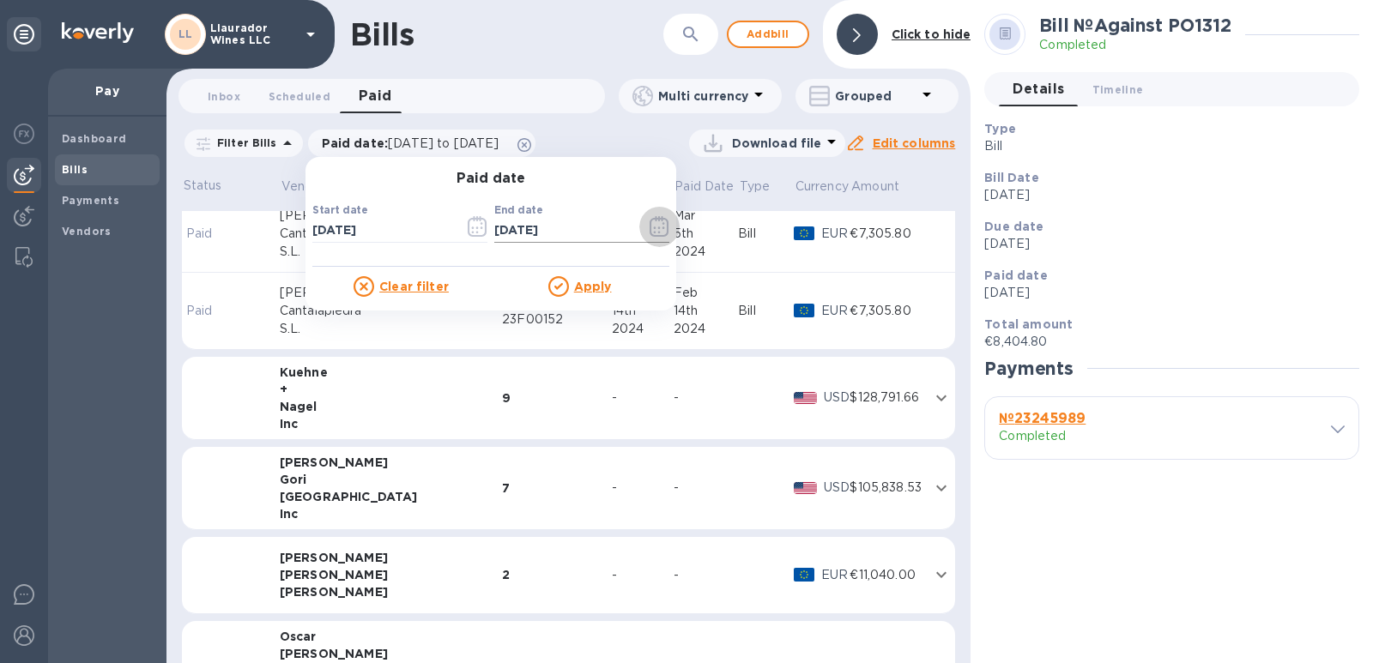
click at [650, 225] on icon "button" at bounding box center [660, 226] width 20 height 21
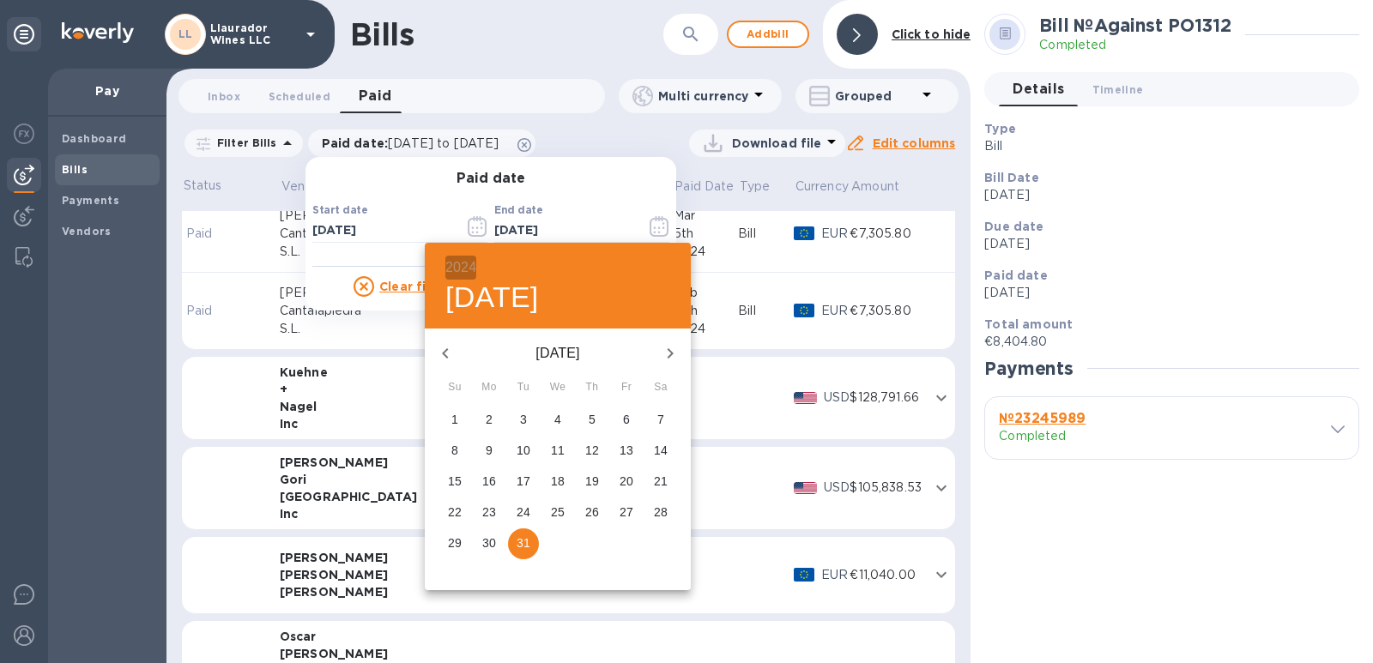
click at [453, 269] on h6 "2024" at bounding box center [460, 268] width 31 height 24
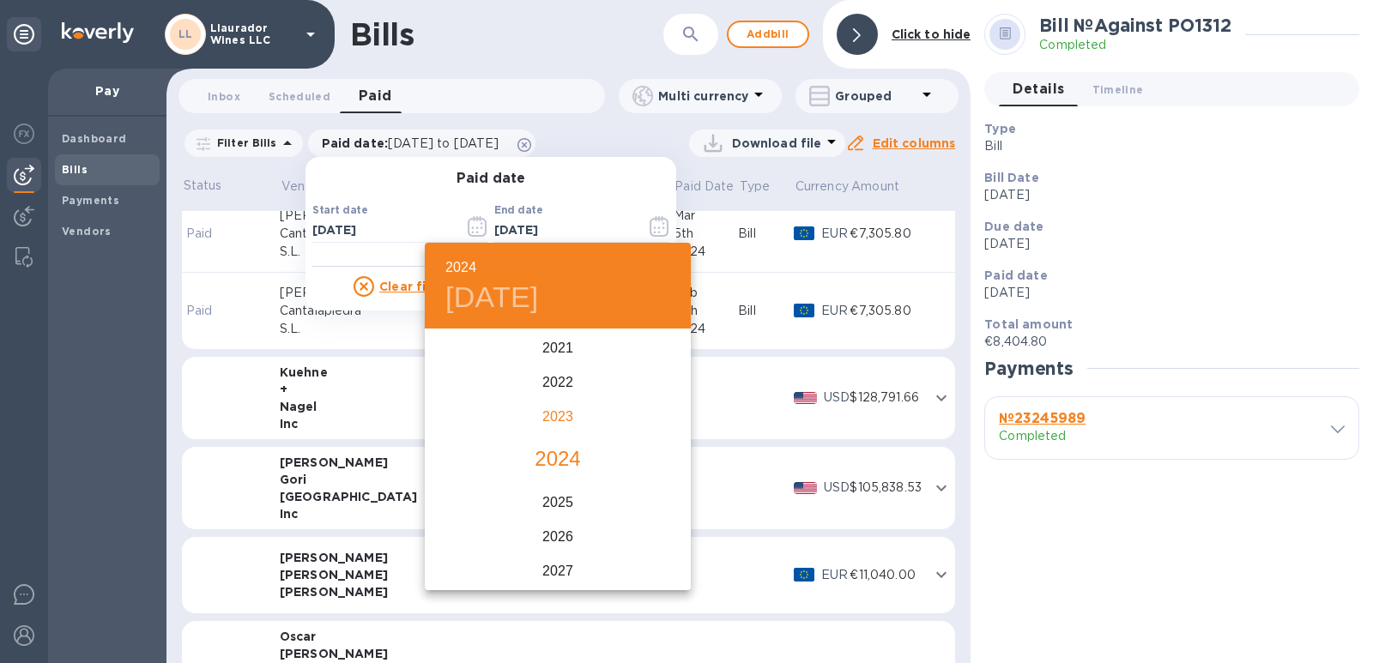
click at [543, 418] on div "2023" at bounding box center [558, 417] width 266 height 34
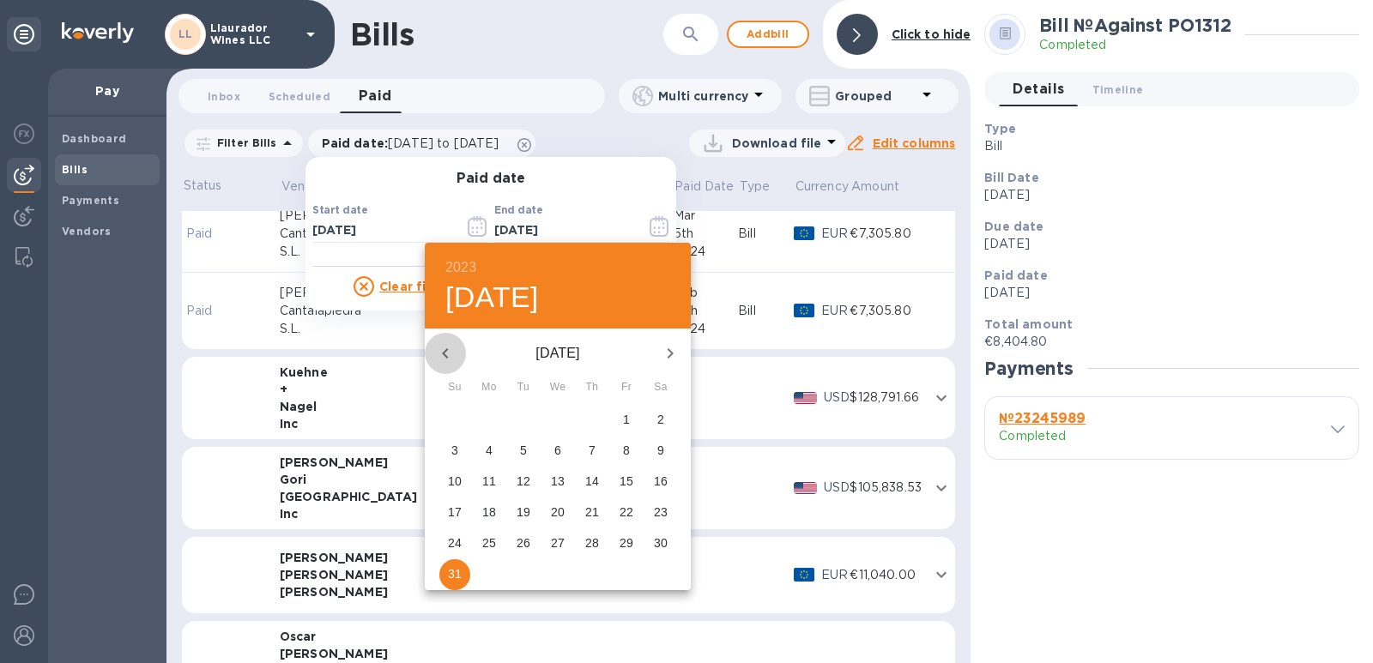
click at [437, 357] on icon "button" at bounding box center [445, 353] width 21 height 21
click at [445, 355] on icon "button" at bounding box center [445, 353] width 6 height 10
click at [657, 542] on p "30" at bounding box center [661, 543] width 14 height 17
type input "[DATE]"
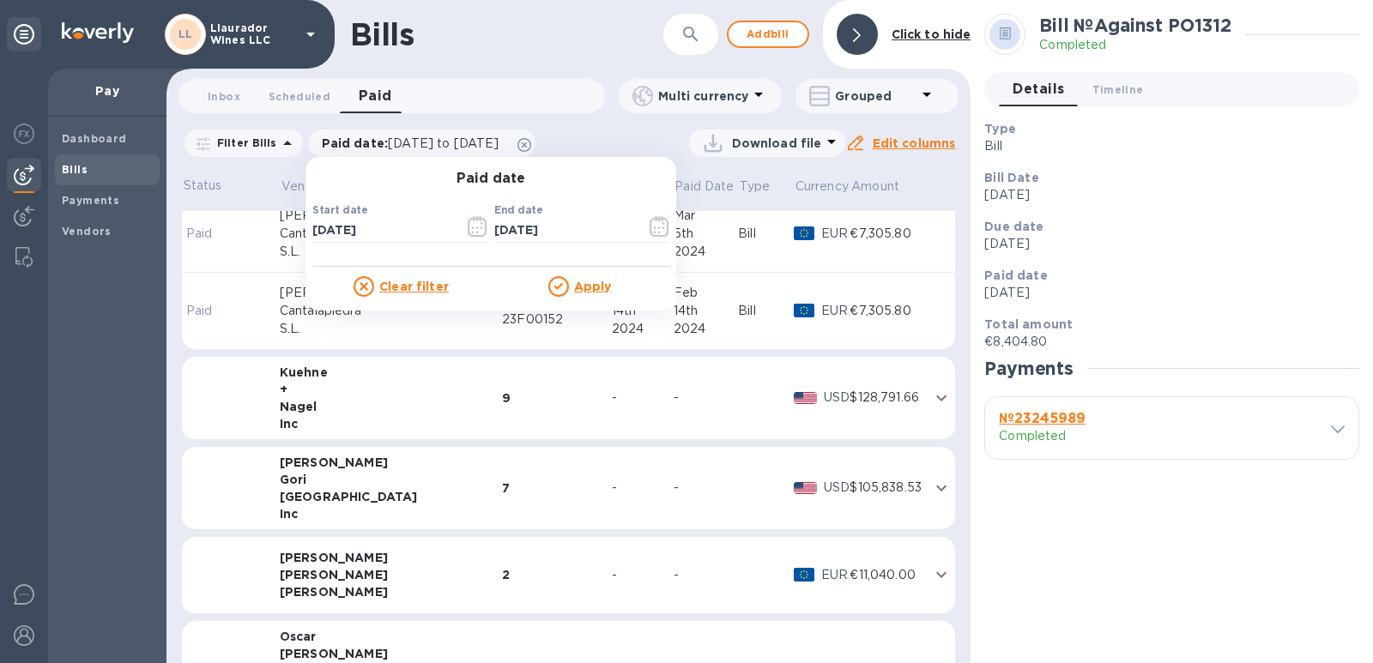
click at [564, 287] on div at bounding box center [561, 286] width 26 height 21
click at [576, 287] on u "Apply" at bounding box center [593, 287] width 38 height 14
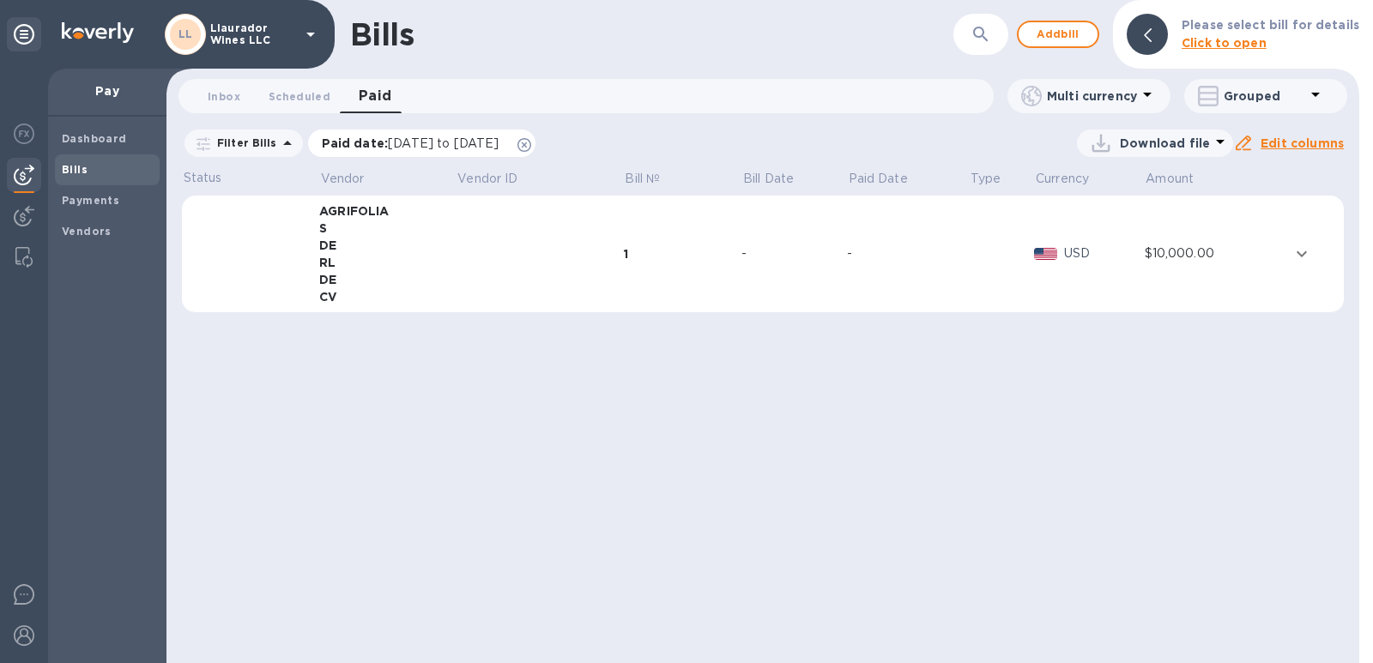
click at [499, 145] on span "[DATE] to [DATE]" at bounding box center [443, 143] width 111 height 14
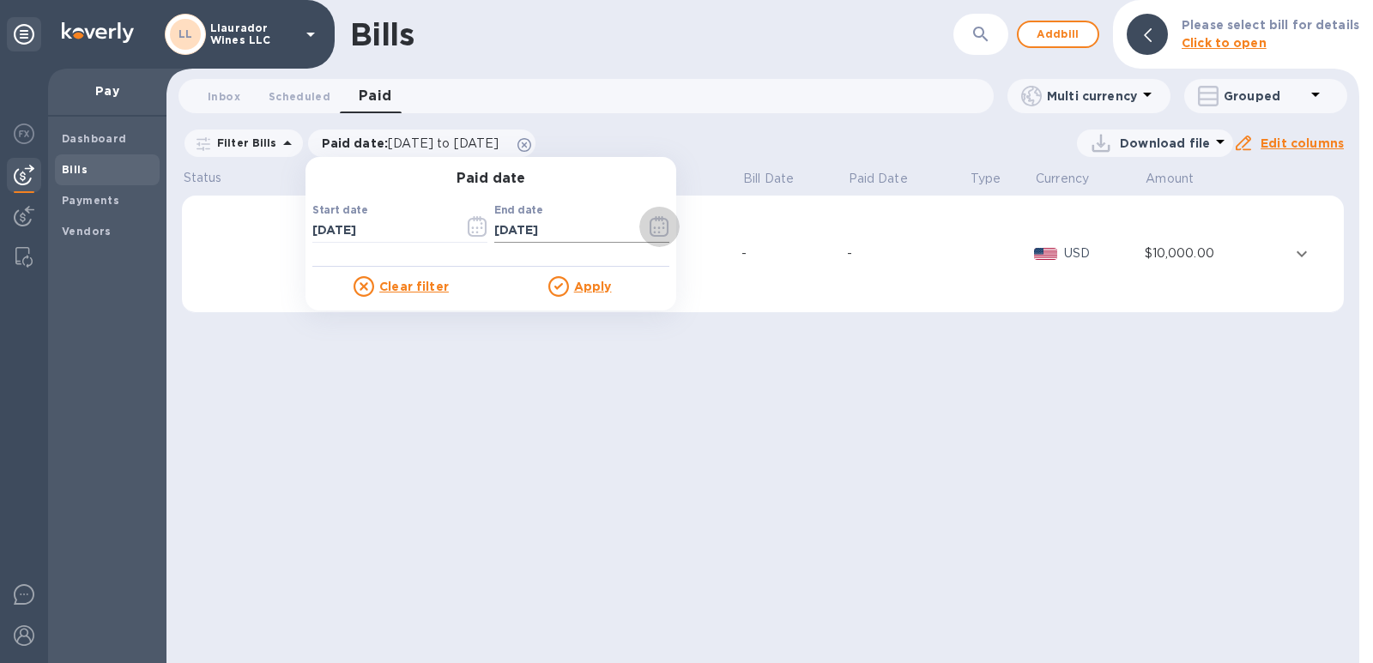
click at [651, 233] on icon "button" at bounding box center [660, 226] width 20 height 21
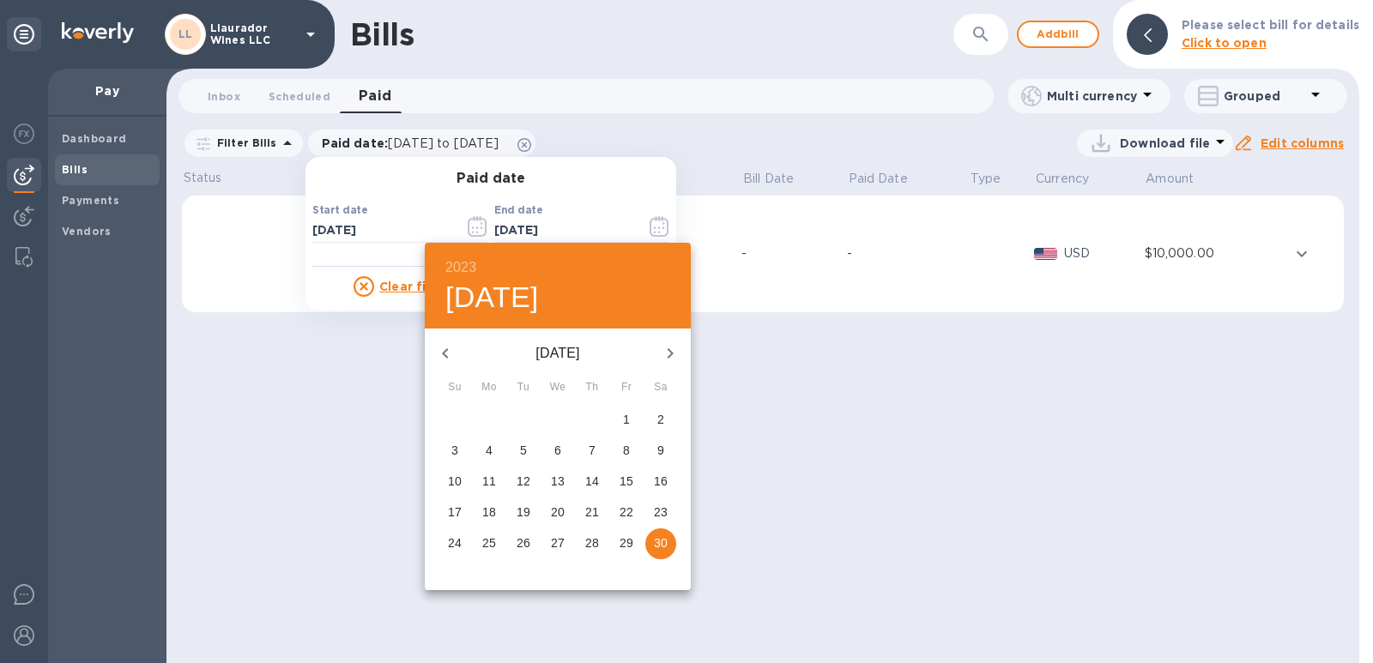
click at [670, 348] on icon "button" at bounding box center [670, 353] width 21 height 21
click at [512, 546] on span "31" at bounding box center [523, 543] width 31 height 17
type input "[DATE]"
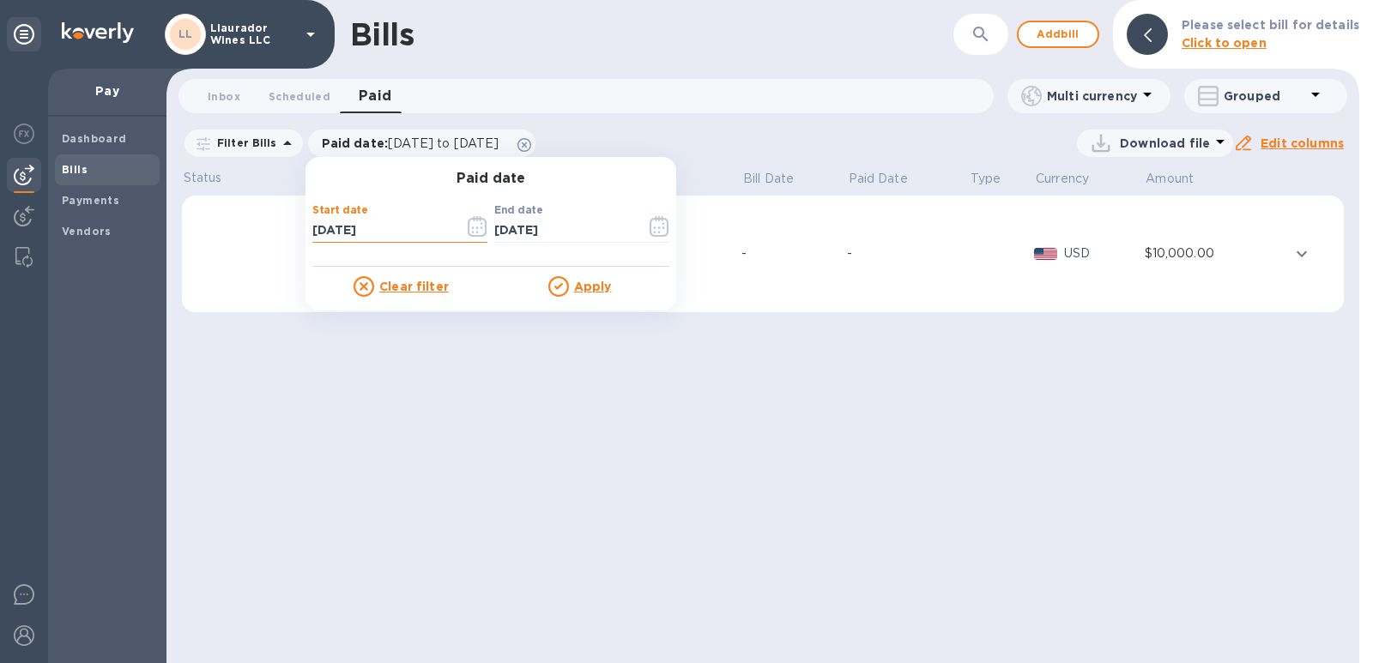
click at [378, 230] on input "[DATE]" at bounding box center [381, 231] width 138 height 26
click at [468, 227] on icon "button" at bounding box center [478, 226] width 20 height 21
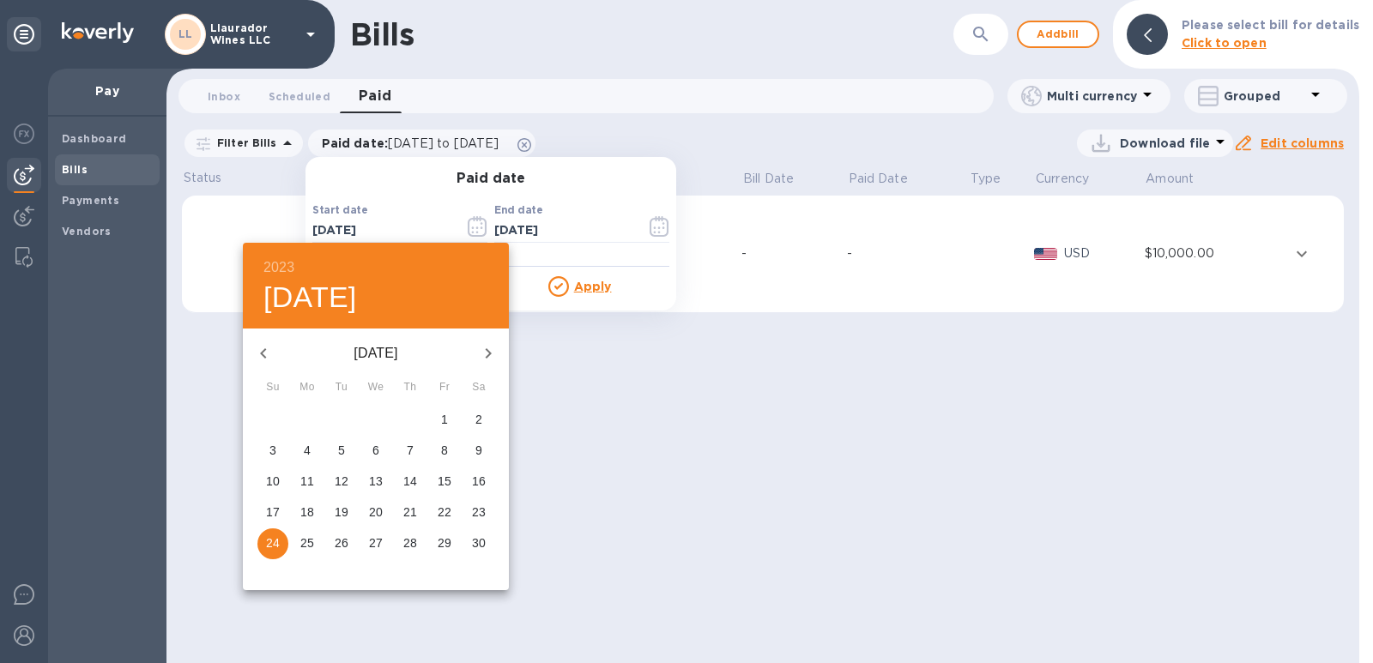
click at [442, 425] on p "1" at bounding box center [444, 419] width 7 height 17
type input "[DATE]"
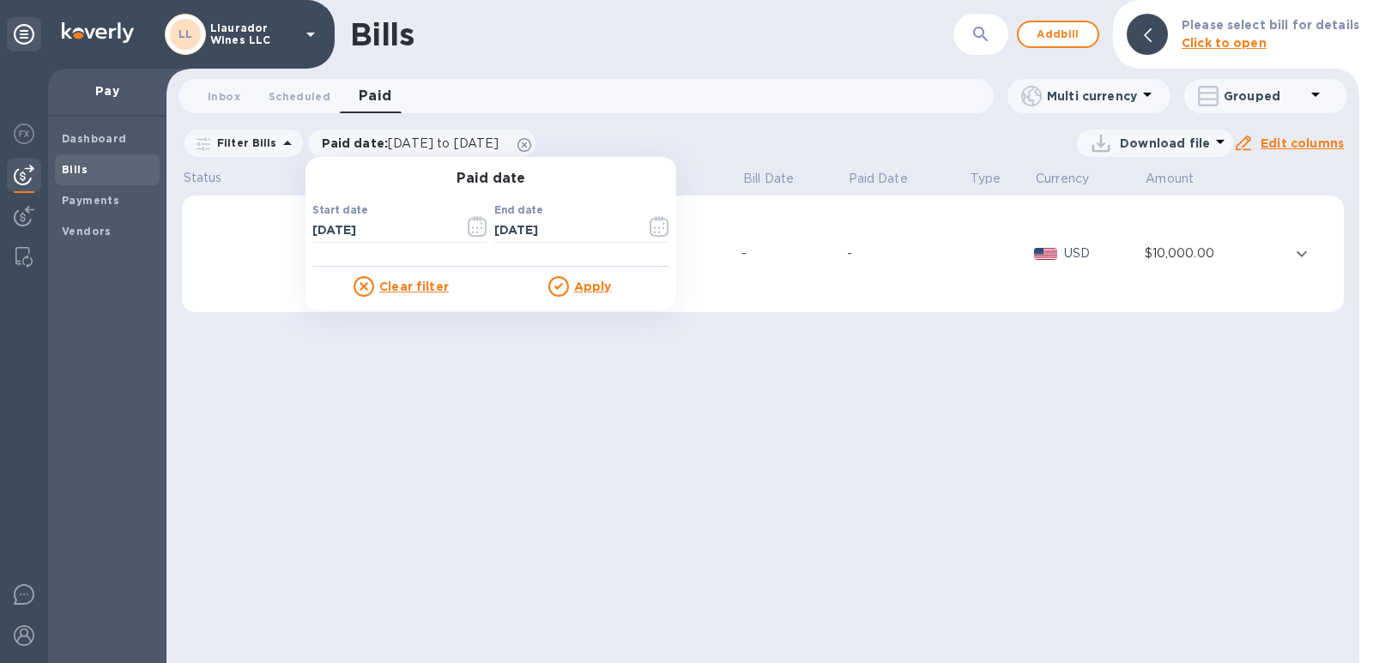
click at [583, 290] on u "Apply" at bounding box center [593, 287] width 38 height 14
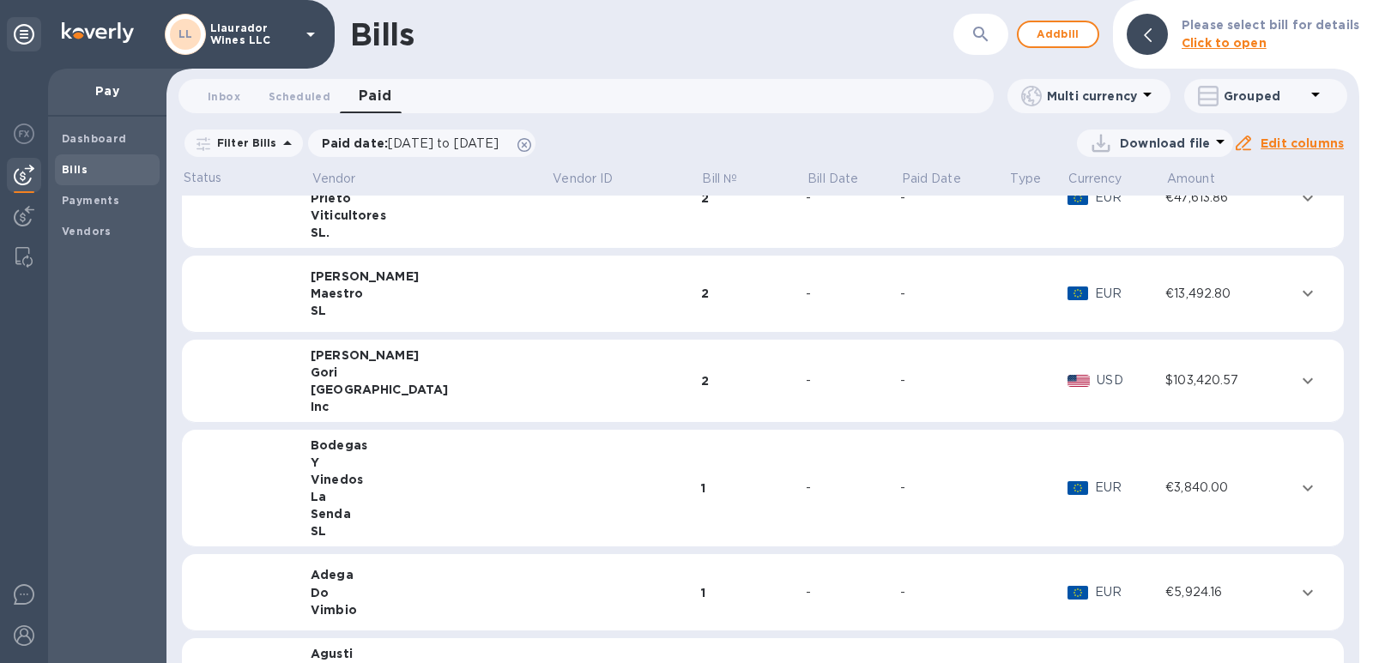
scroll to position [515, 0]
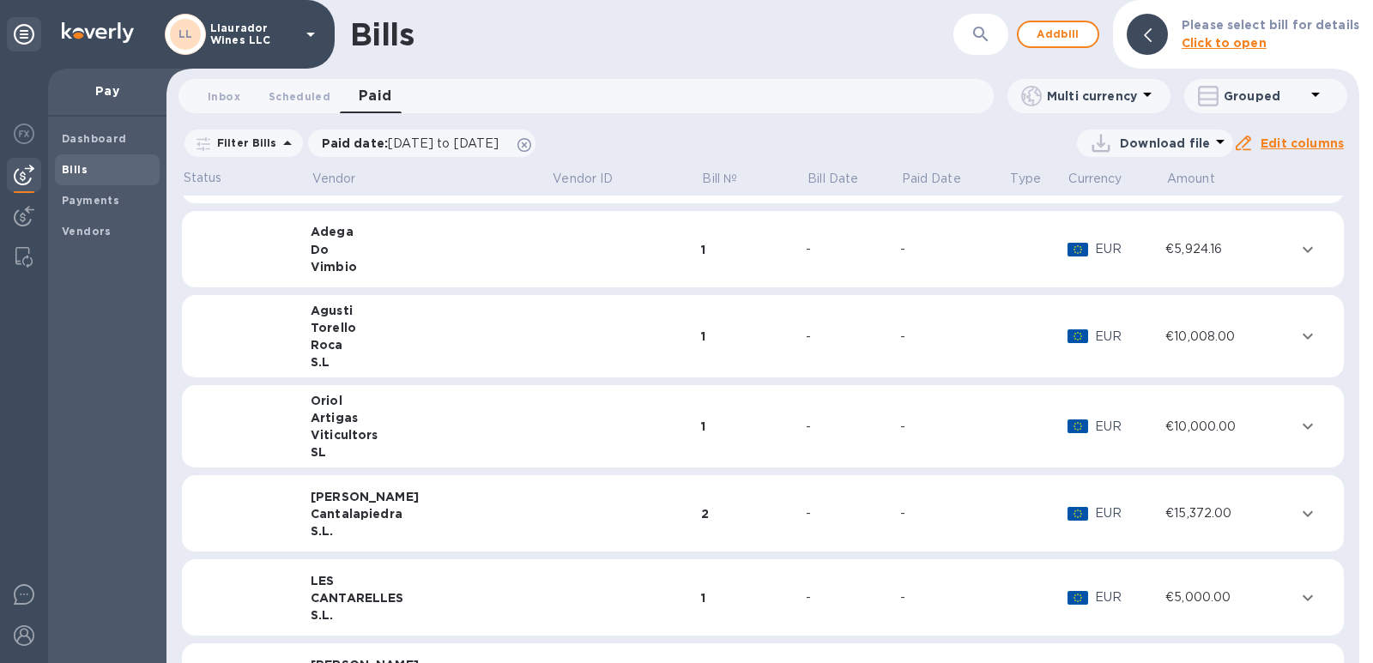
click at [403, 503] on div "[PERSON_NAME]" at bounding box center [431, 496] width 241 height 17
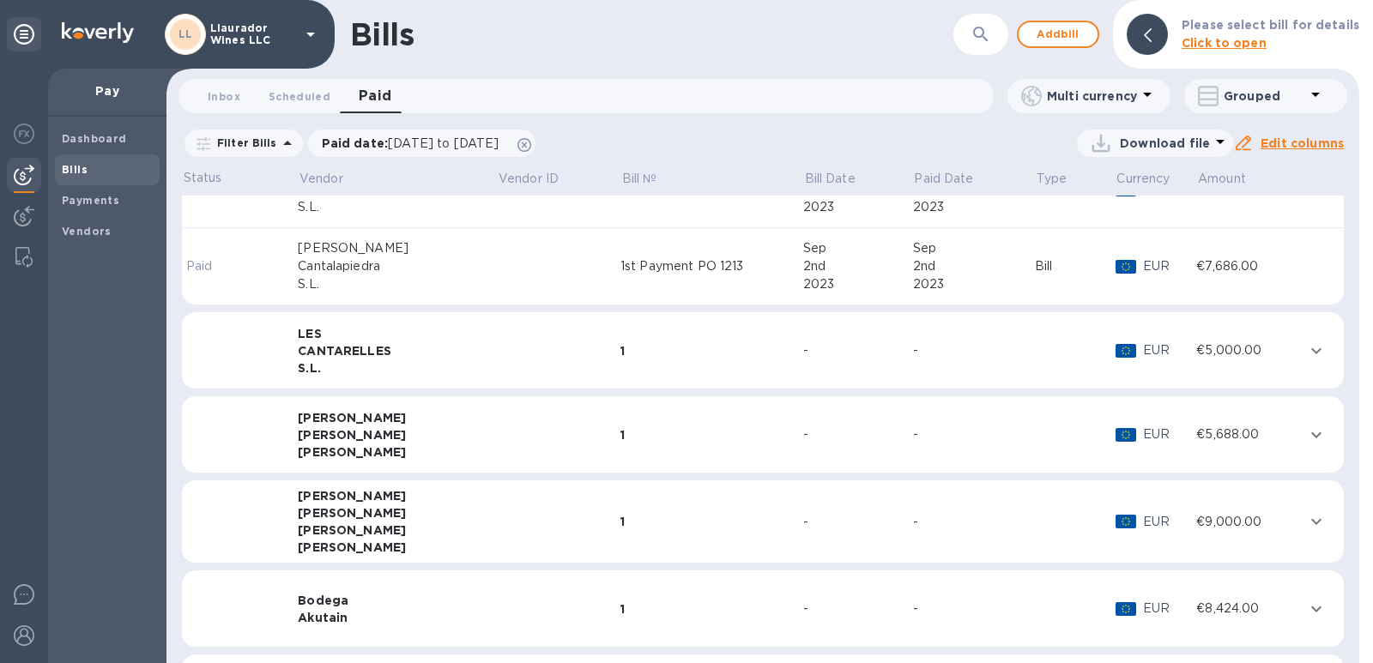
scroll to position [858, 0]
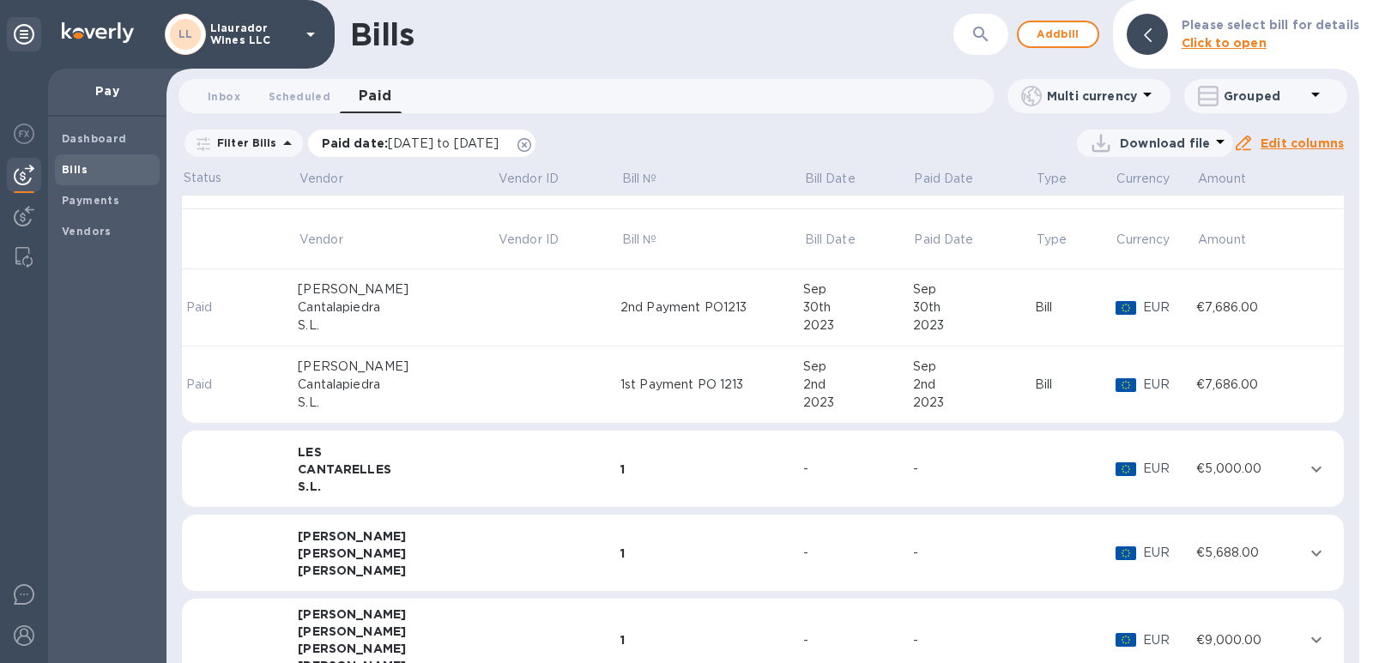
click at [499, 141] on span "[DATE] to [DATE]" at bounding box center [443, 143] width 111 height 14
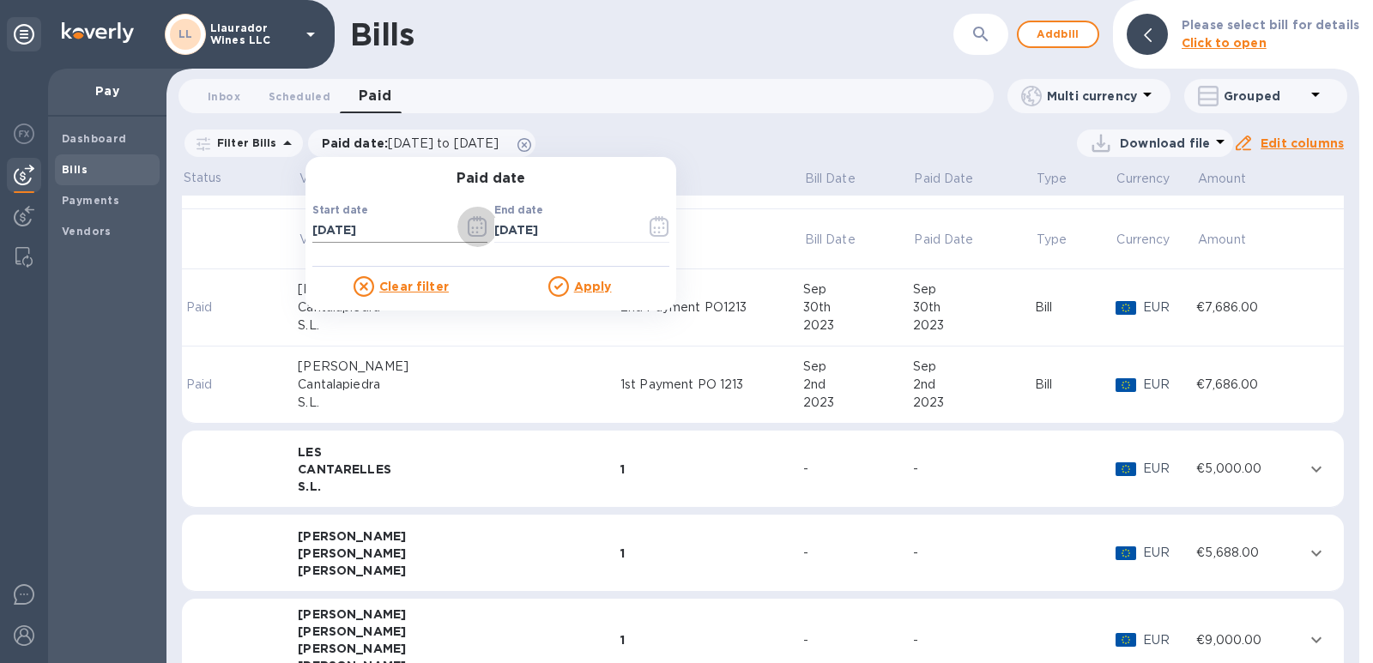
click at [483, 227] on button "button" at bounding box center [477, 226] width 40 height 41
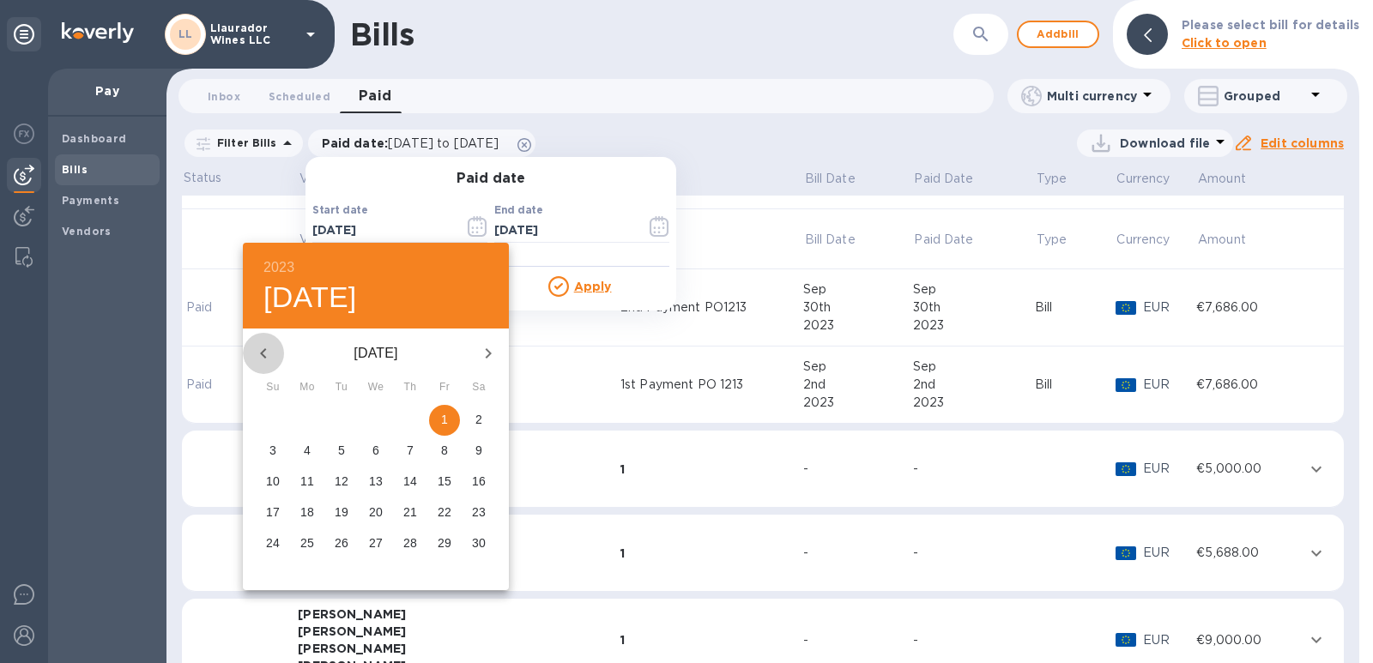
click at [264, 352] on icon "button" at bounding box center [263, 353] width 21 height 21
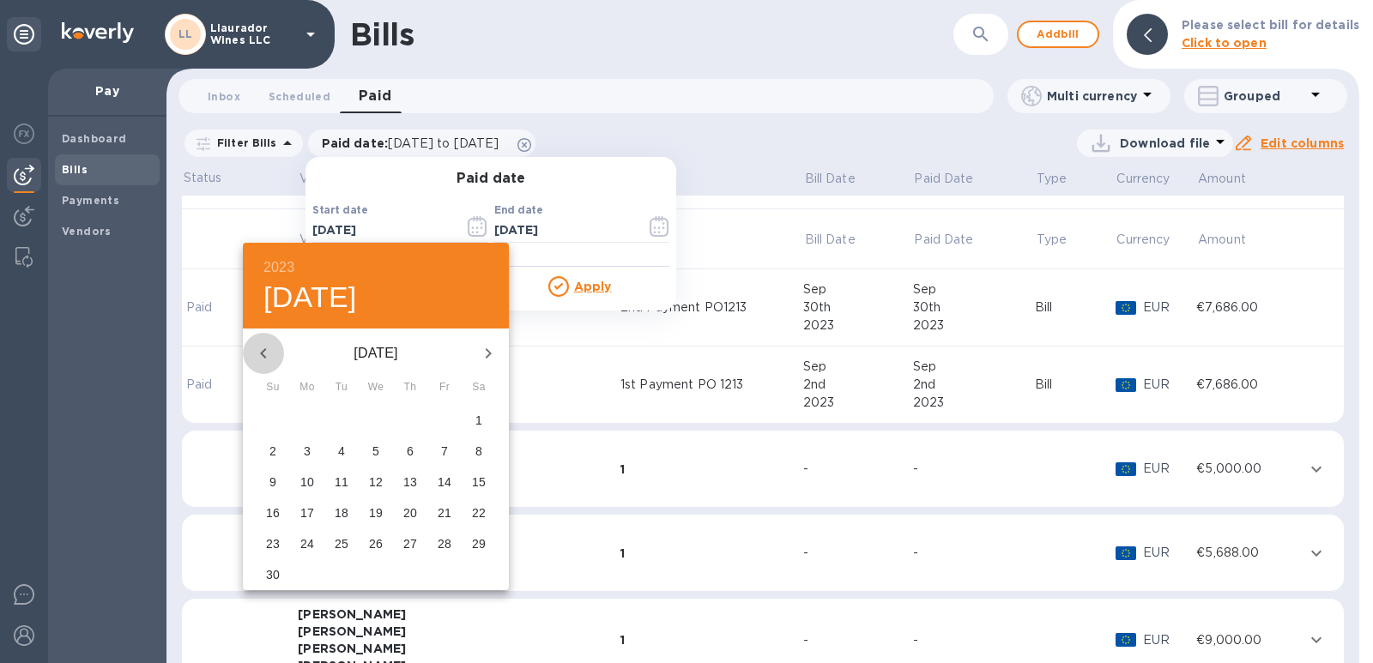
click at [264, 352] on icon "button" at bounding box center [263, 353] width 21 height 21
click at [264, 348] on icon "button" at bounding box center [263, 353] width 21 height 21
click at [270, 419] on p "1" at bounding box center [273, 419] width 7 height 17
type input "[DATE]"
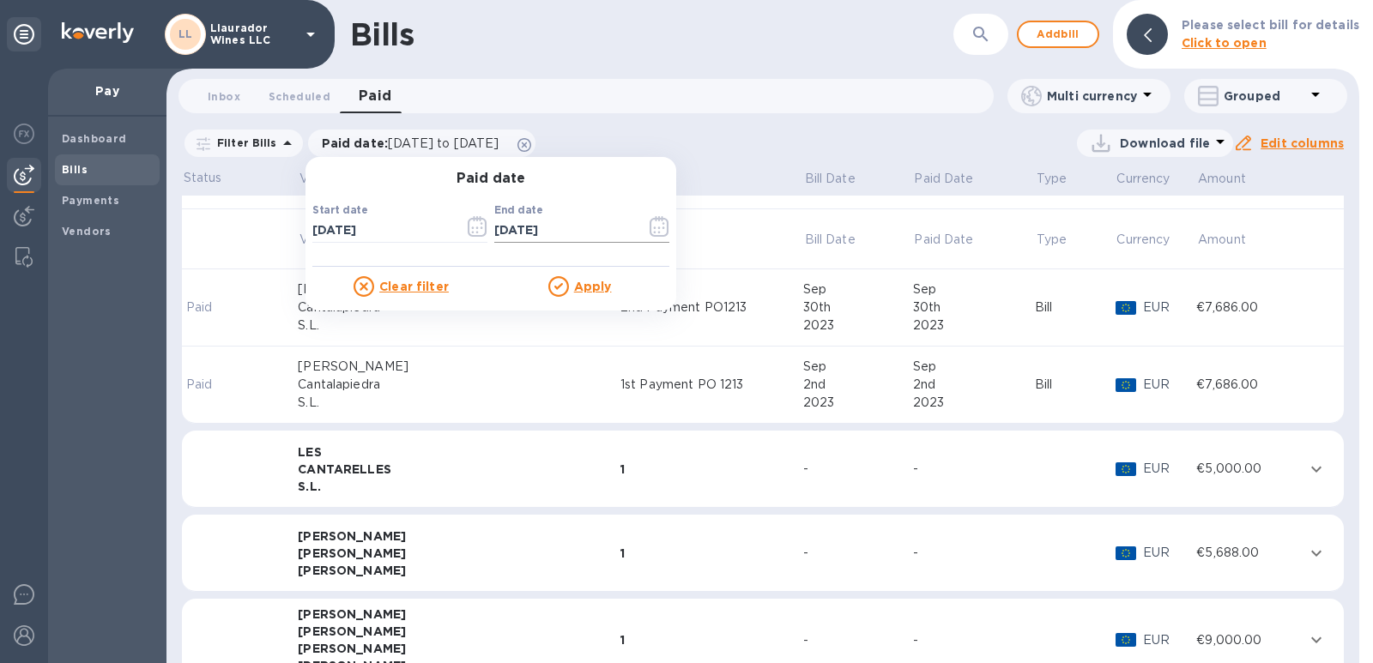
click at [651, 230] on icon "button" at bounding box center [660, 226] width 20 height 21
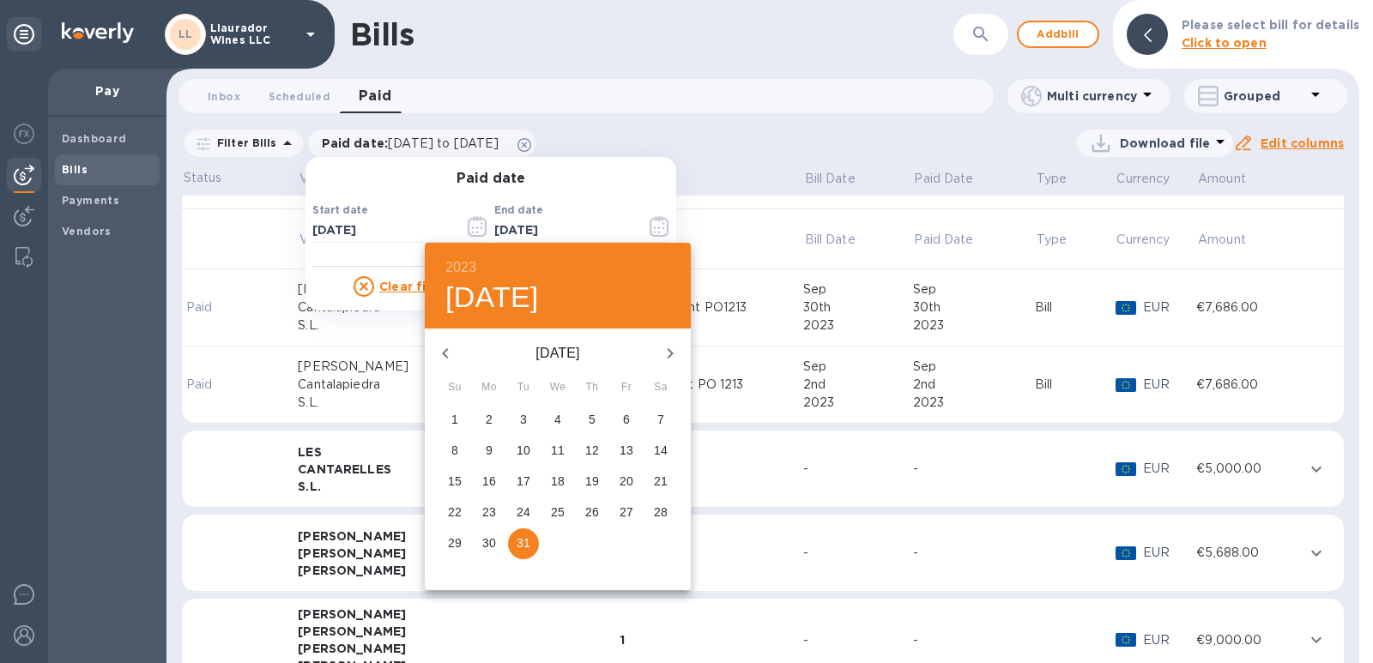
drag, startPoint x: 667, startPoint y: 349, endPoint x: 665, endPoint y: 359, distance: 9.6
click at [667, 352] on icon "button" at bounding box center [670, 353] width 21 height 21
click at [665, 351] on icon "button" at bounding box center [670, 353] width 21 height 21
click at [450, 574] on p "31" at bounding box center [455, 574] width 14 height 17
type input "[DATE]"
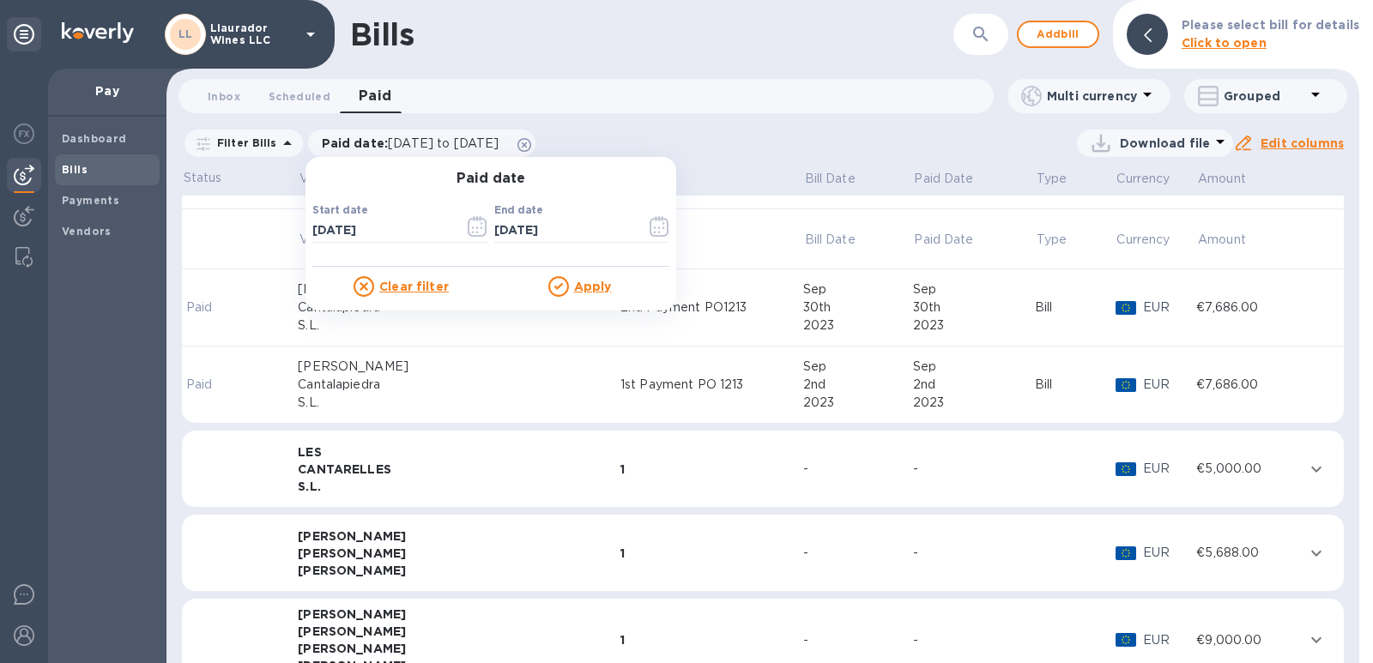
click at [585, 287] on u "Apply" at bounding box center [593, 287] width 38 height 14
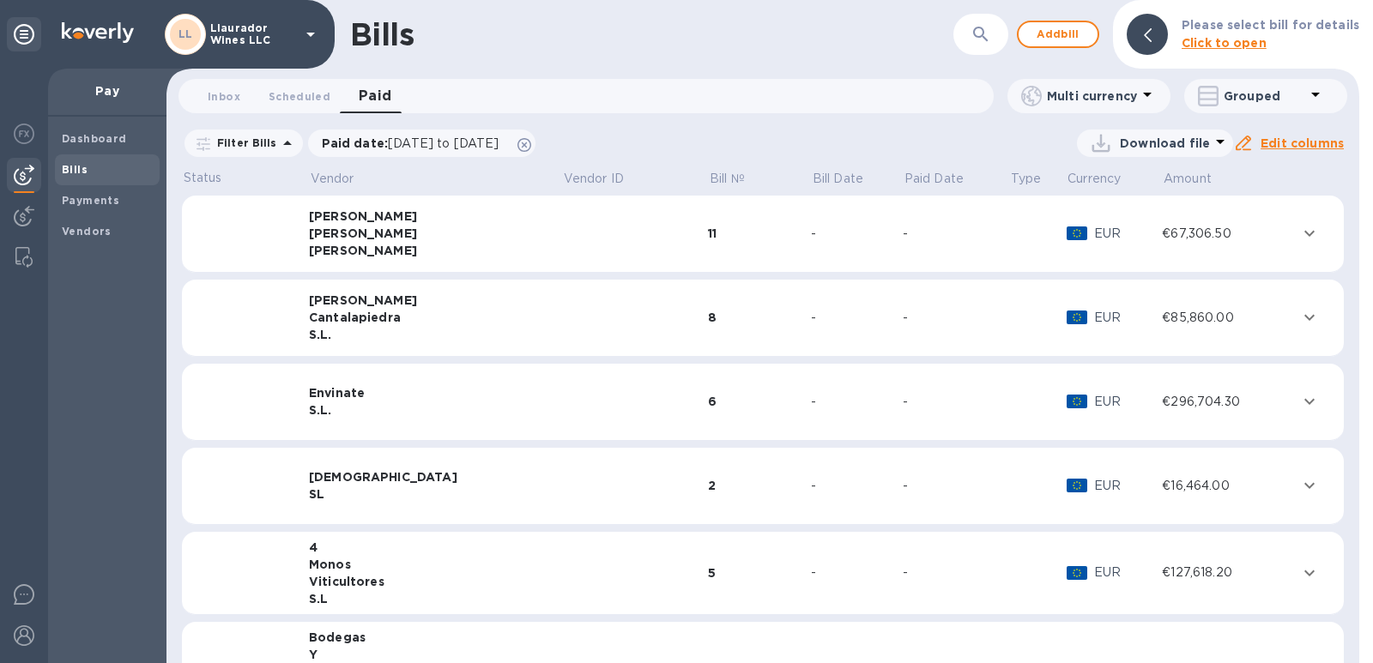
click at [343, 325] on div "Cantalapiedra" at bounding box center [435, 317] width 253 height 17
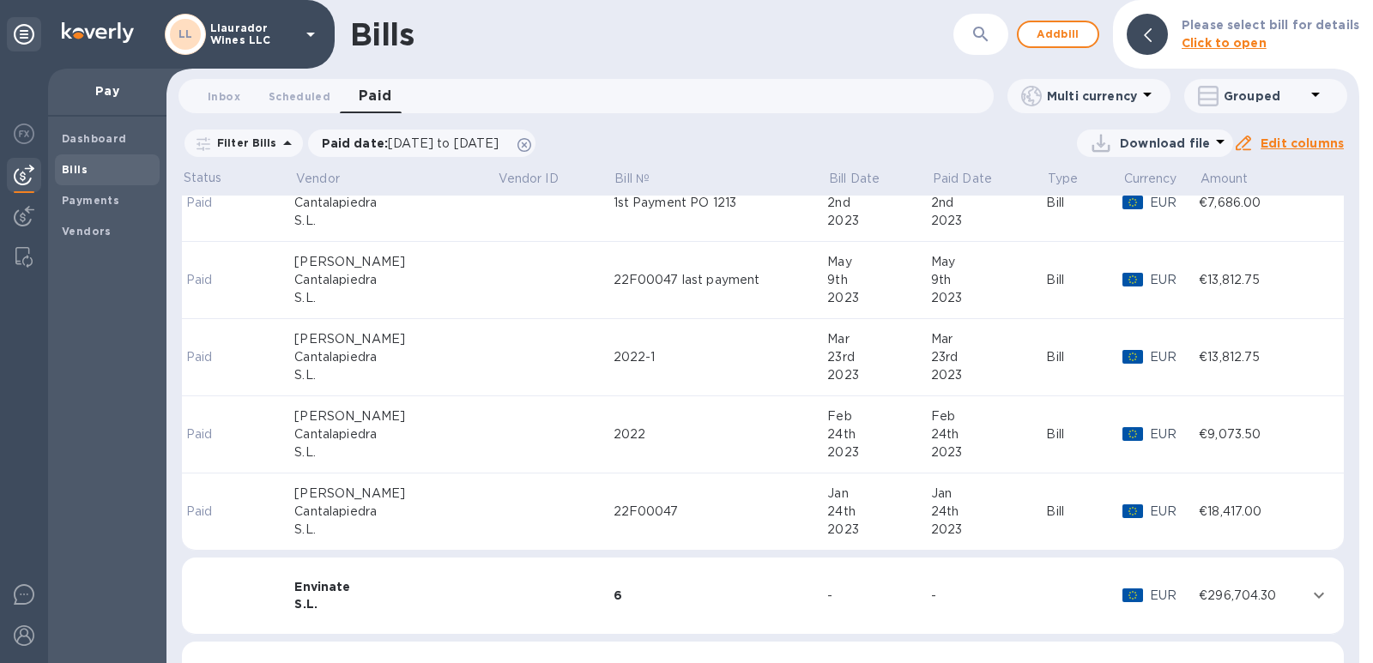
scroll to position [515, 0]
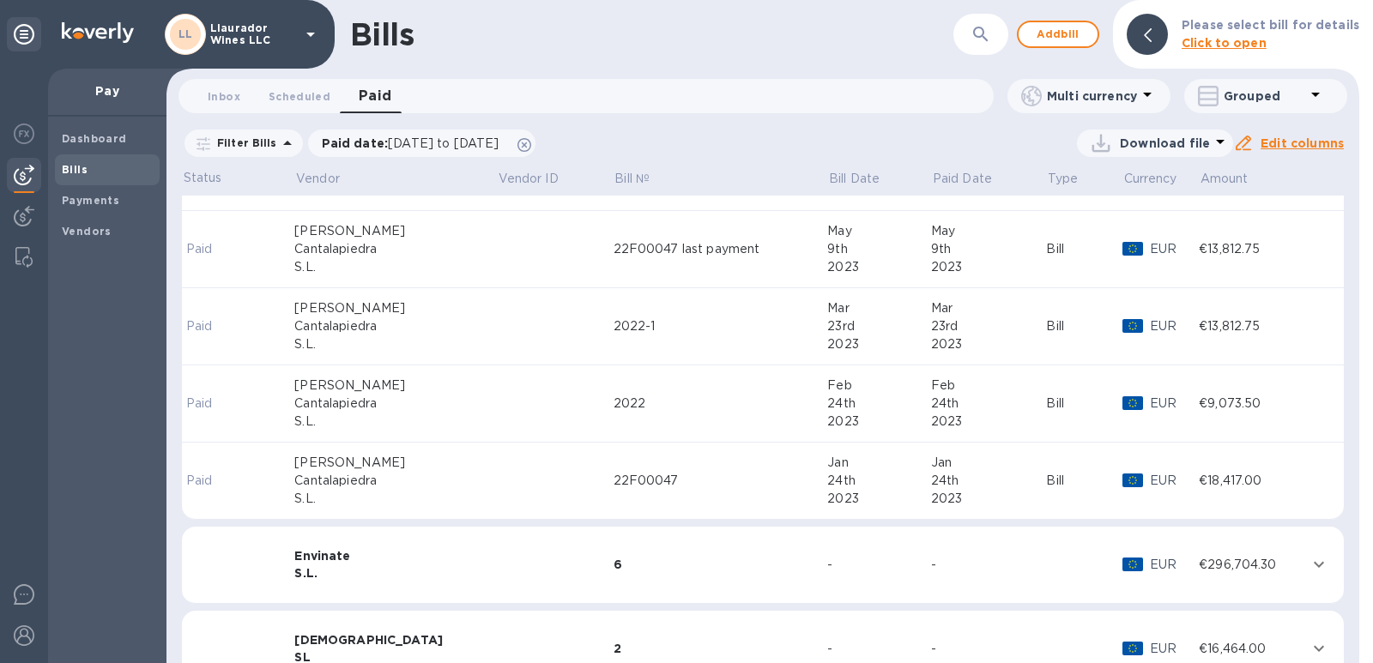
click at [497, 487] on td at bounding box center [555, 481] width 117 height 77
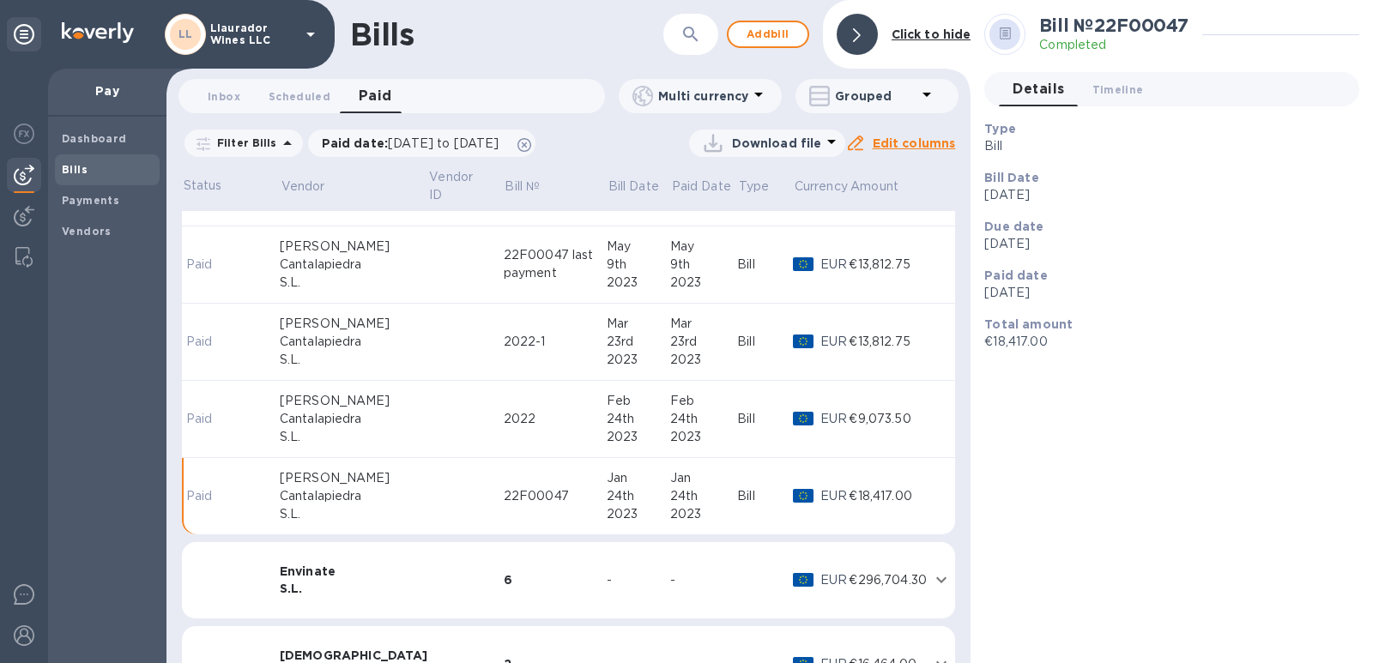
scroll to position [530, 0]
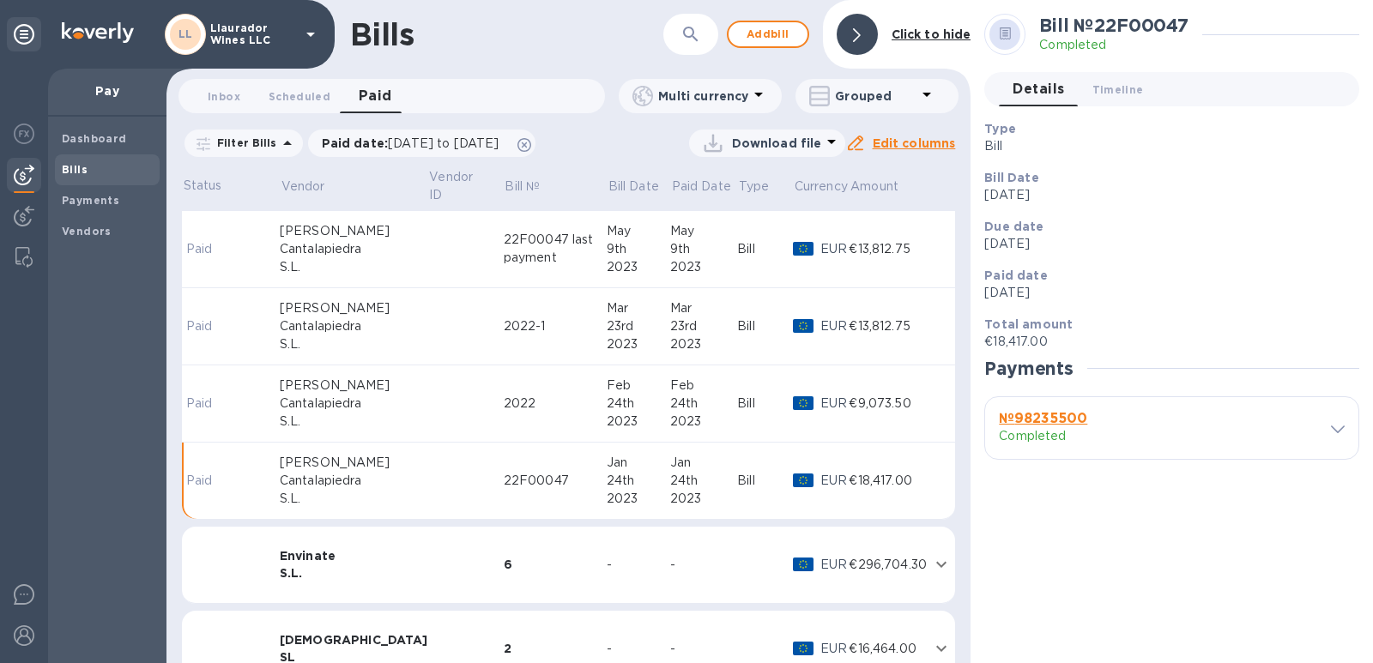
click at [1339, 430] on icon at bounding box center [1338, 430] width 14 height 8
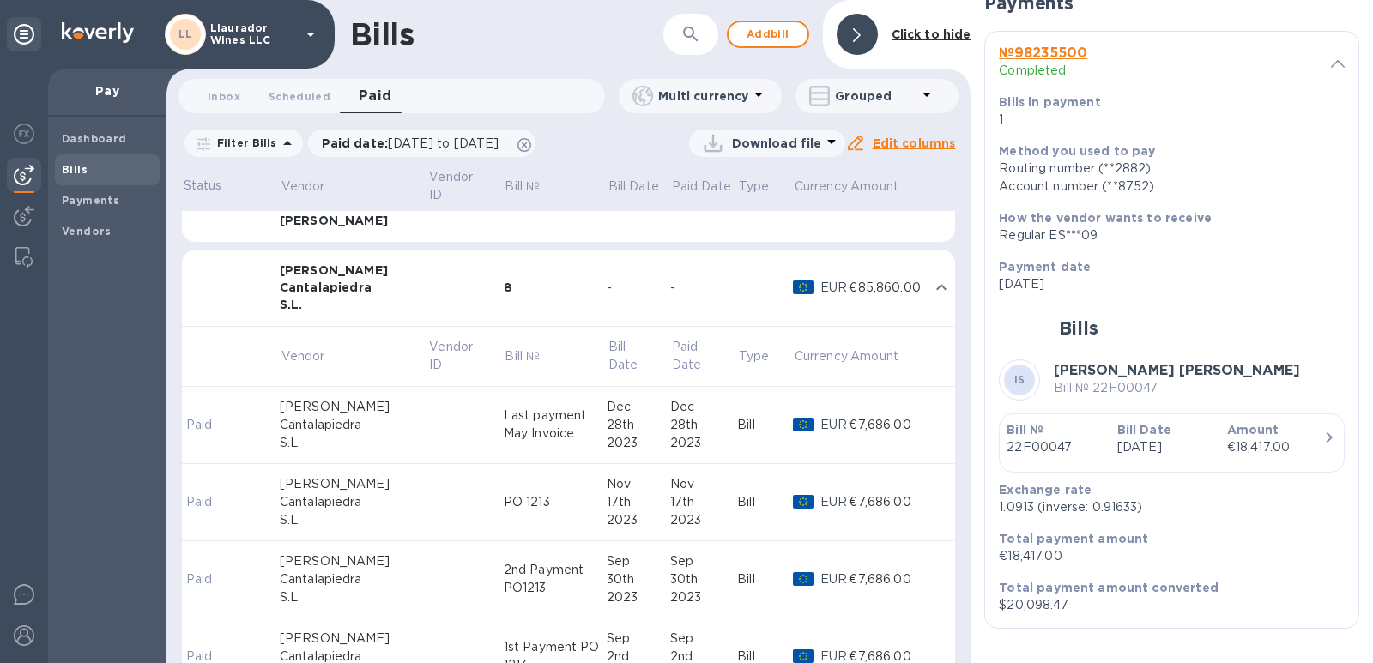
scroll to position [0, 0]
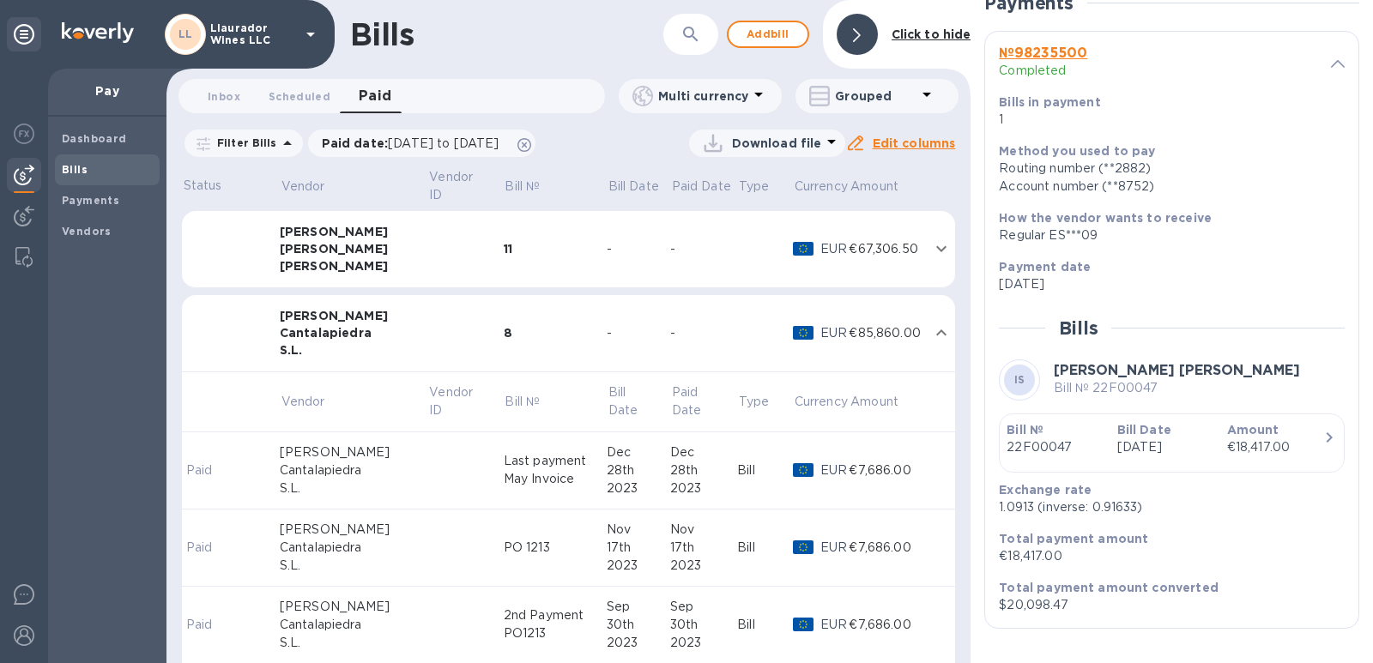
click at [504, 553] on div "PO 1213" at bounding box center [555, 548] width 103 height 18
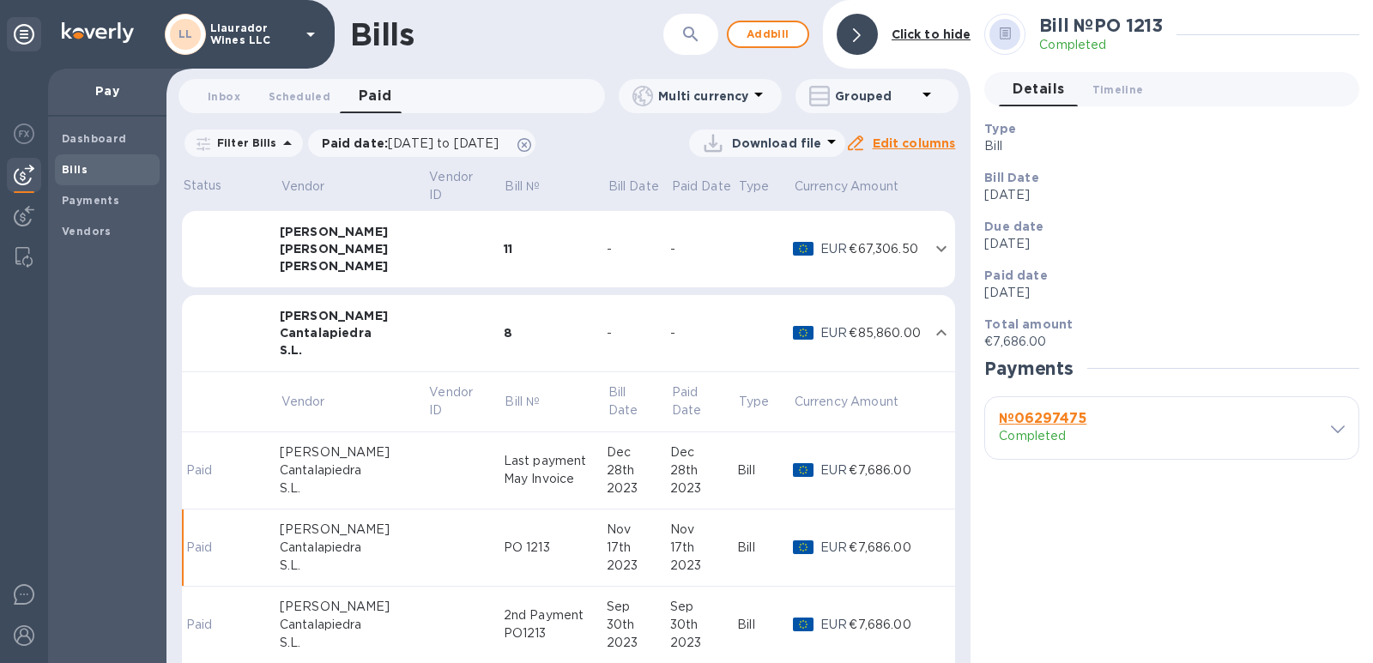
click at [504, 470] on div "Last payment May Invoice" at bounding box center [555, 470] width 103 height 36
click at [1341, 429] on icon at bounding box center [1338, 430] width 14 height 8
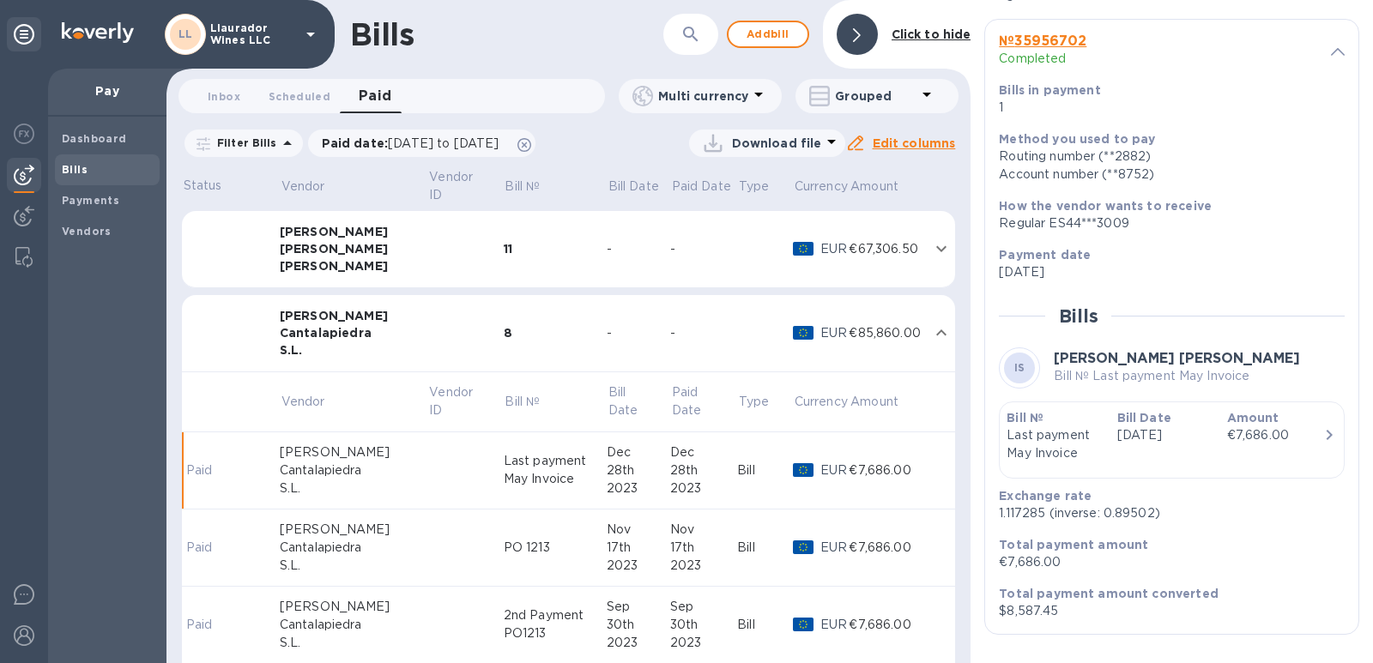
scroll to position [384, 0]
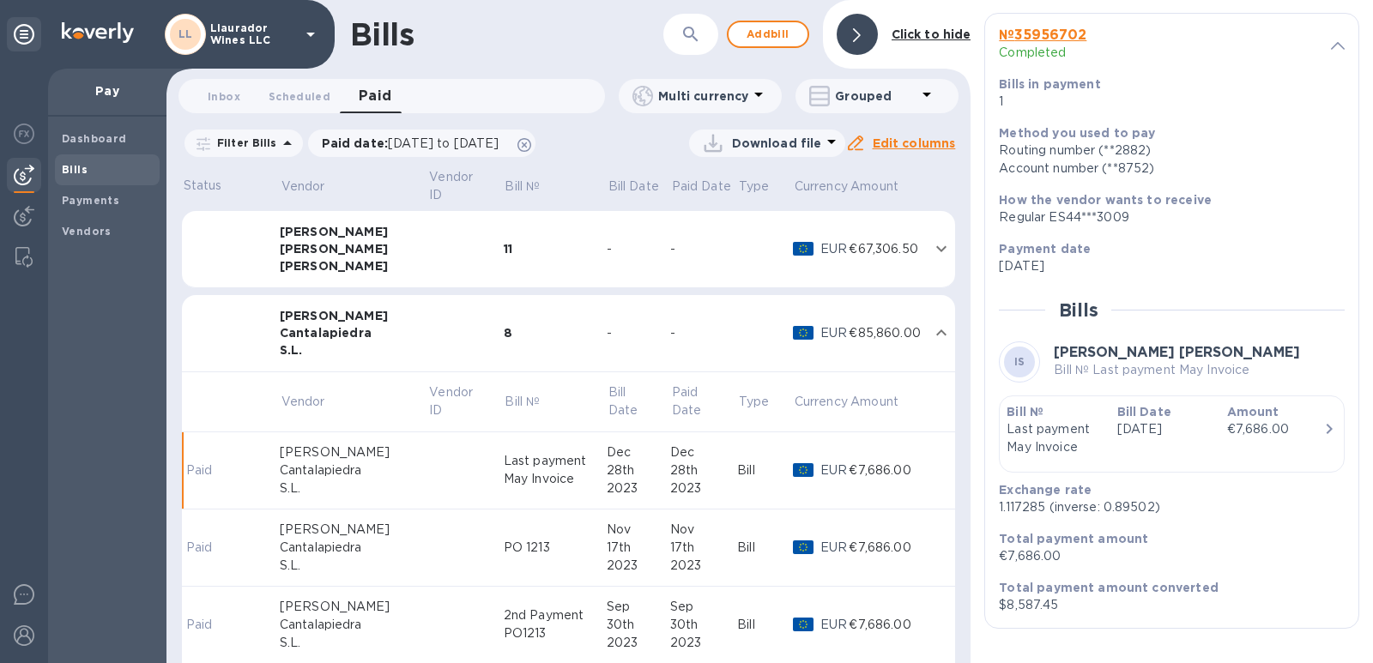
click at [463, 547] on td at bounding box center [466, 548] width 76 height 77
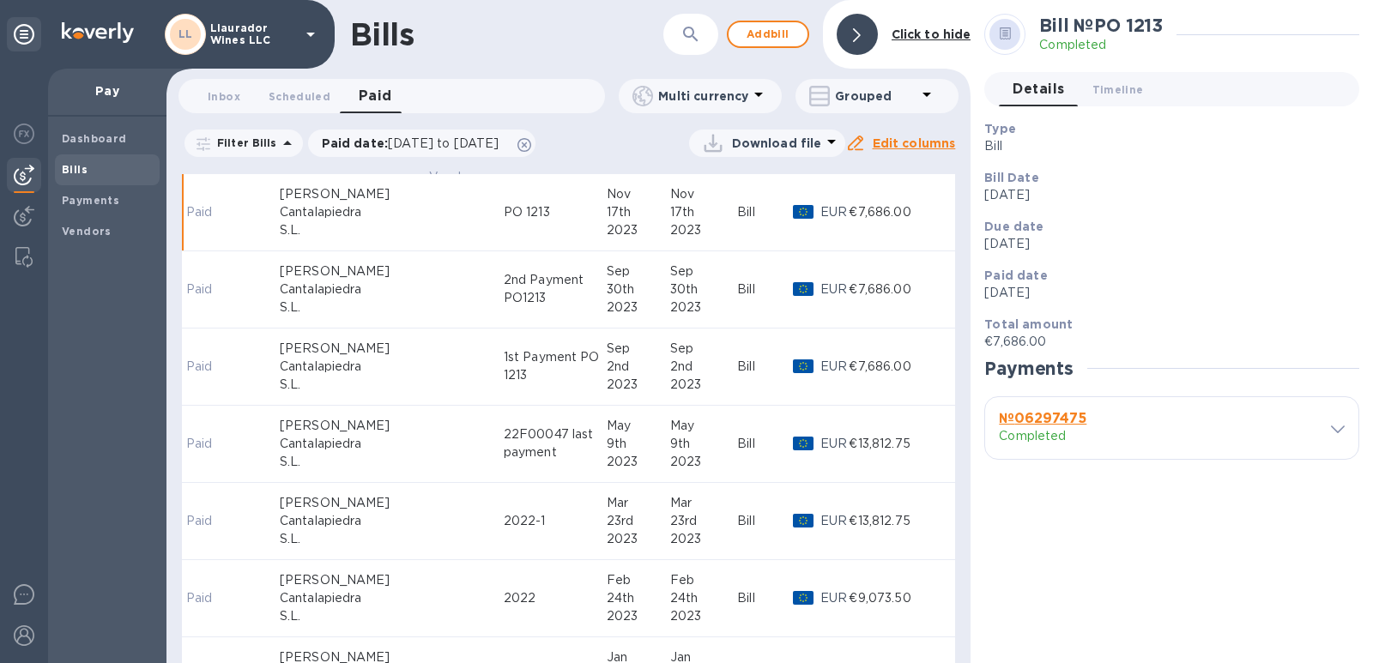
scroll to position [343, 0]
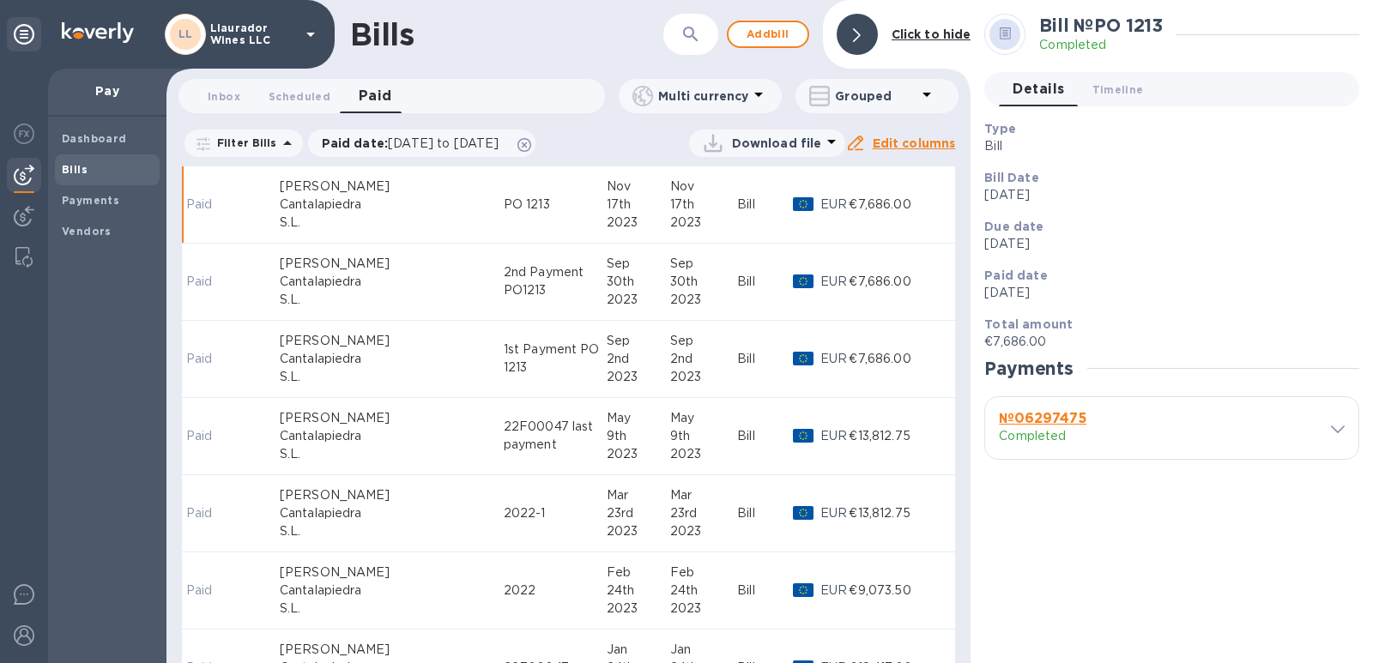
click at [504, 290] on div "2nd Payment PO1213" at bounding box center [555, 282] width 103 height 36
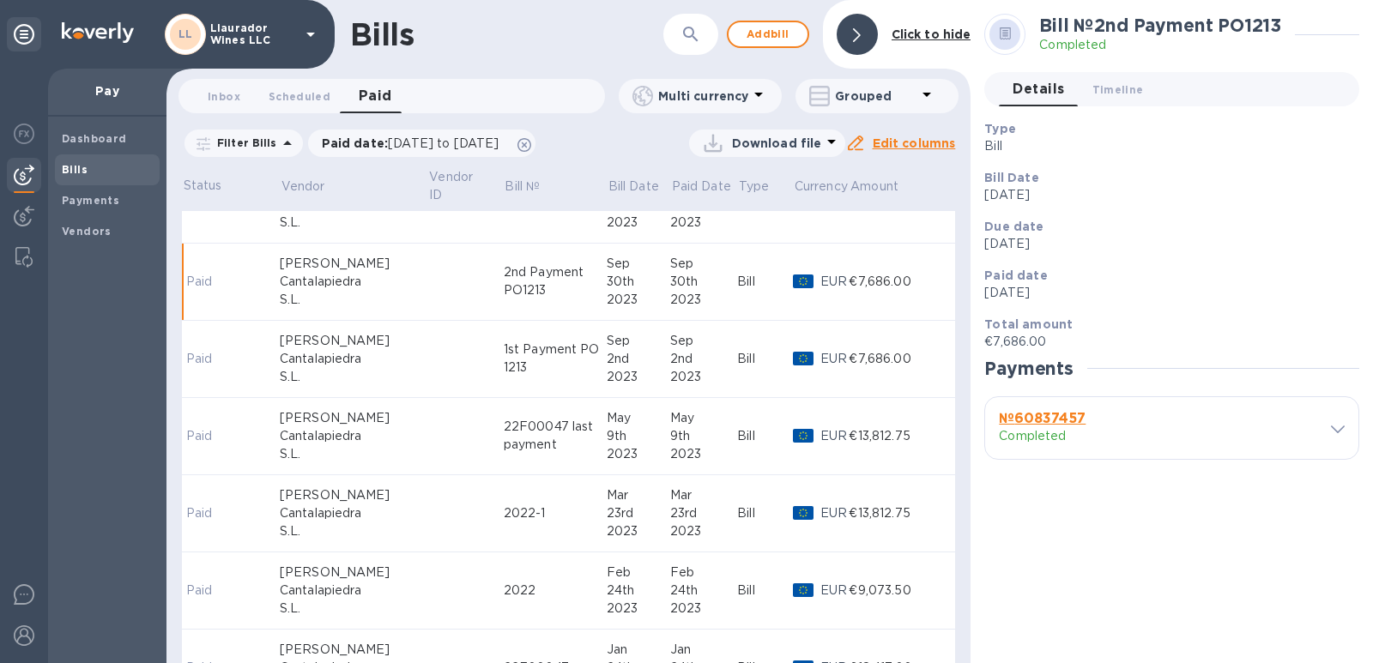
click at [1342, 428] on icon at bounding box center [1338, 430] width 14 height 8
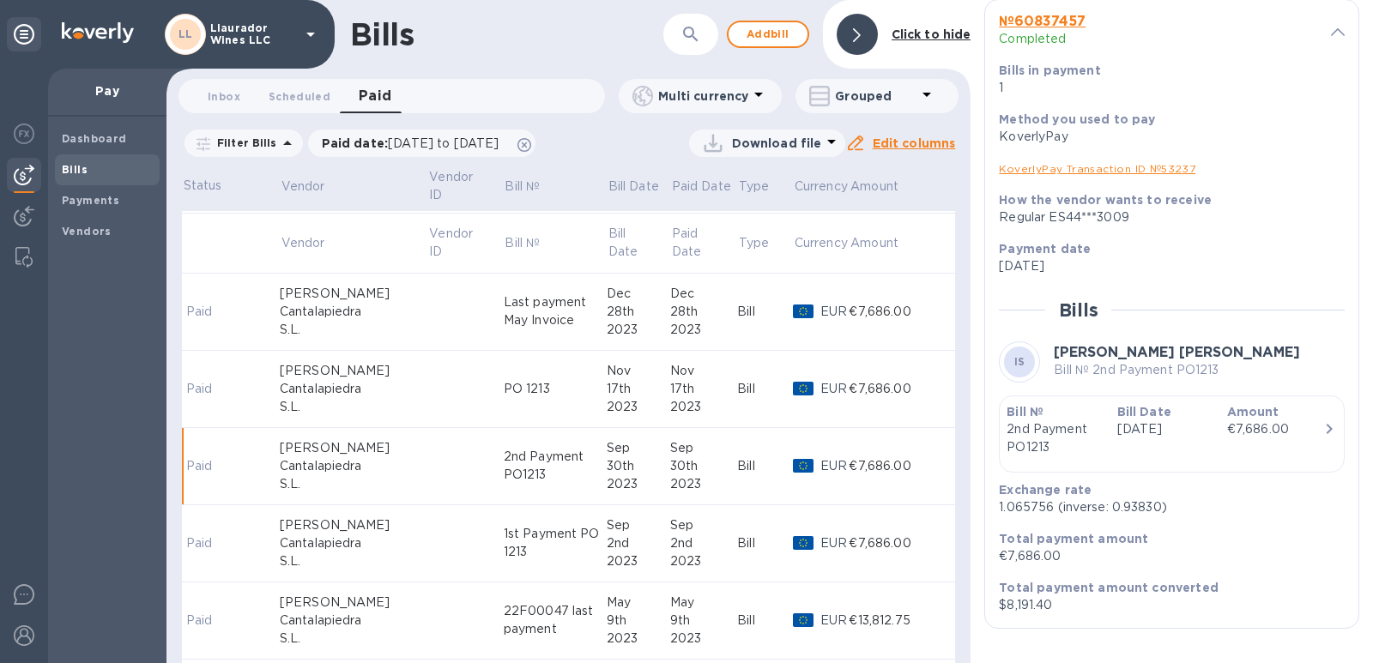
scroll to position [257, 0]
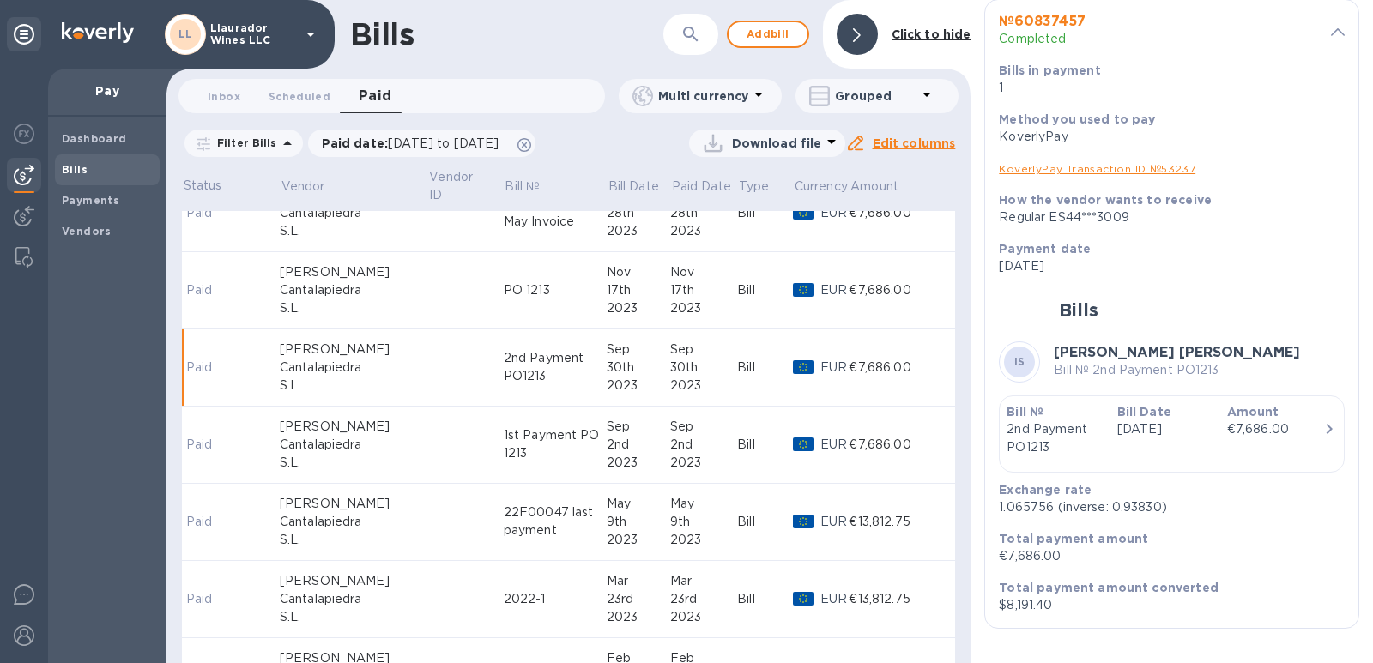
click at [504, 521] on div "22F00047 last payment" at bounding box center [555, 522] width 103 height 36
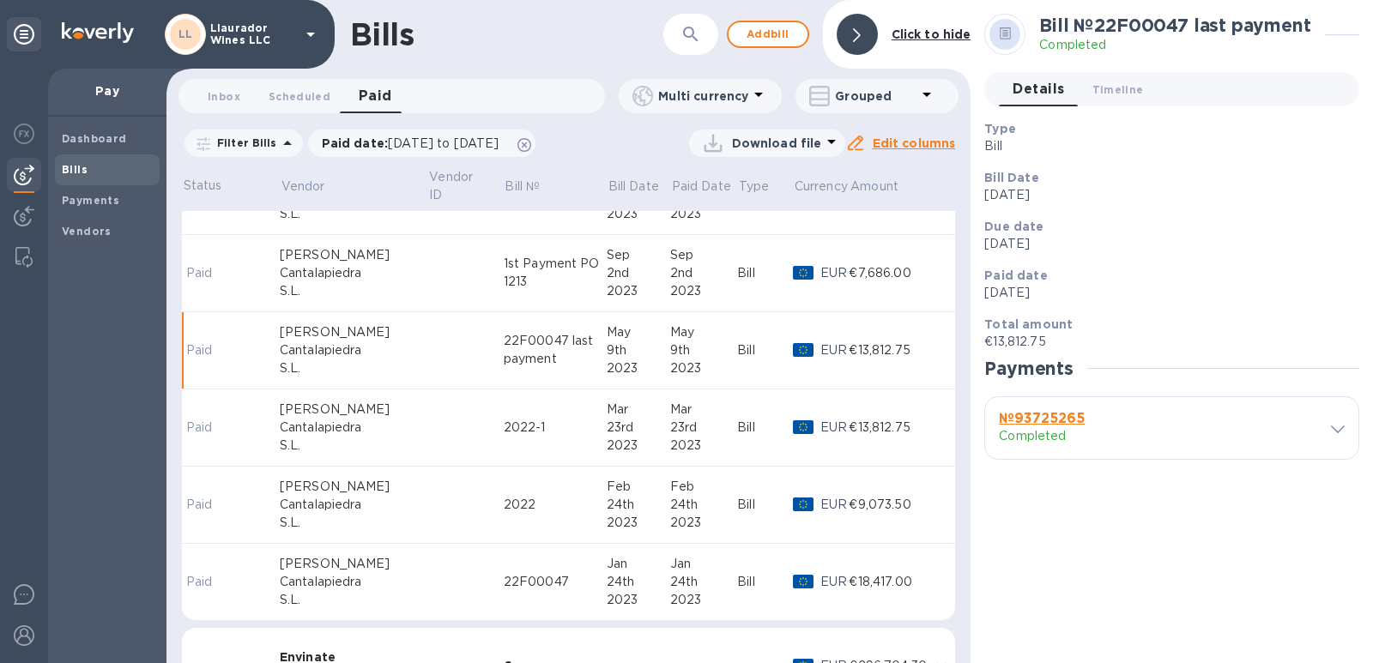
scroll to position [601, 0]
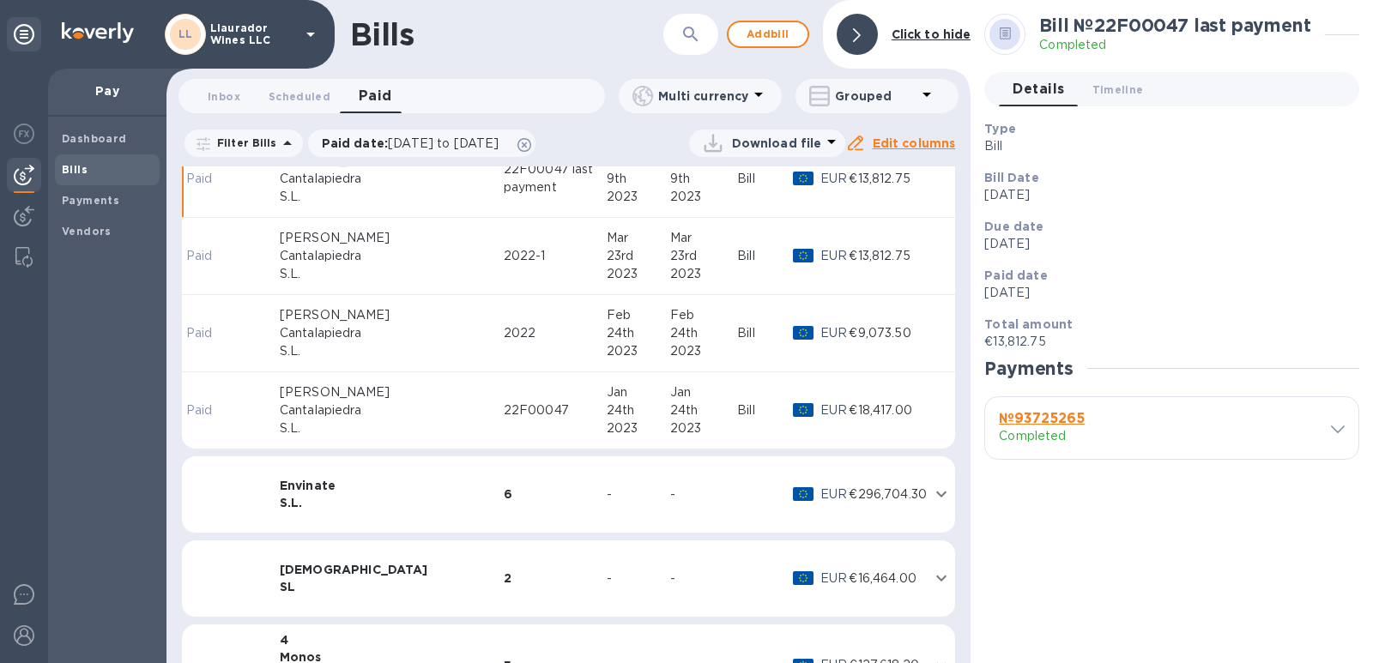
click at [504, 413] on div "22F00047" at bounding box center [555, 411] width 103 height 18
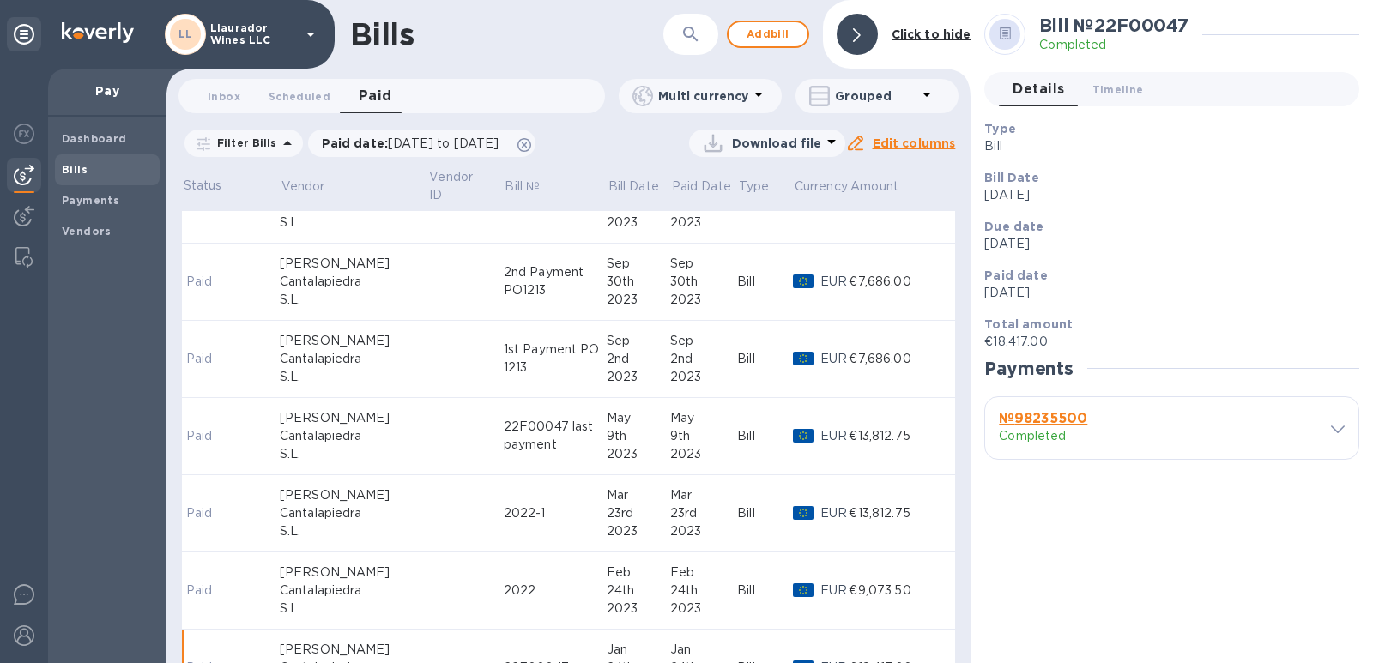
scroll to position [515, 0]
